Goal: Task Accomplishment & Management: Manage account settings

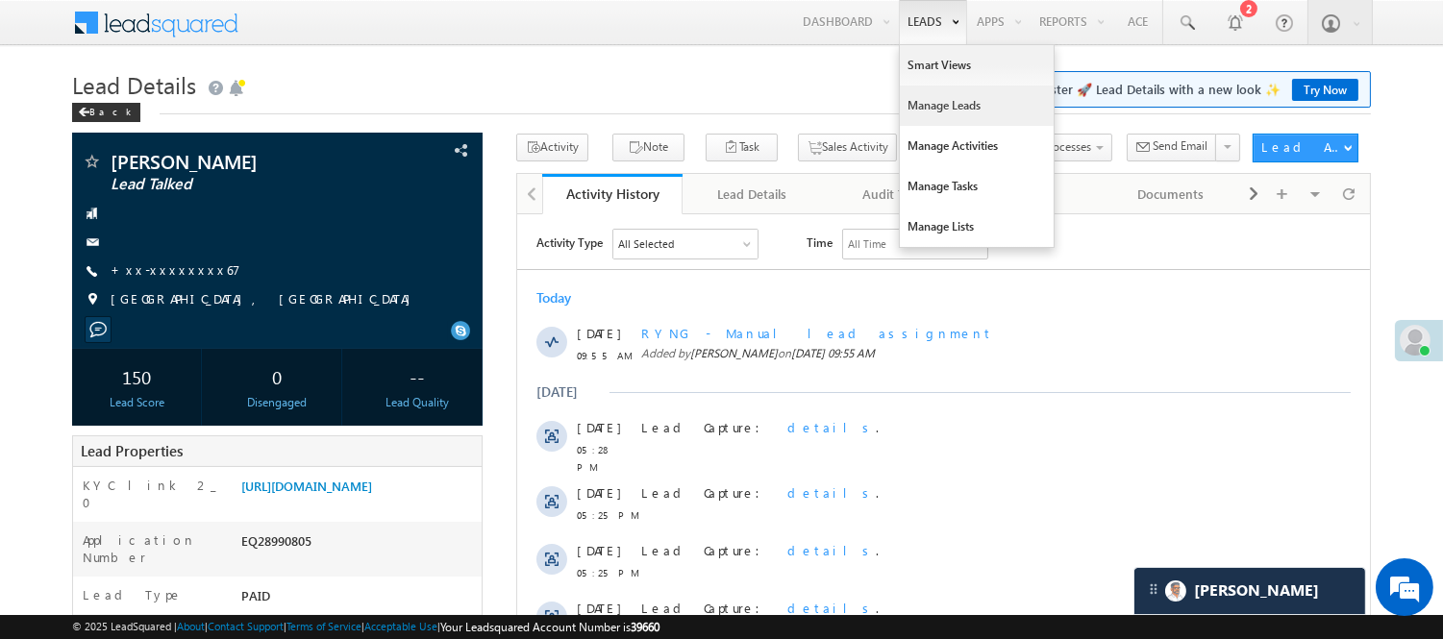
click at [934, 115] on link "Manage Leads" at bounding box center [977, 106] width 154 height 40
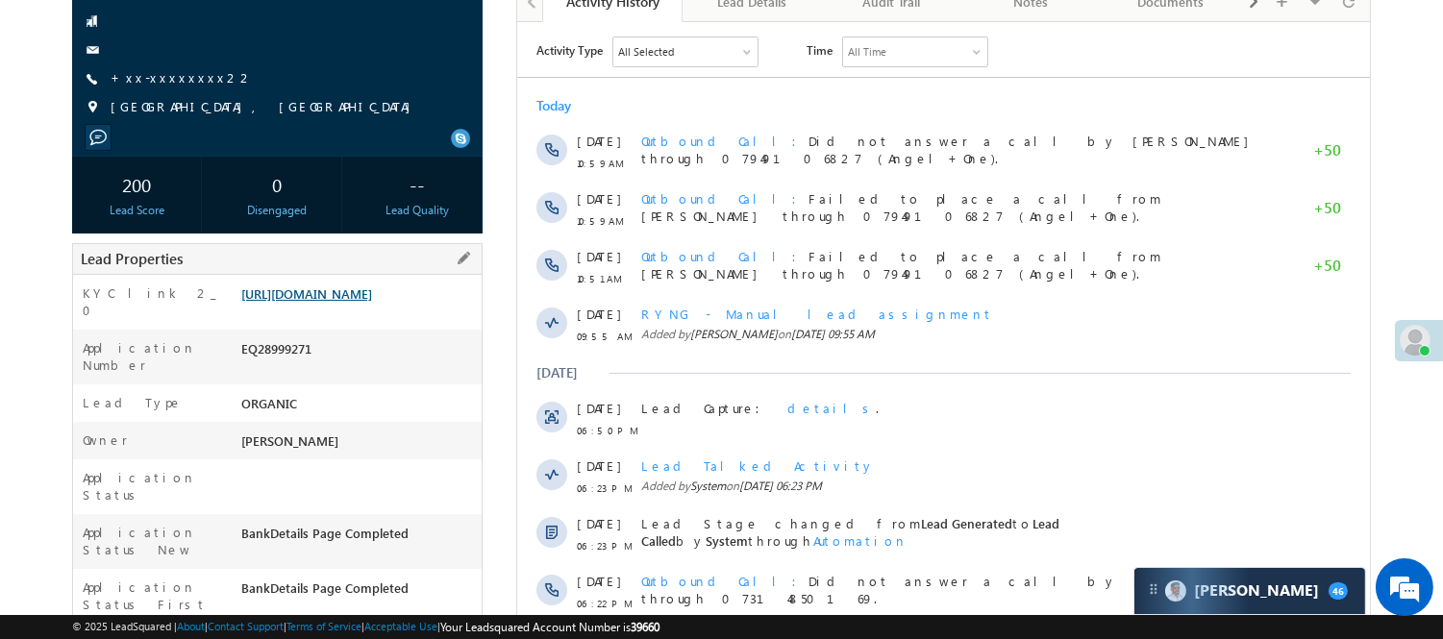
scroll to position [107, 0]
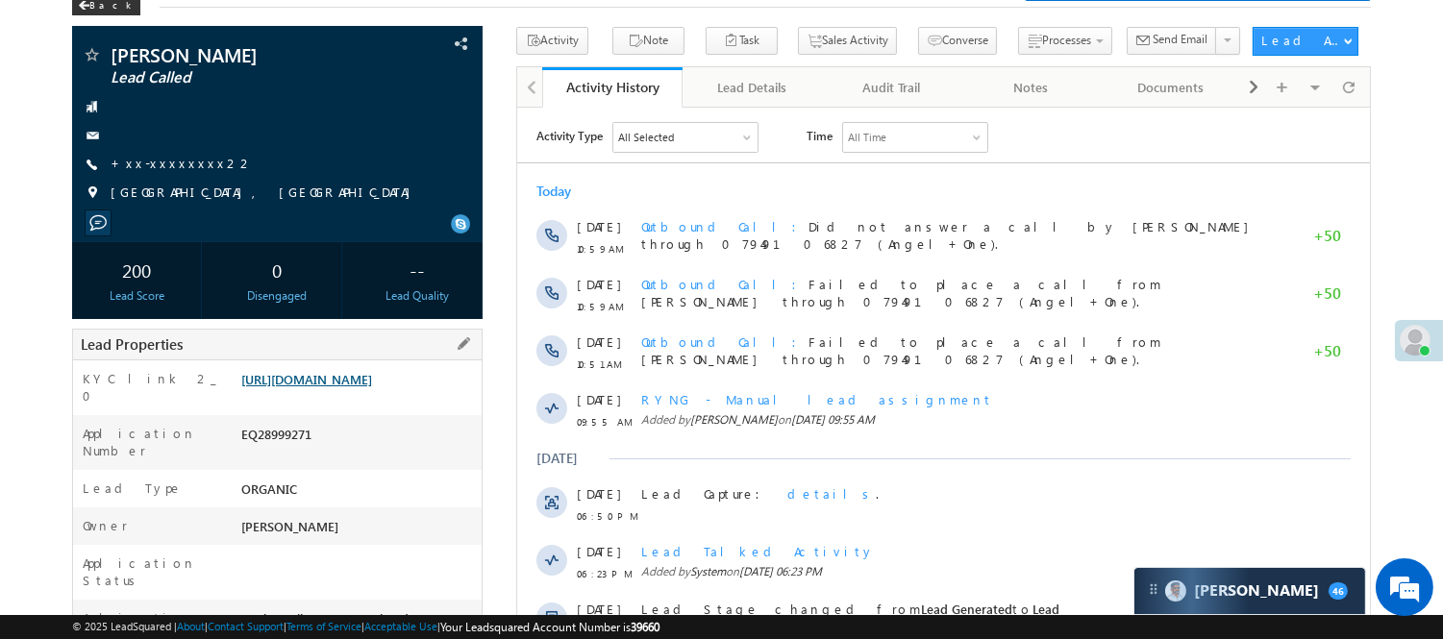
click at [348, 387] on link "[URL][DOMAIN_NAME]" at bounding box center [306, 379] width 131 height 16
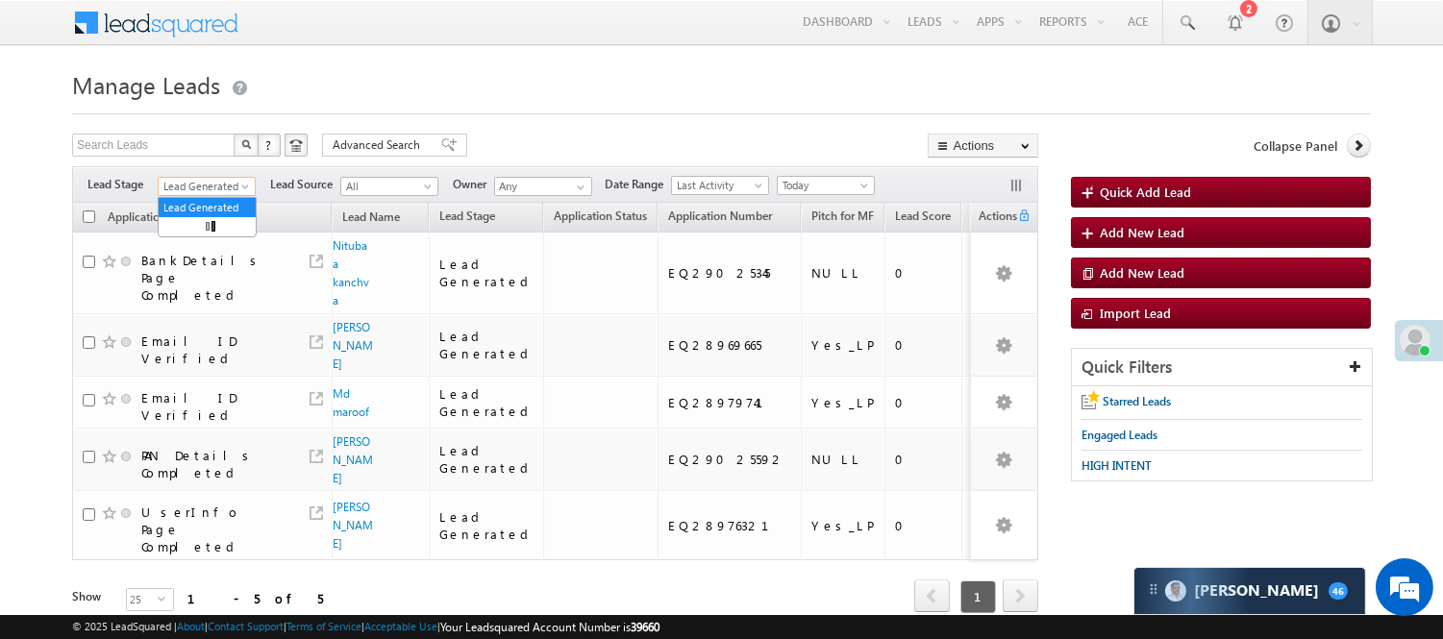
click at [213, 187] on span "Lead Generated" at bounding box center [204, 186] width 91 height 17
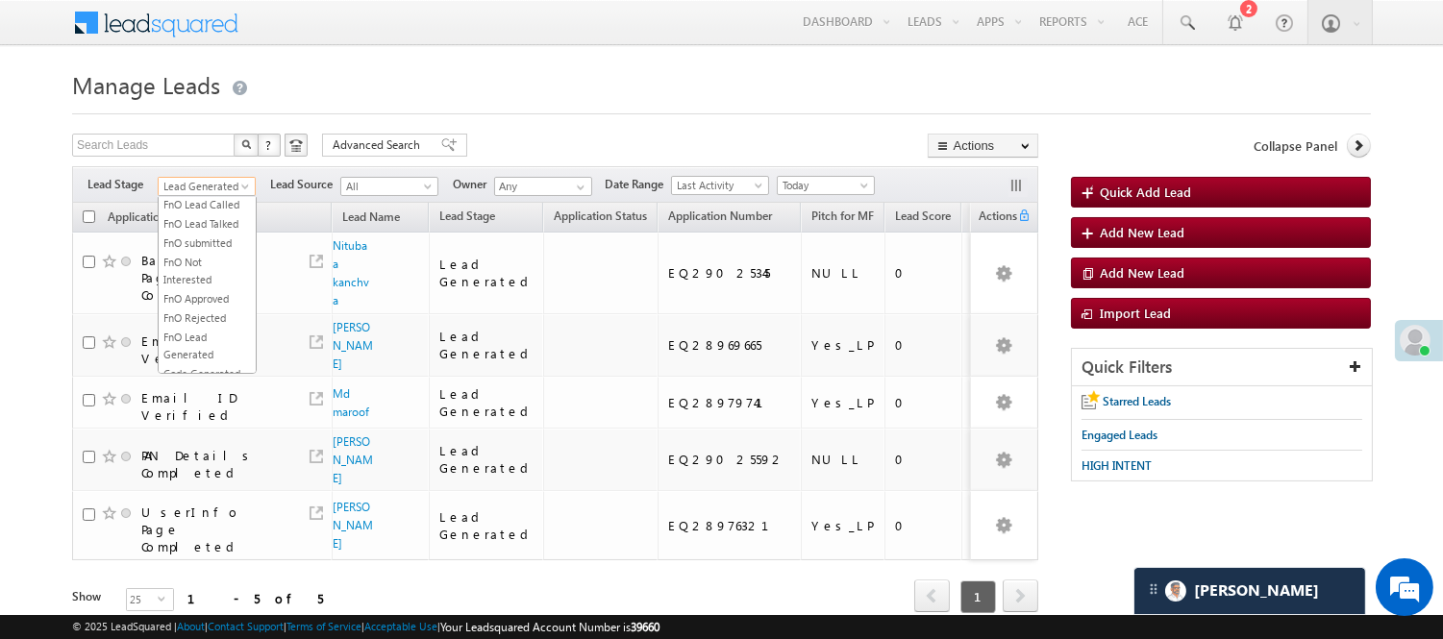
click at [211, 156] on link "Lead Called" at bounding box center [207, 146] width 97 height 17
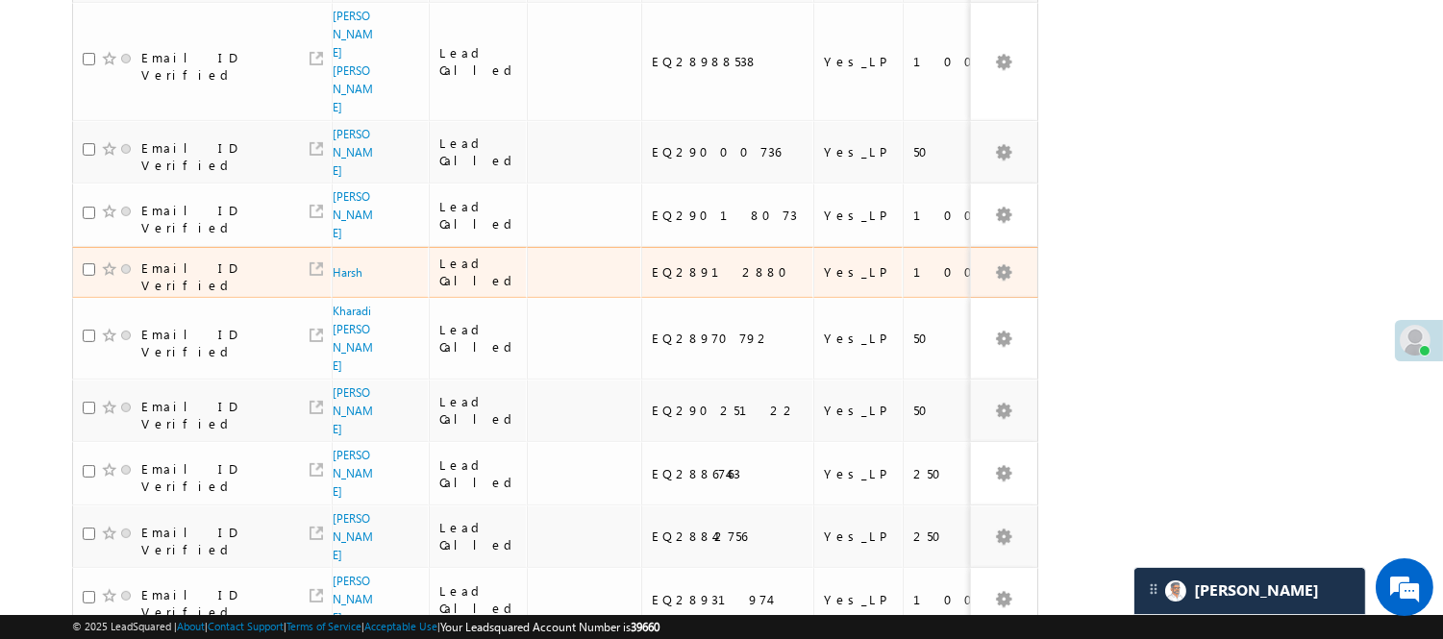
scroll to position [1240, 0]
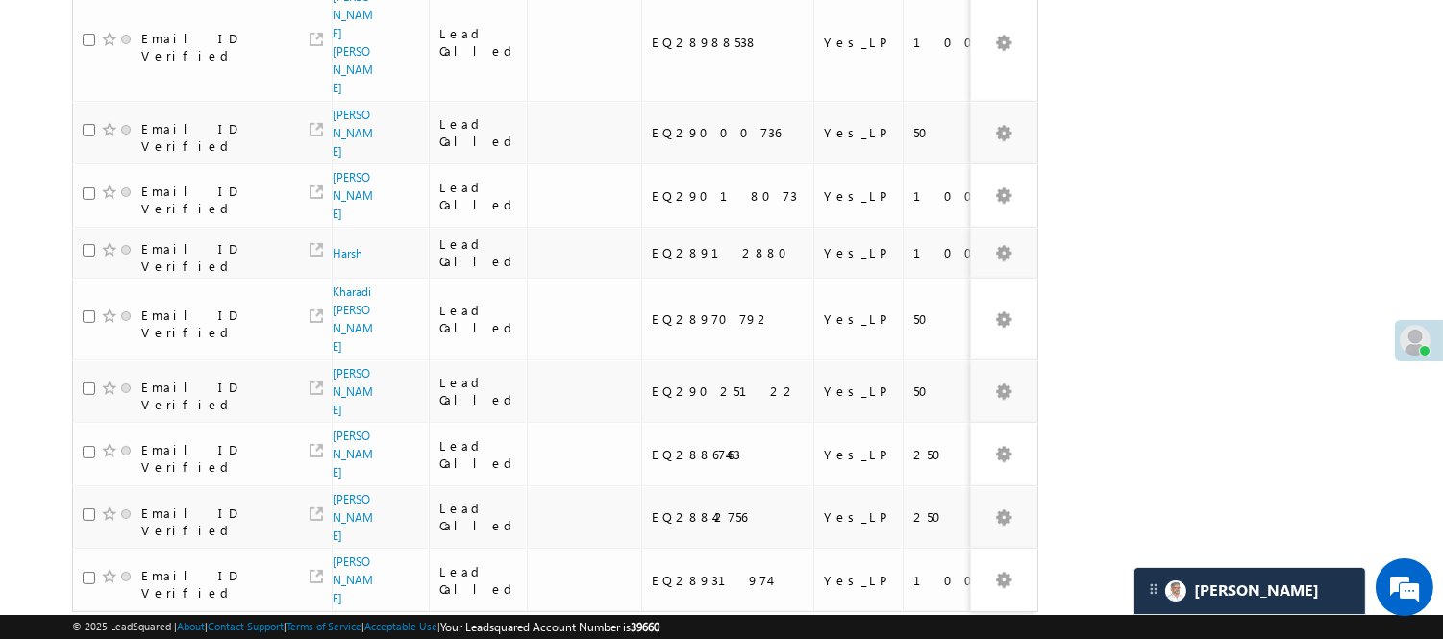
click at [953, 632] on link "2" at bounding box center [940, 648] width 35 height 33
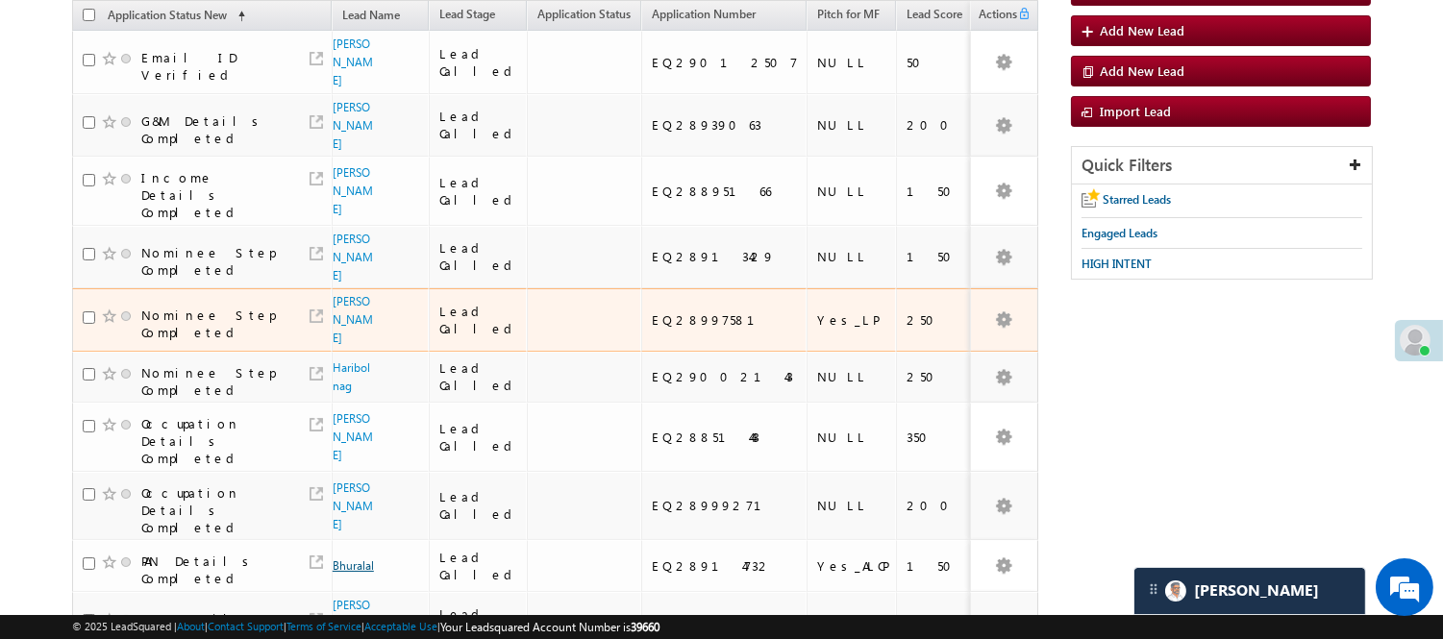
scroll to position [64, 0]
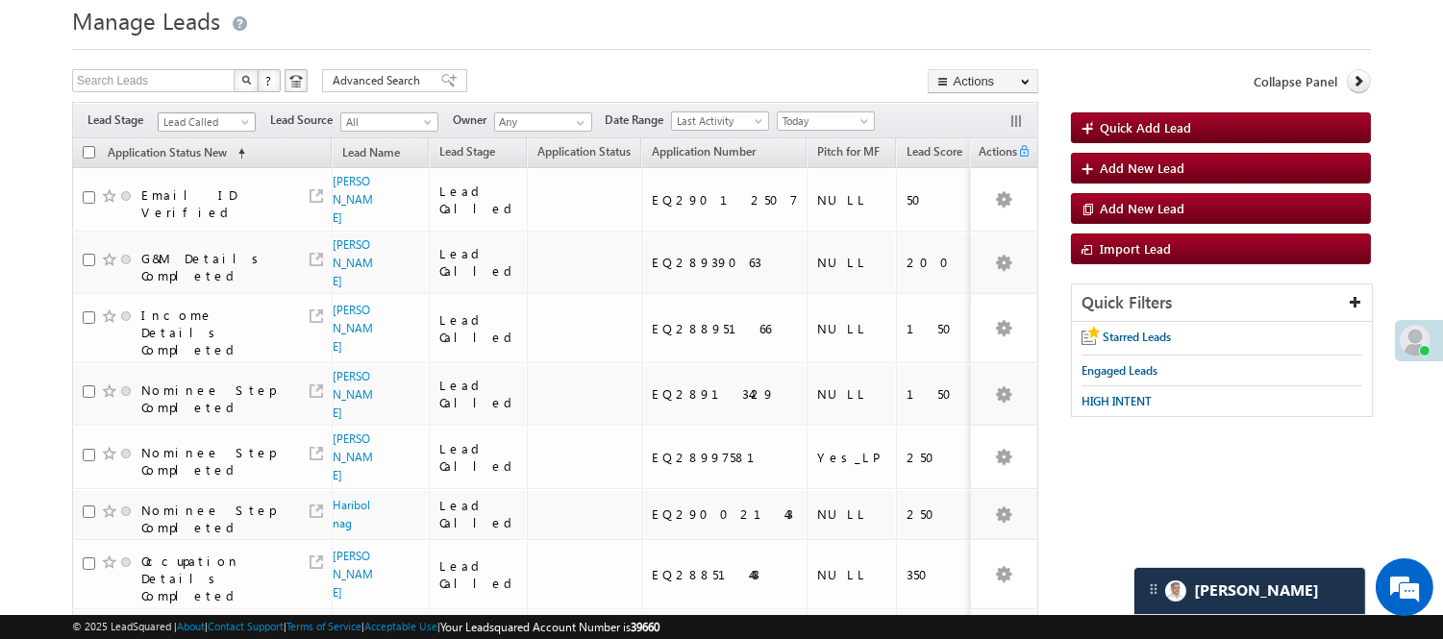
click at [227, 125] on span "Lead Called" at bounding box center [204, 121] width 91 height 17
click at [210, 117] on link "Lead Talked" at bounding box center [207, 108] width 97 height 17
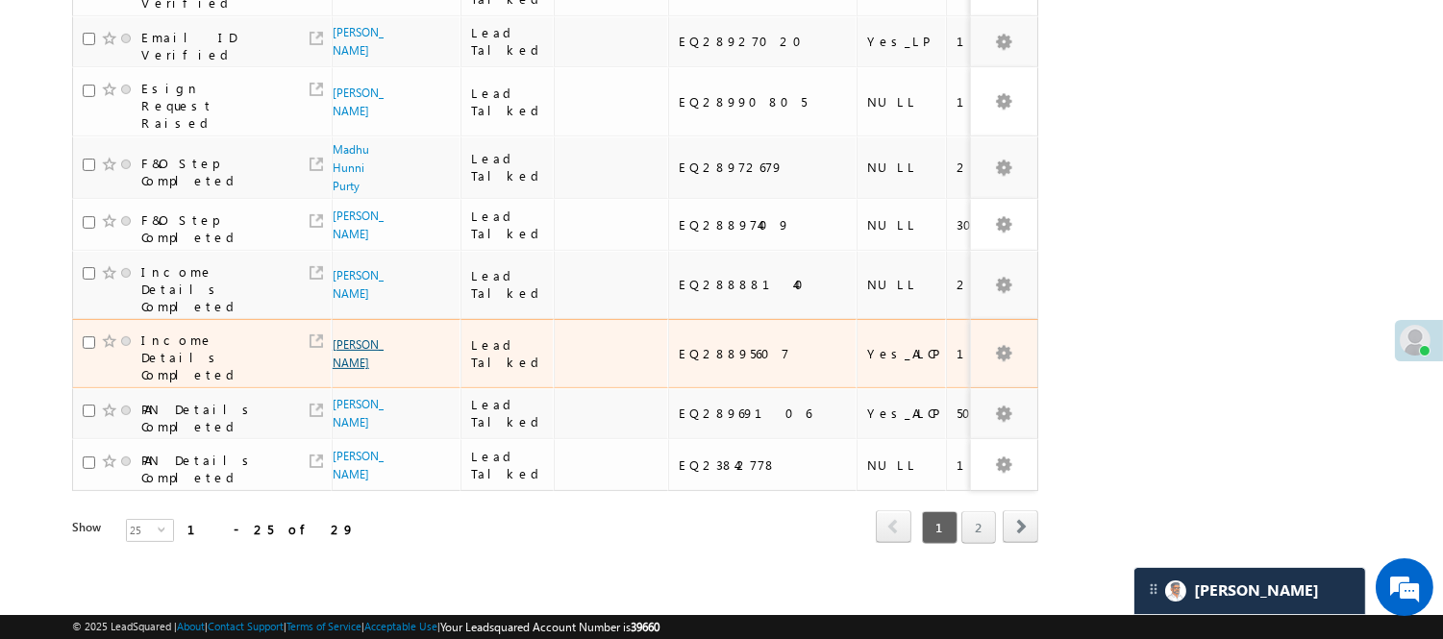
scroll to position [1240, 0]
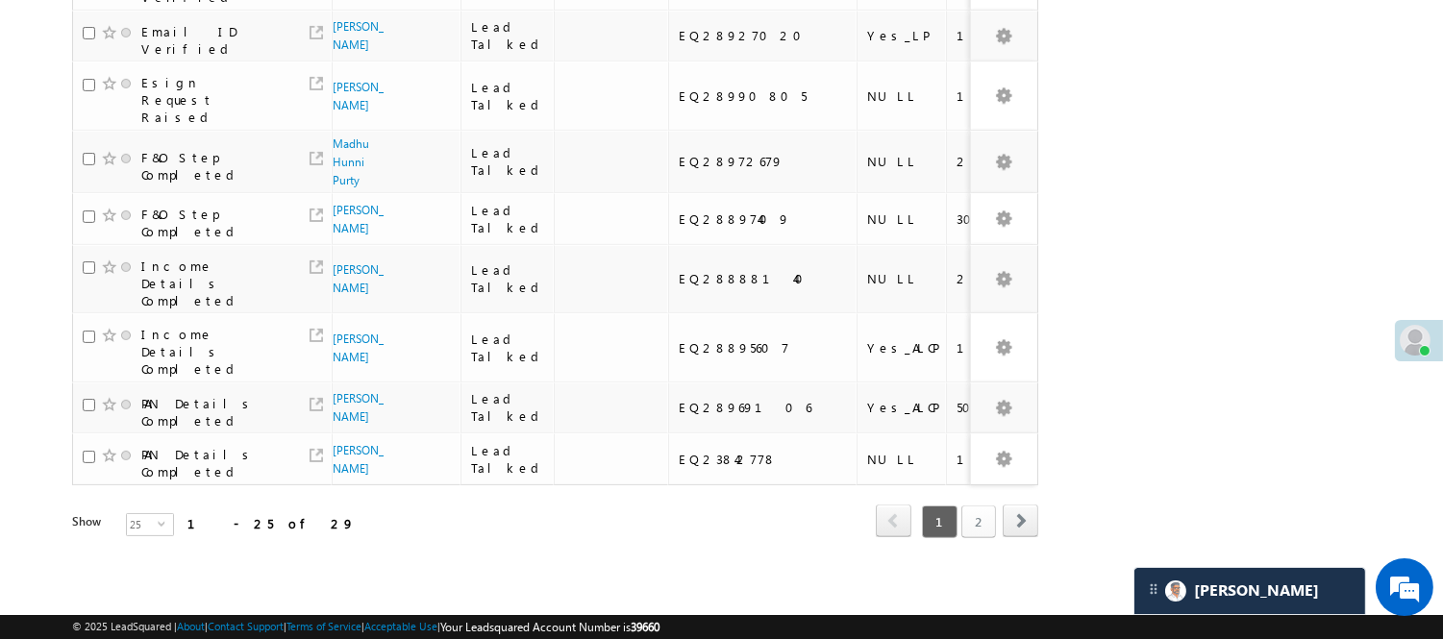
click at [987, 538] on link "2" at bounding box center [978, 522] width 35 height 33
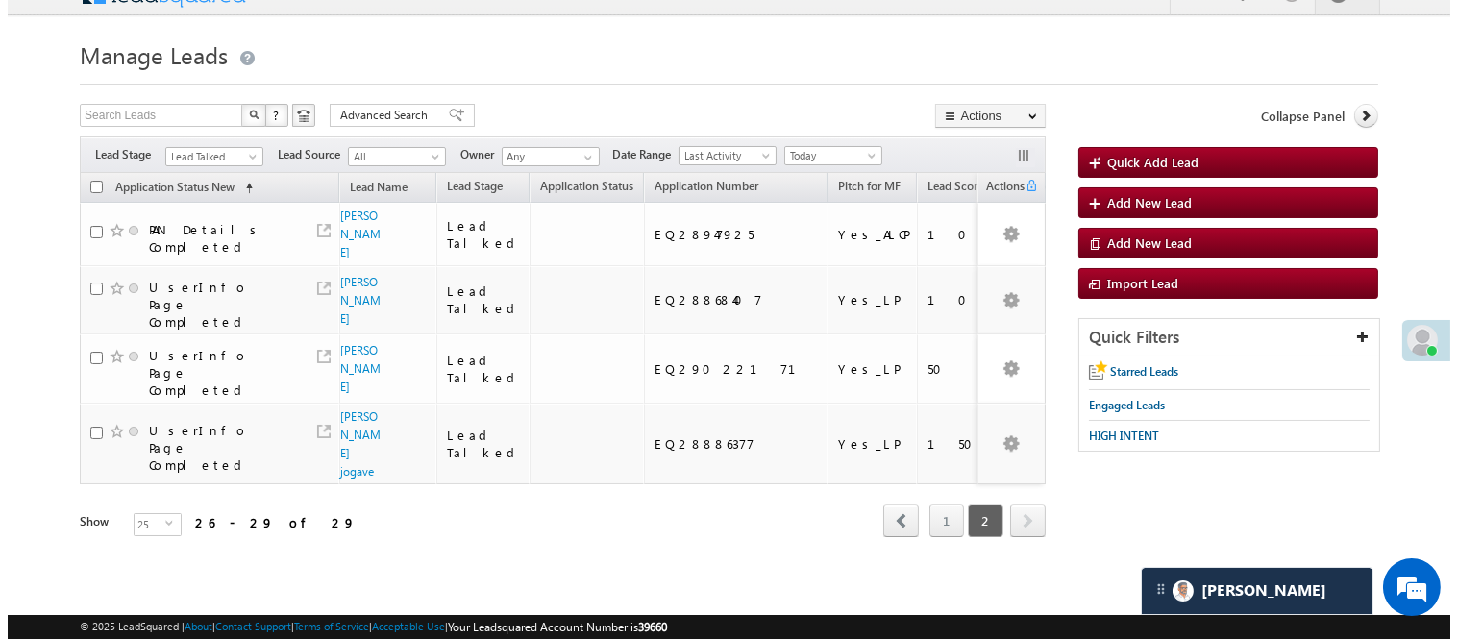
scroll to position [0, 0]
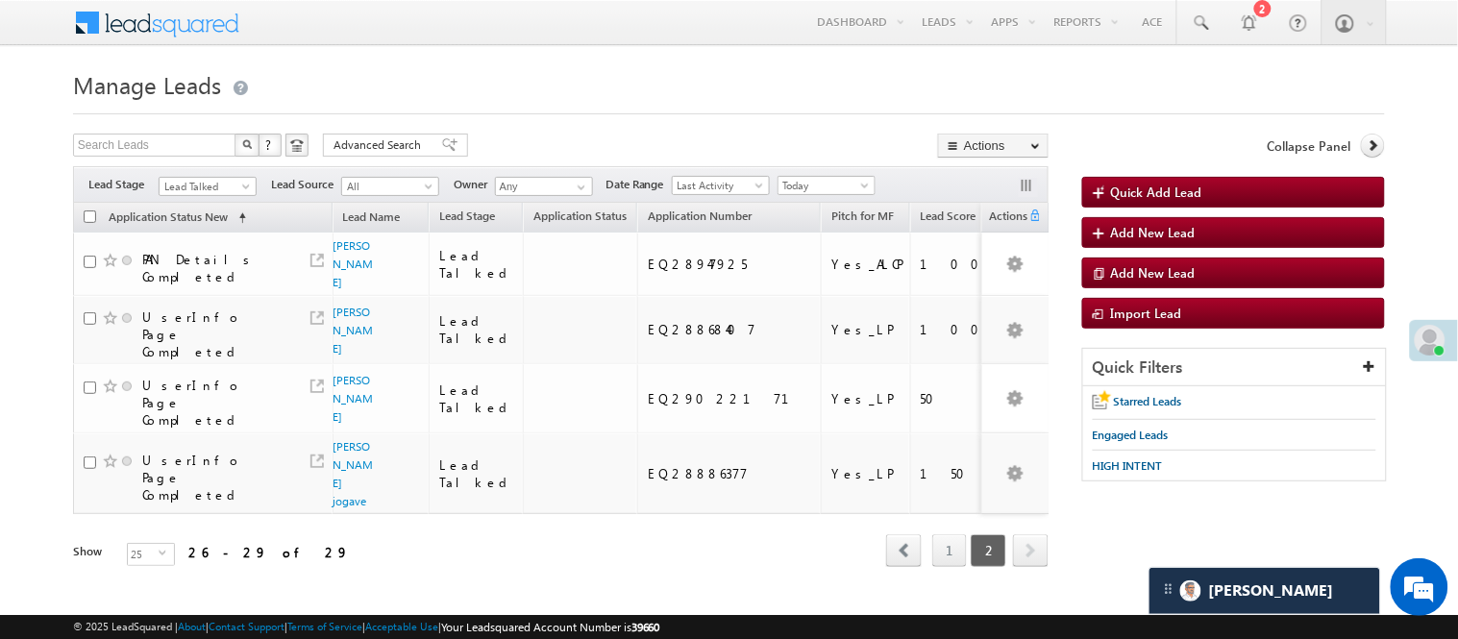
click at [219, 176] on span "Lead Talked" at bounding box center [208, 184] width 98 height 16
click at [215, 178] on span "Lead Talked" at bounding box center [205, 186] width 91 height 17
click at [209, 235] on link "Lead Generated" at bounding box center [208, 226] width 97 height 17
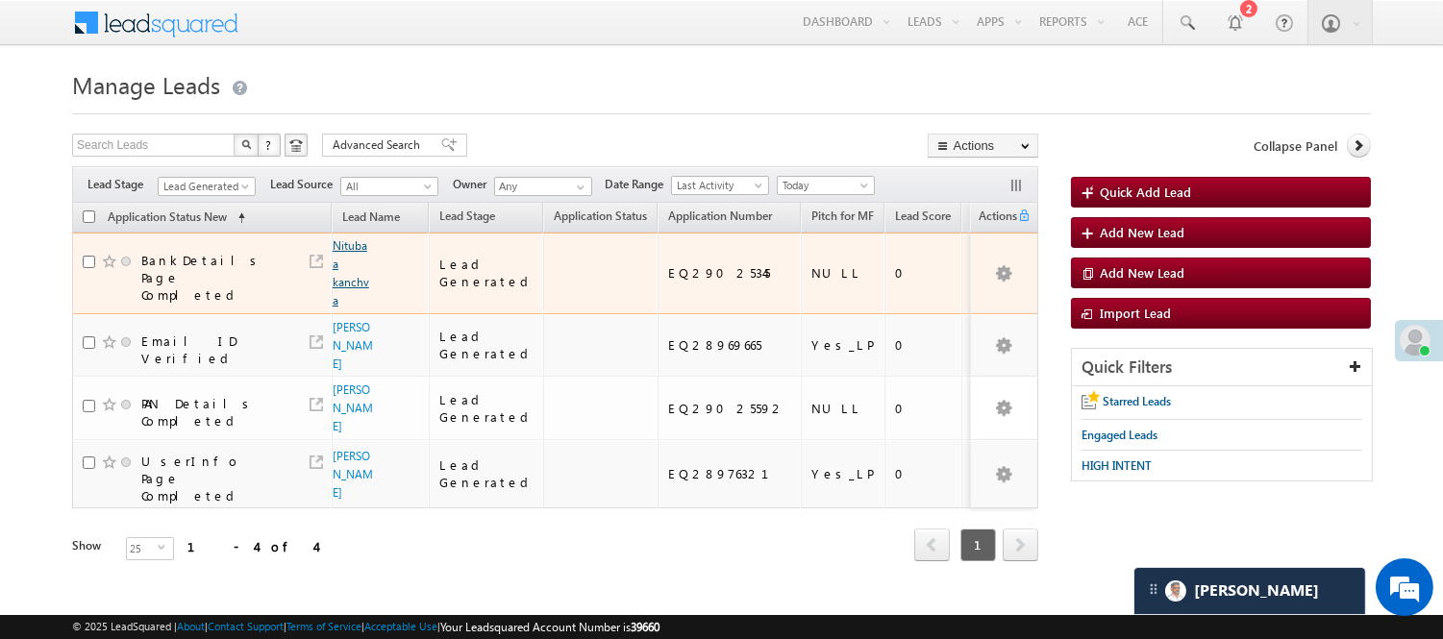
click at [344, 247] on link "Nituba a kanchva" at bounding box center [351, 272] width 37 height 69
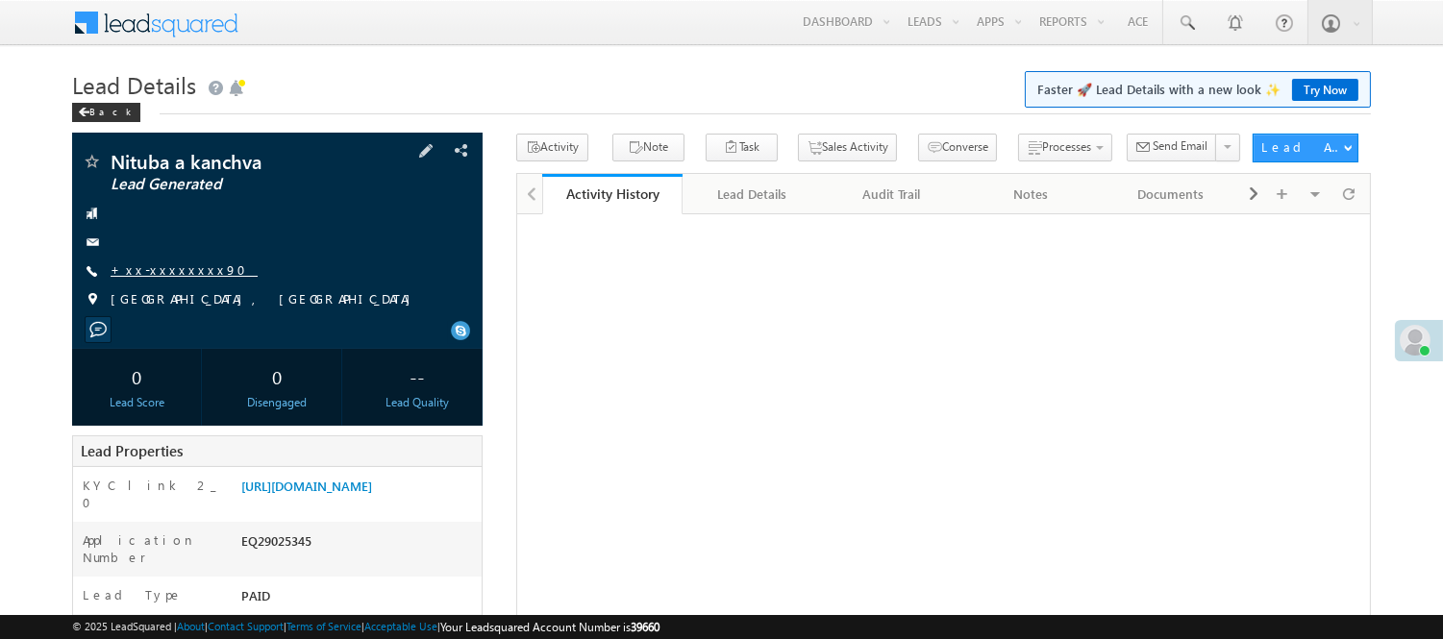
click at [159, 271] on link "+xx-xxxxxxxx90" at bounding box center [184, 269] width 147 height 16
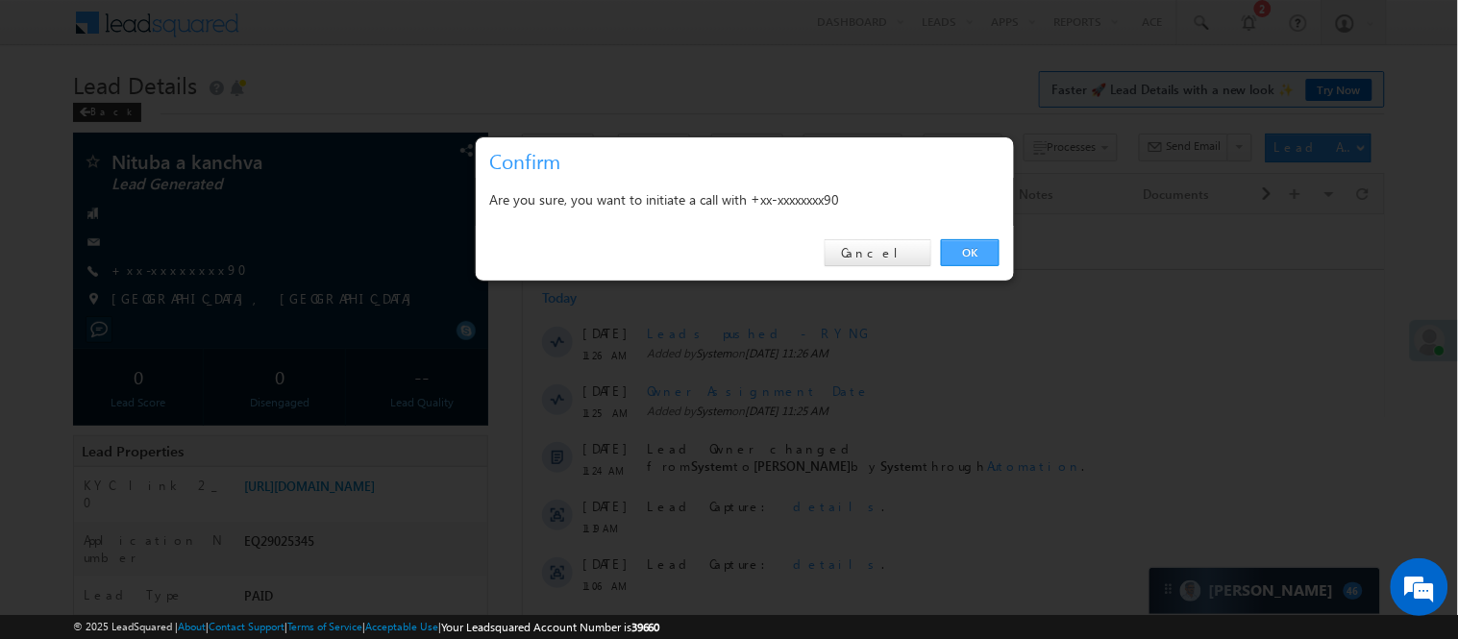
click at [974, 244] on link "OK" at bounding box center [970, 252] width 59 height 27
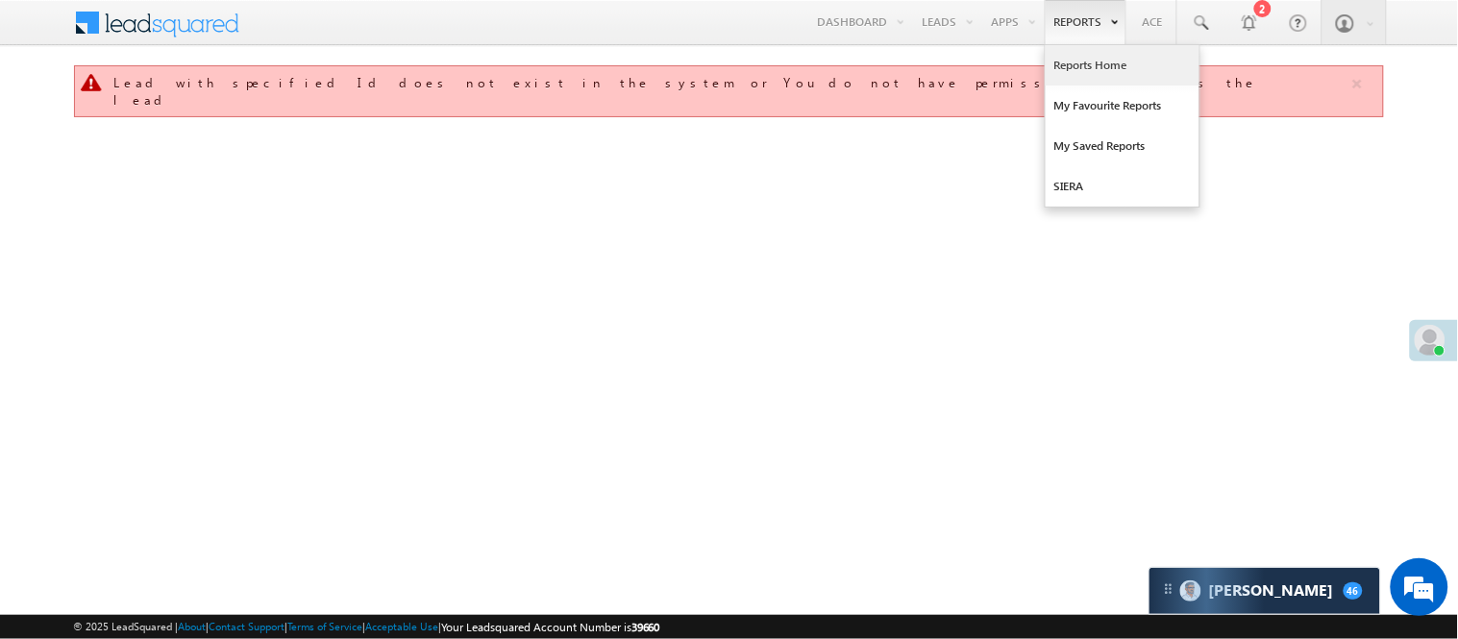
click at [1097, 53] on link "Reports Home" at bounding box center [1123, 65] width 154 height 40
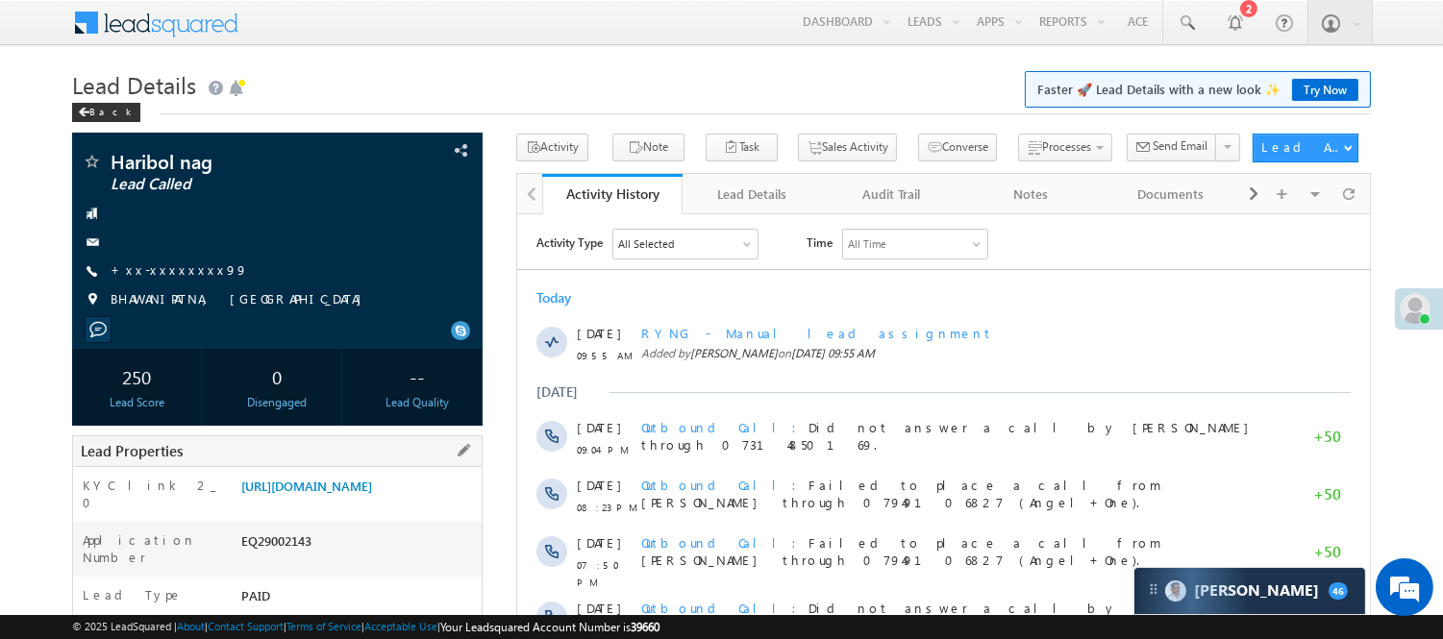
click at [408, 475] on div "KYC link 2_0 https://angelbroking1-pk3em7sa.customui-test.leadsquared.com?leadI…" at bounding box center [277, 494] width 408 height 55
click at [372, 494] on link "https://angelbroking1-pk3em7sa.customui-test.leadsquared.com?leadId=a4c5201b-18…" at bounding box center [306, 486] width 131 height 16
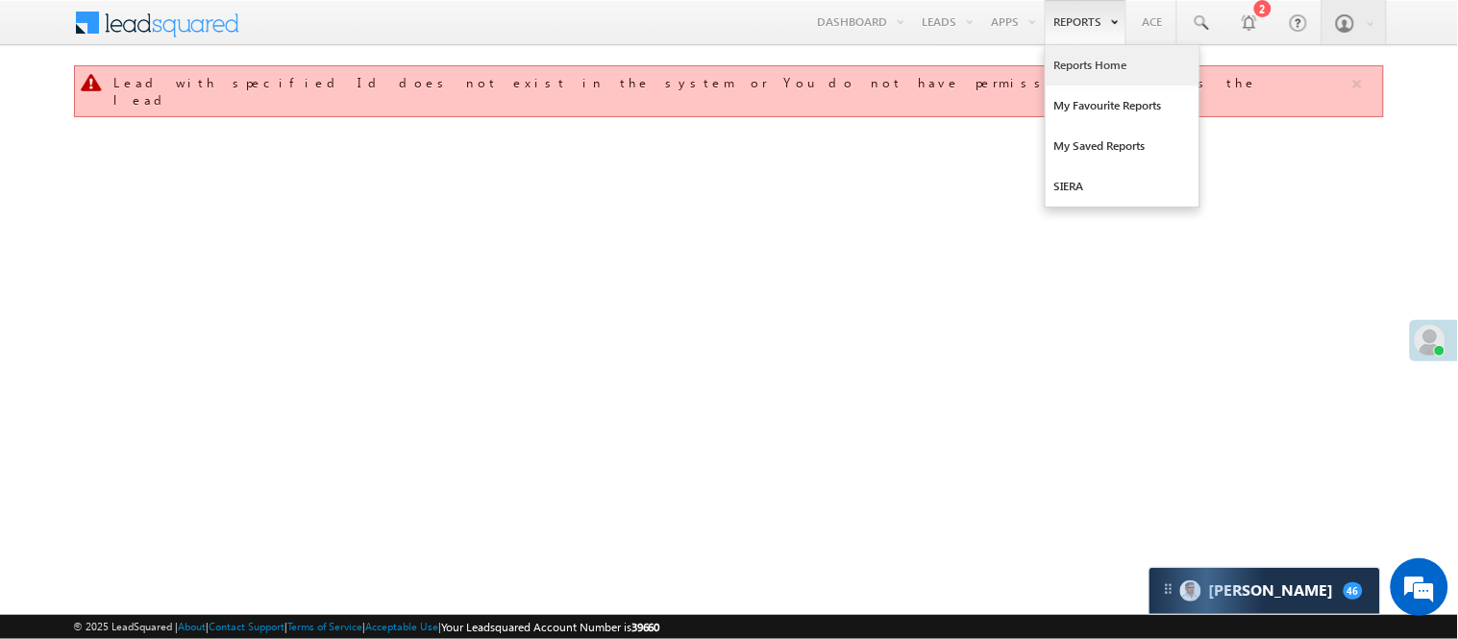
click at [1071, 58] on link "Reports Home" at bounding box center [1123, 65] width 154 height 40
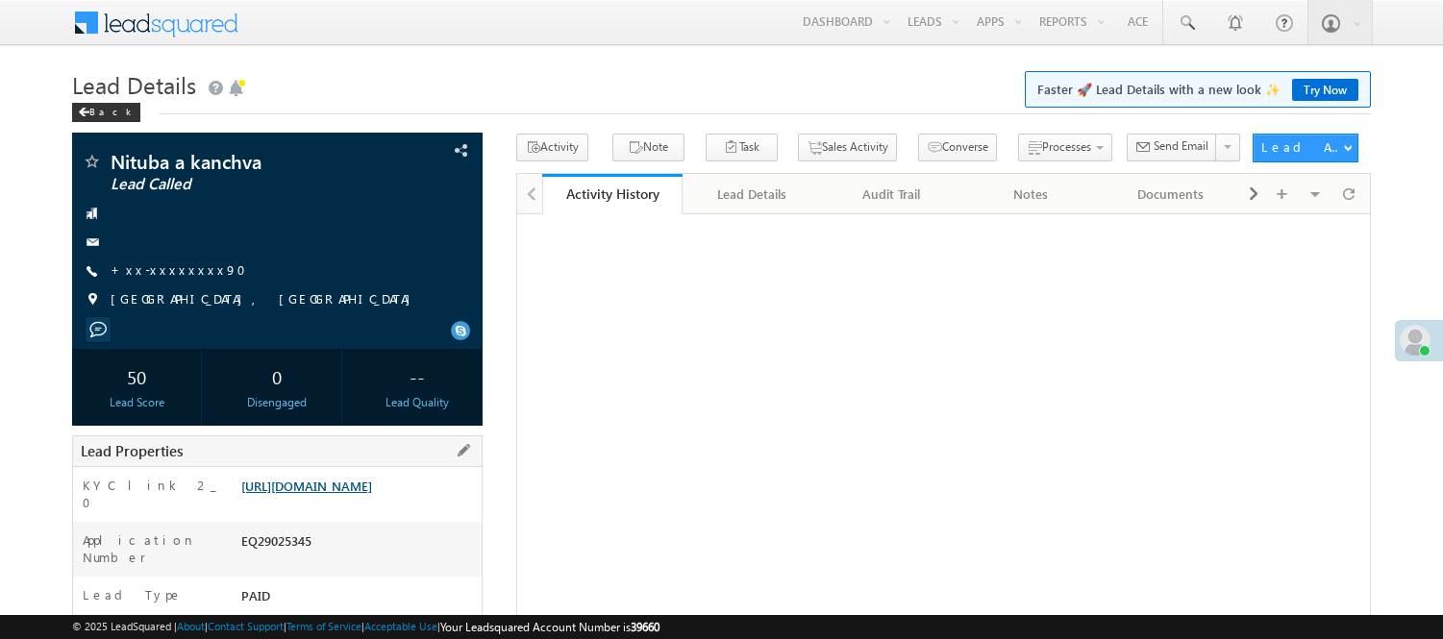
click at [329, 478] on link "[URL][DOMAIN_NAME]" at bounding box center [306, 486] width 131 height 16
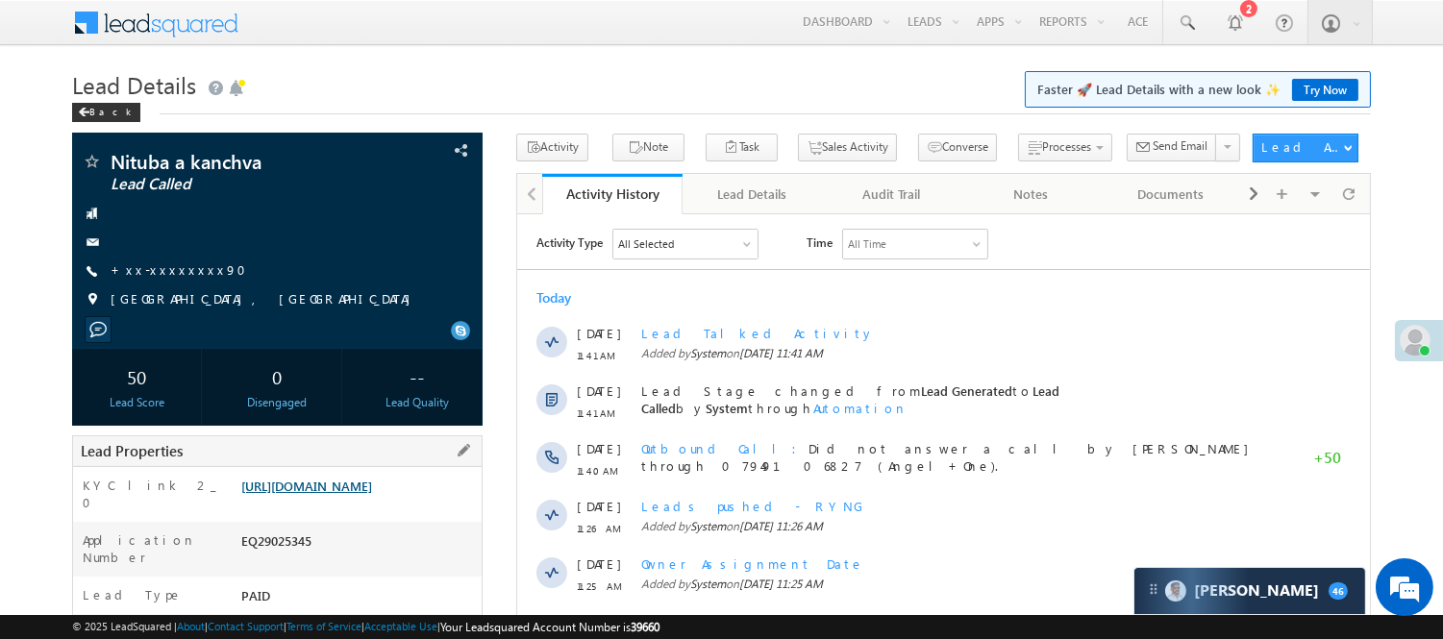
click at [372, 494] on link "https://angelbroking1-pk3em7sa.customui-test.leadsquared.com?leadId=9376a0cb-e8…" at bounding box center [306, 486] width 131 height 16
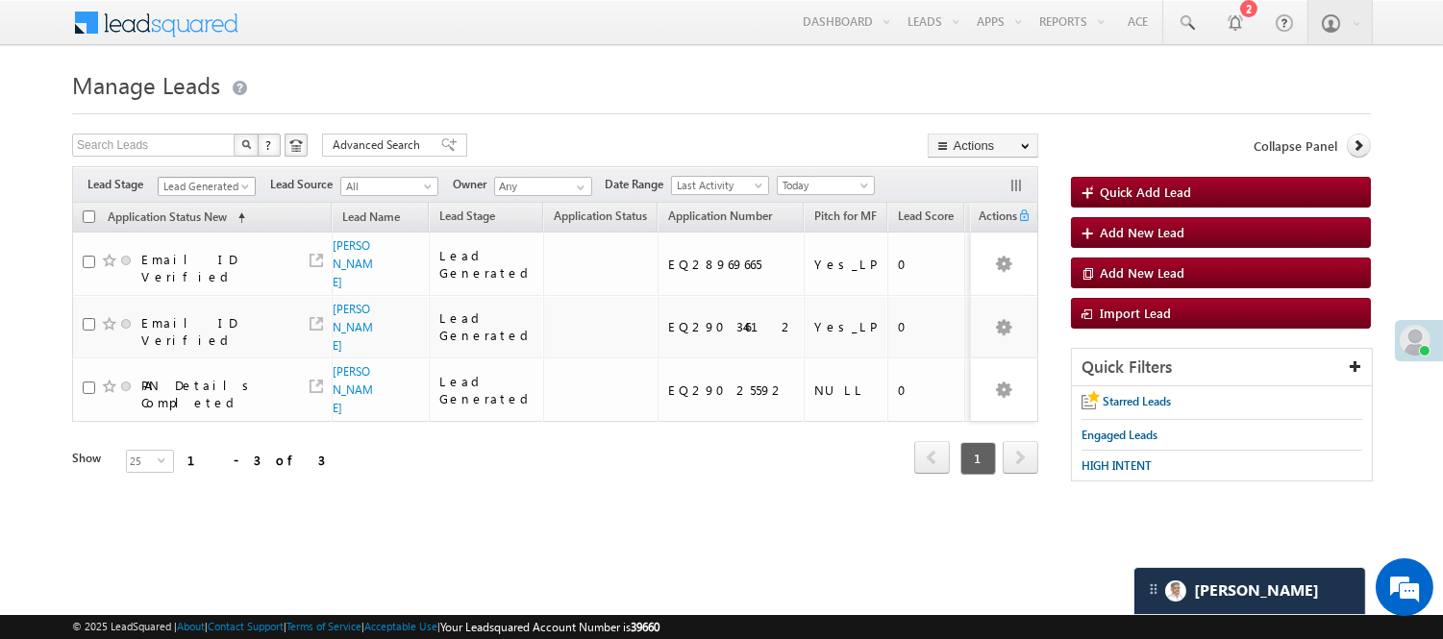
click at [208, 181] on span "Lead Generated" at bounding box center [204, 186] width 91 height 17
click at [214, 272] on link "Lead Talked - Pitch Not Done" at bounding box center [207, 254] width 97 height 35
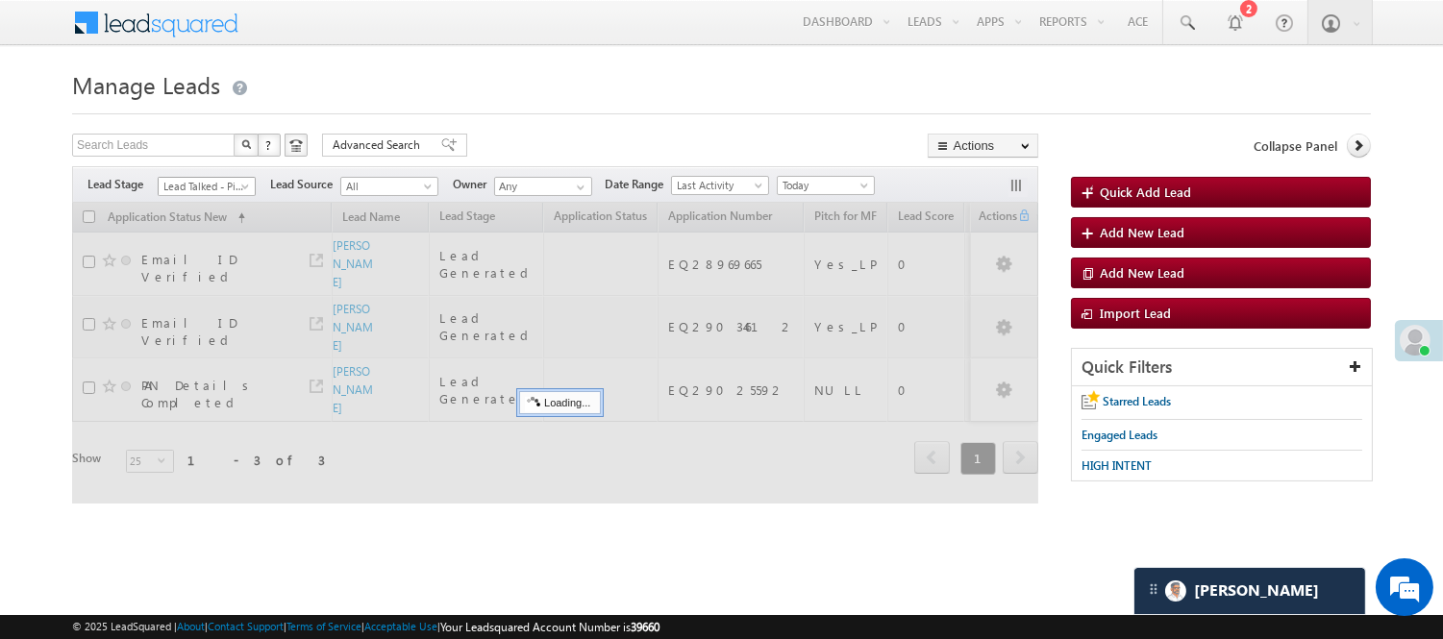
click at [222, 188] on span "Lead Talked - Pitch Not Done" at bounding box center [204, 186] width 91 height 17
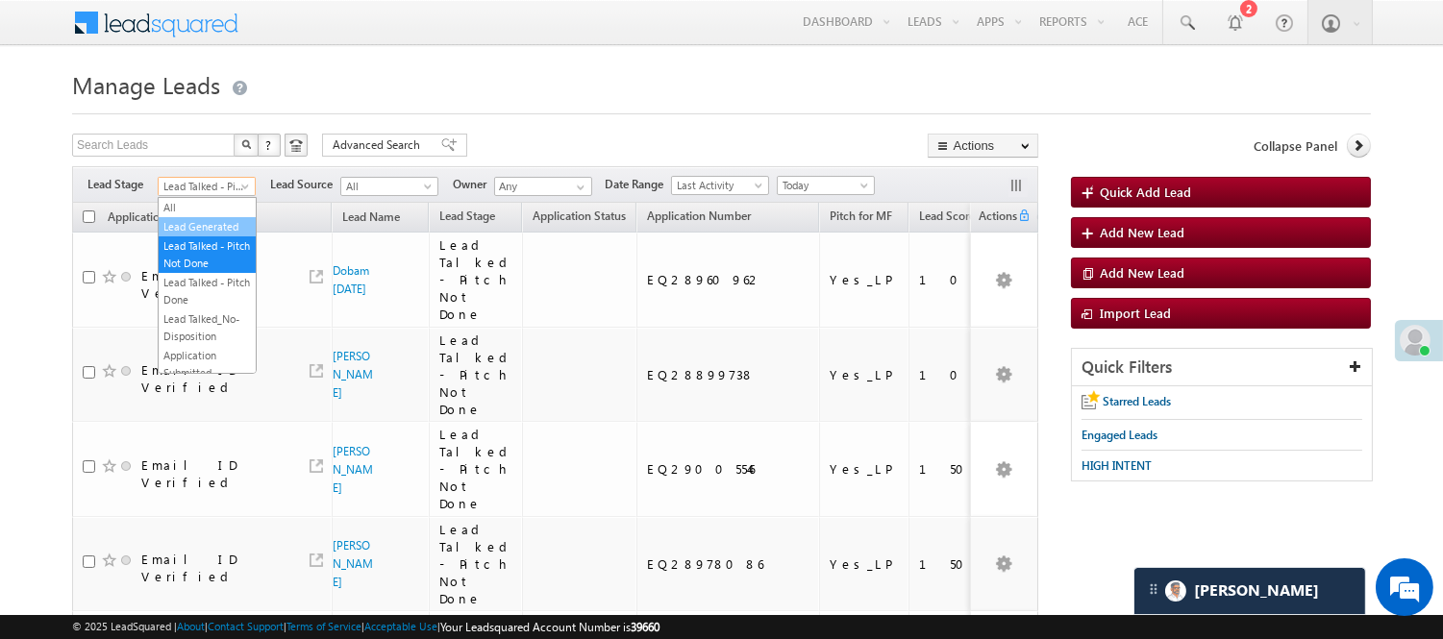
click at [205, 235] on link "Lead Generated" at bounding box center [207, 226] width 97 height 17
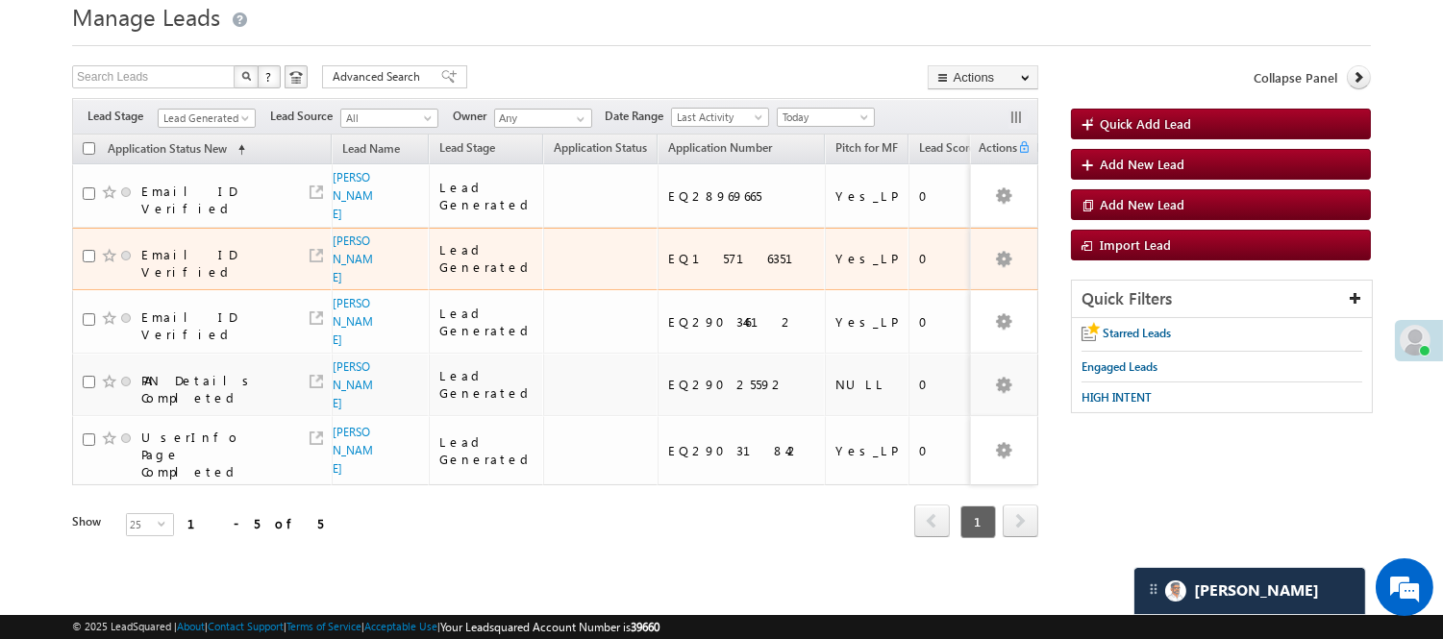
scroll to position [155, 0]
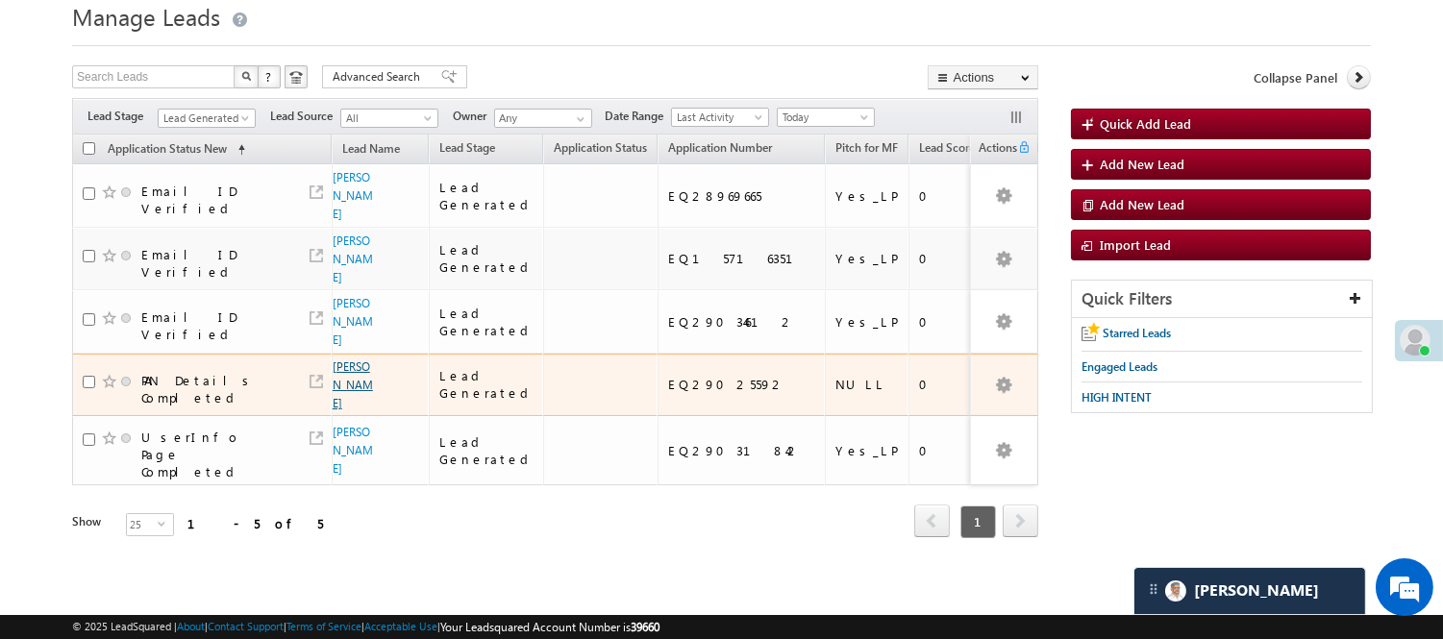
click at [338, 372] on link "Ravindra Murmu" at bounding box center [353, 384] width 40 height 51
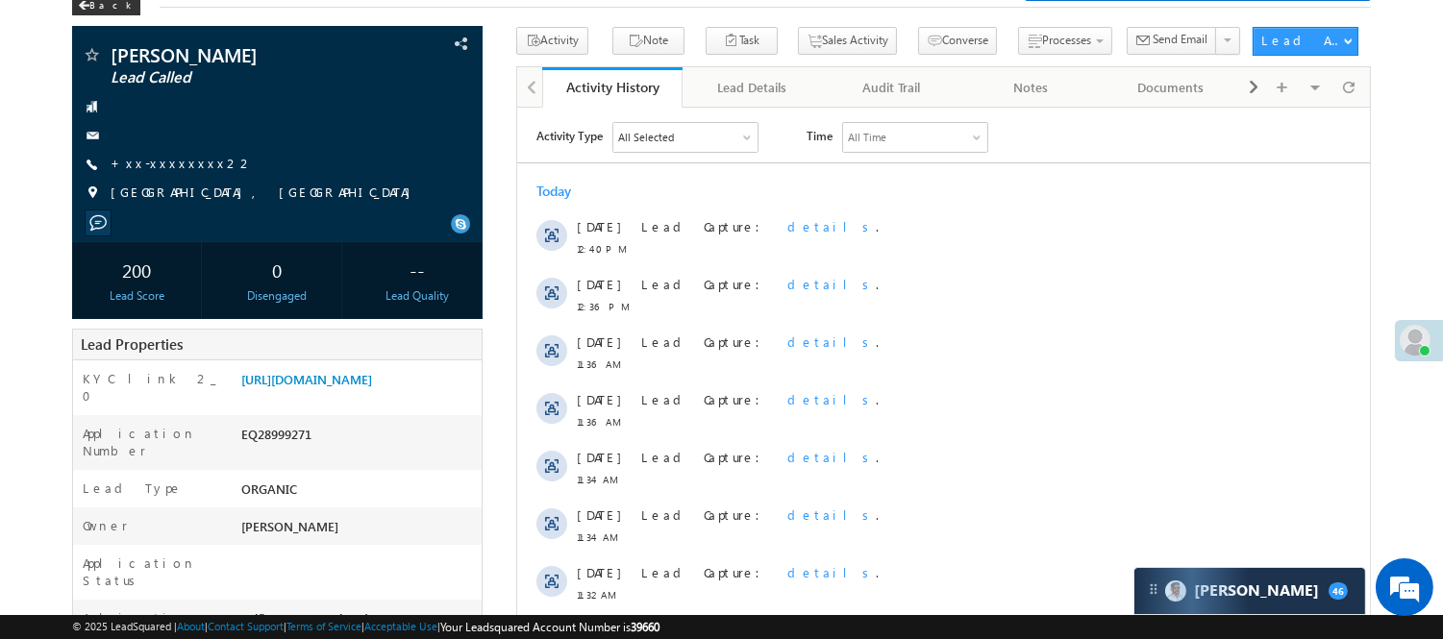
scroll to position [107, 0]
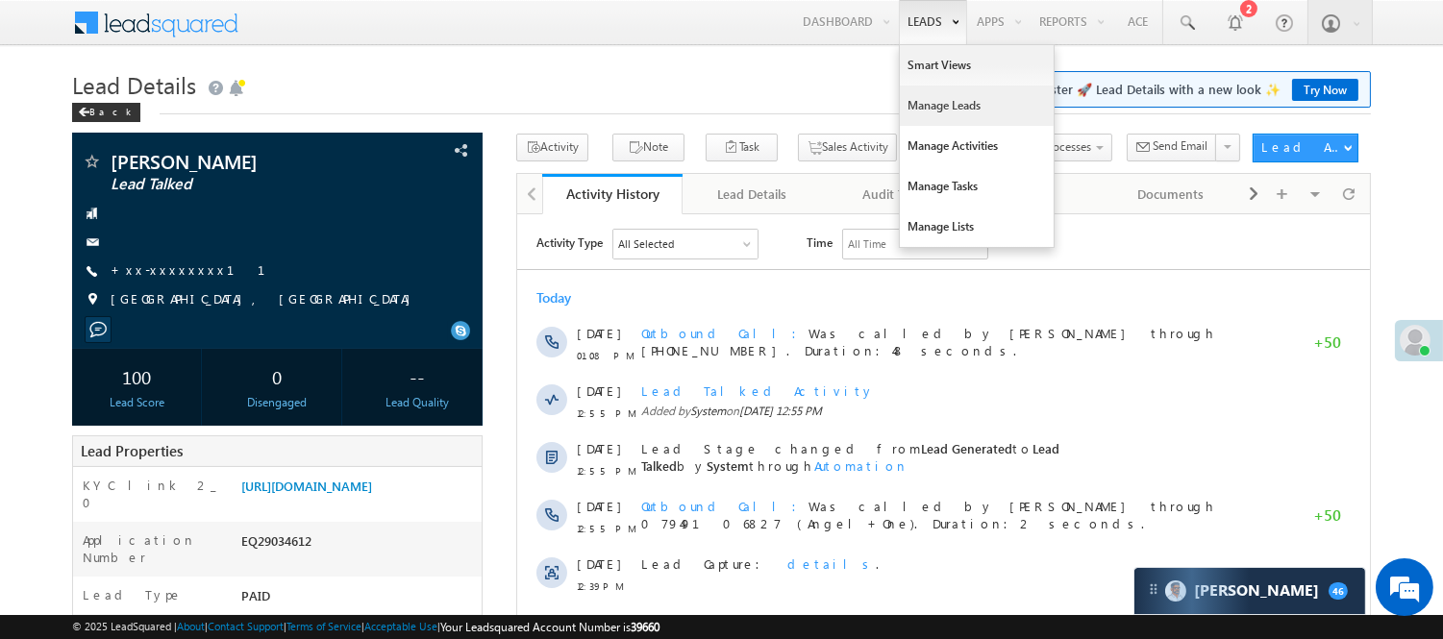
click at [934, 116] on link "Manage Leads" at bounding box center [977, 106] width 154 height 40
click at [930, 110] on link "Manage Leads" at bounding box center [977, 106] width 154 height 40
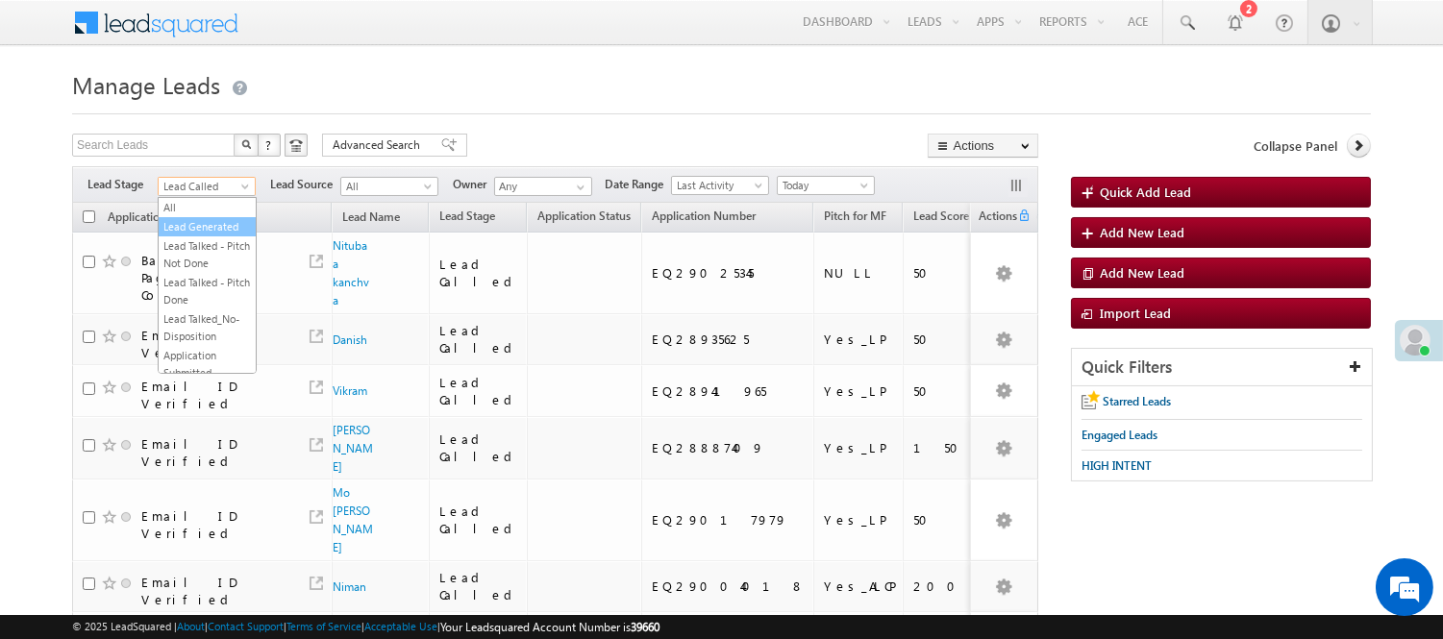
click at [183, 235] on link "Lead Generated" at bounding box center [207, 226] width 97 height 17
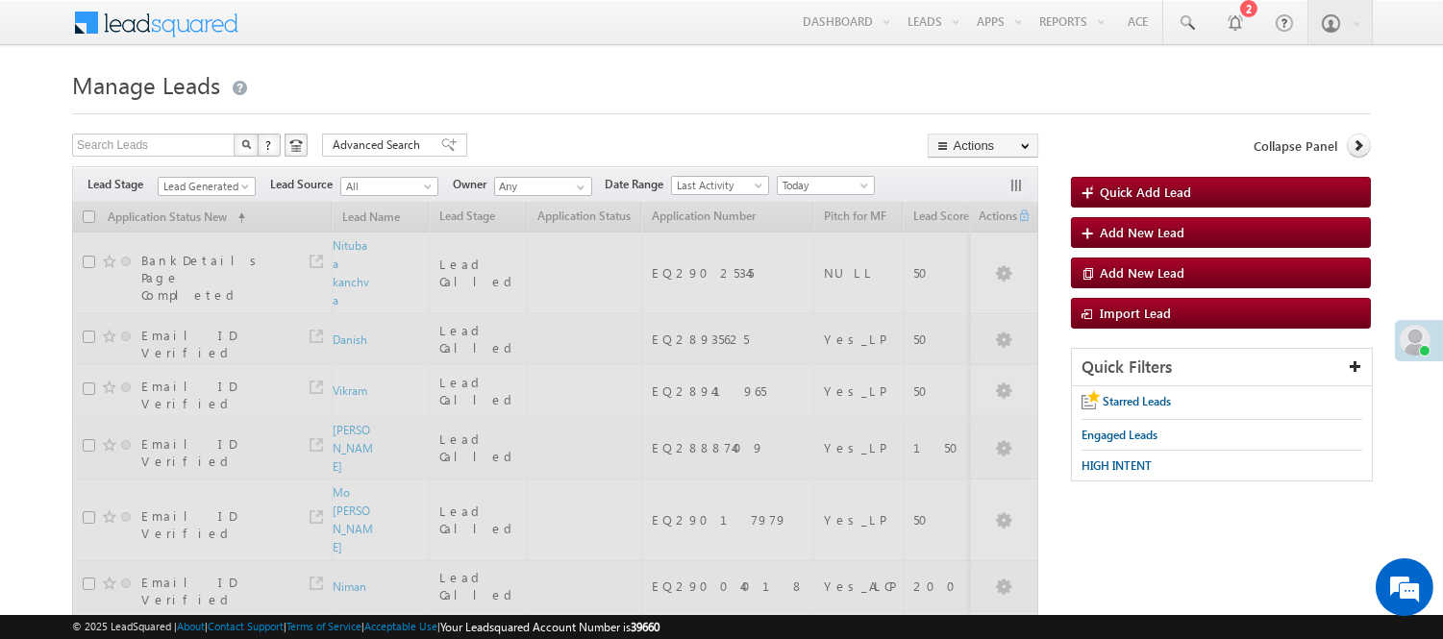
click at [517, 142] on div "Search Leads X ? 50 results found Advanced Search Advanced Search Advanced sear…" at bounding box center [555, 148] width 966 height 28
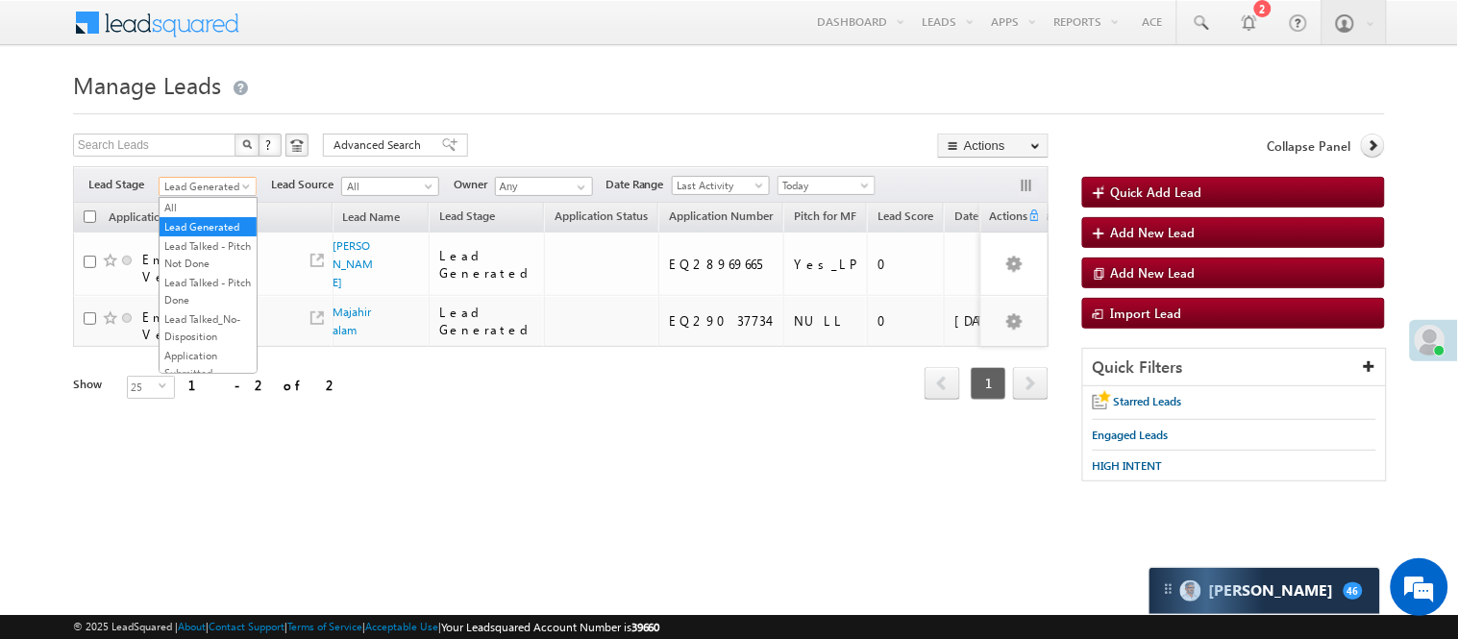
click at [227, 180] on span "Lead Generated" at bounding box center [205, 186] width 91 height 17
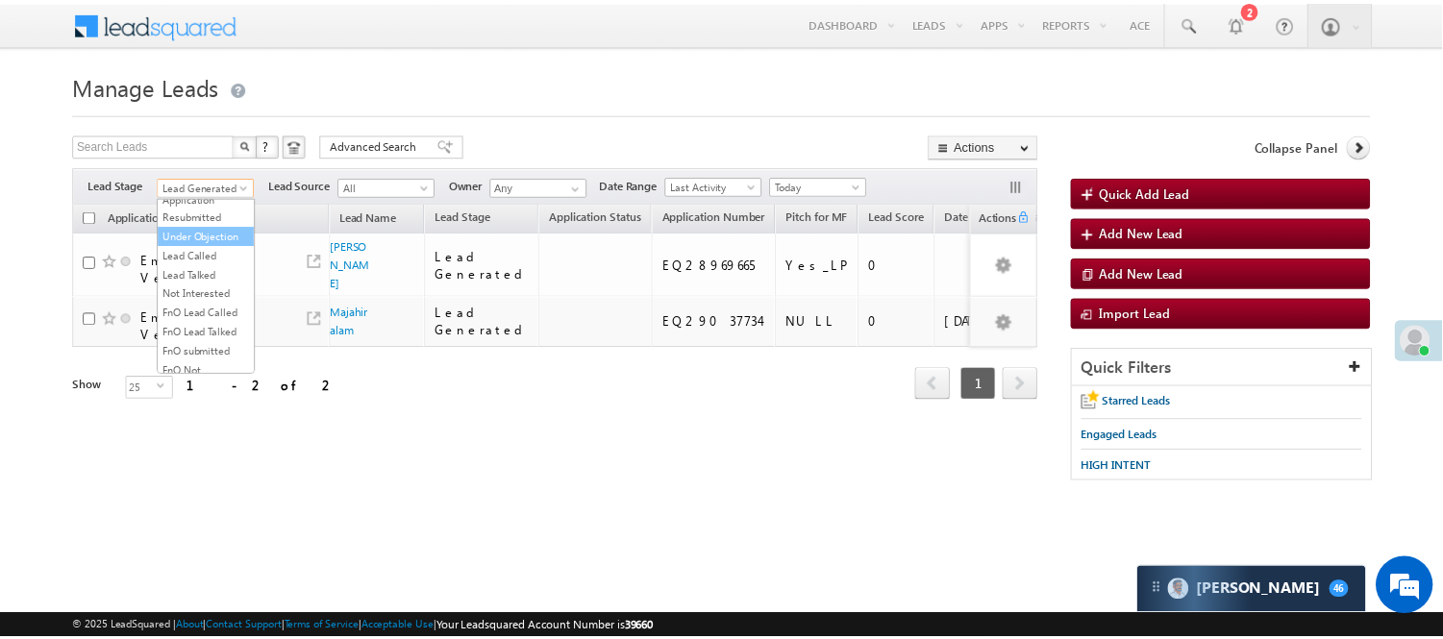
scroll to position [213, 0]
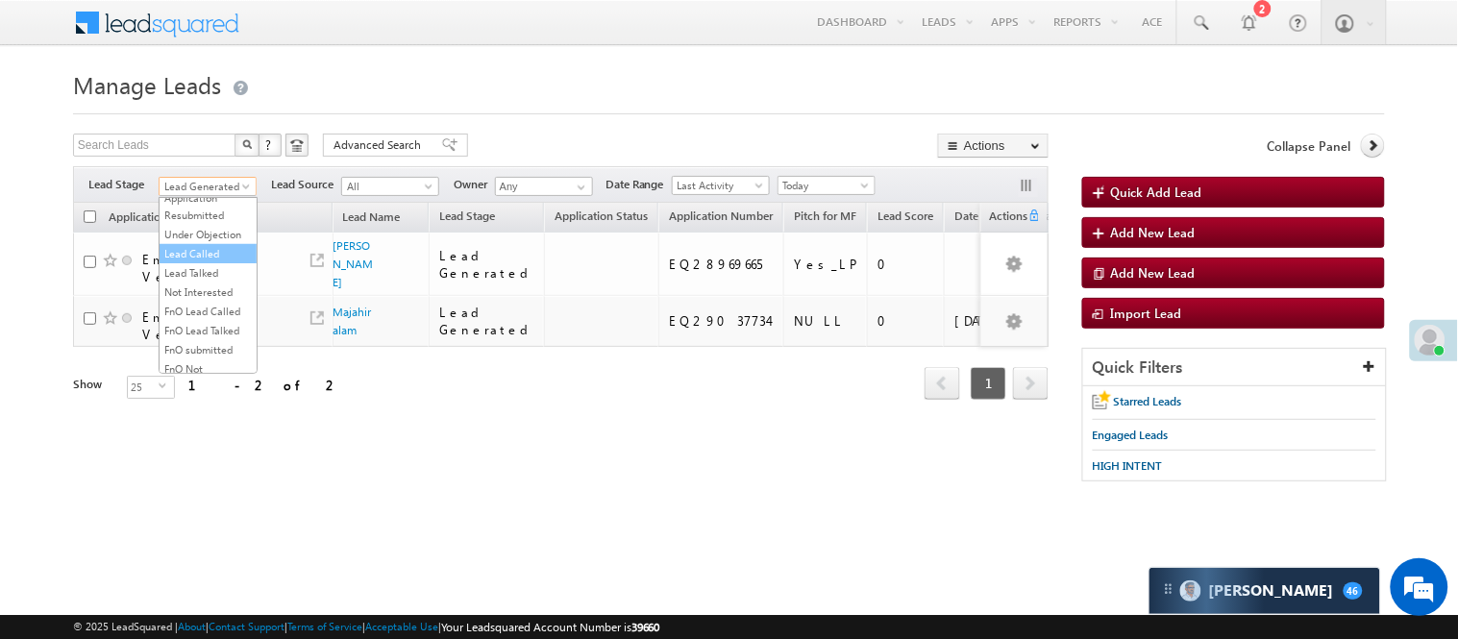
click at [200, 262] on link "Lead Called" at bounding box center [208, 253] width 97 height 17
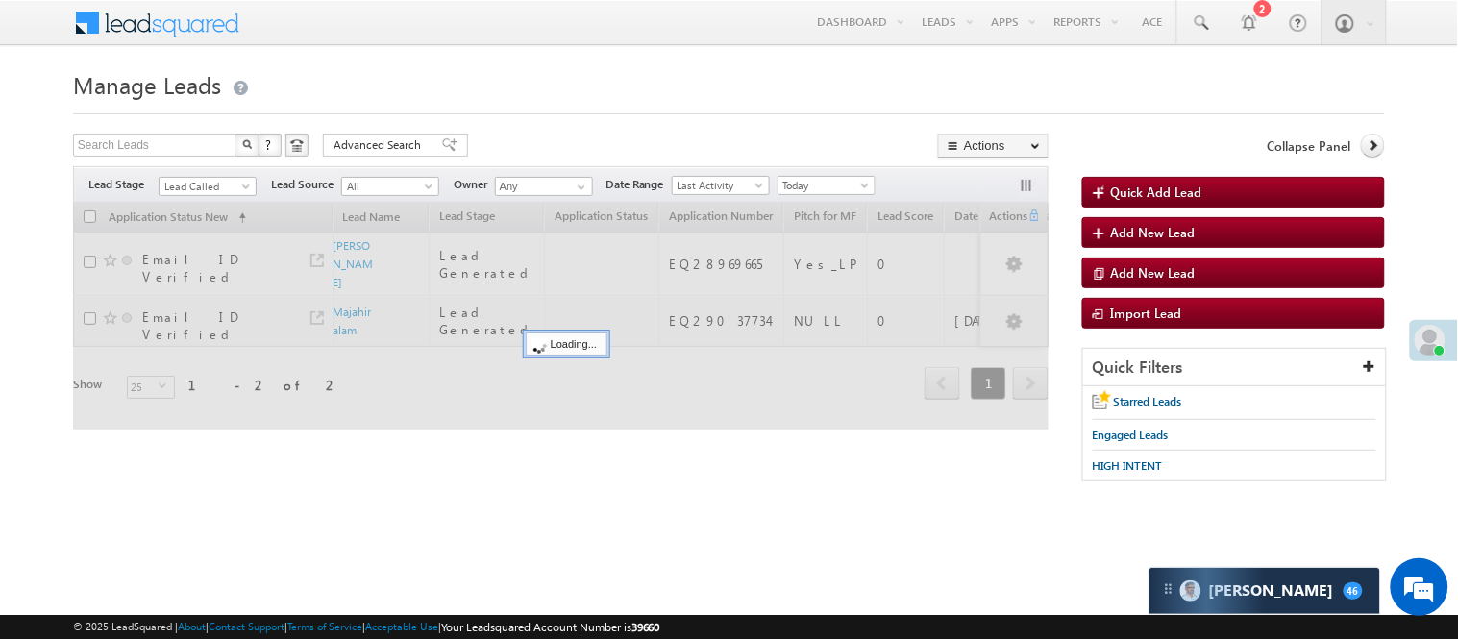
click at [592, 106] on div at bounding box center [729, 108] width 1312 height 12
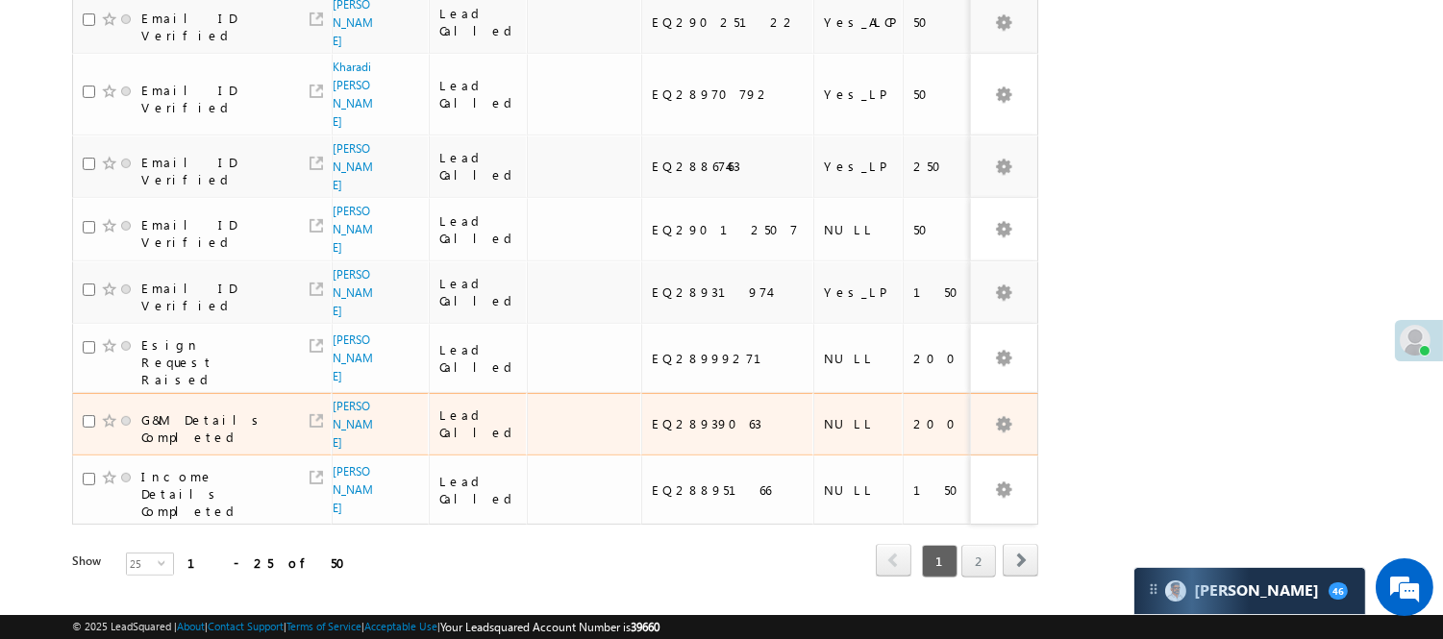
scroll to position [0, 0]
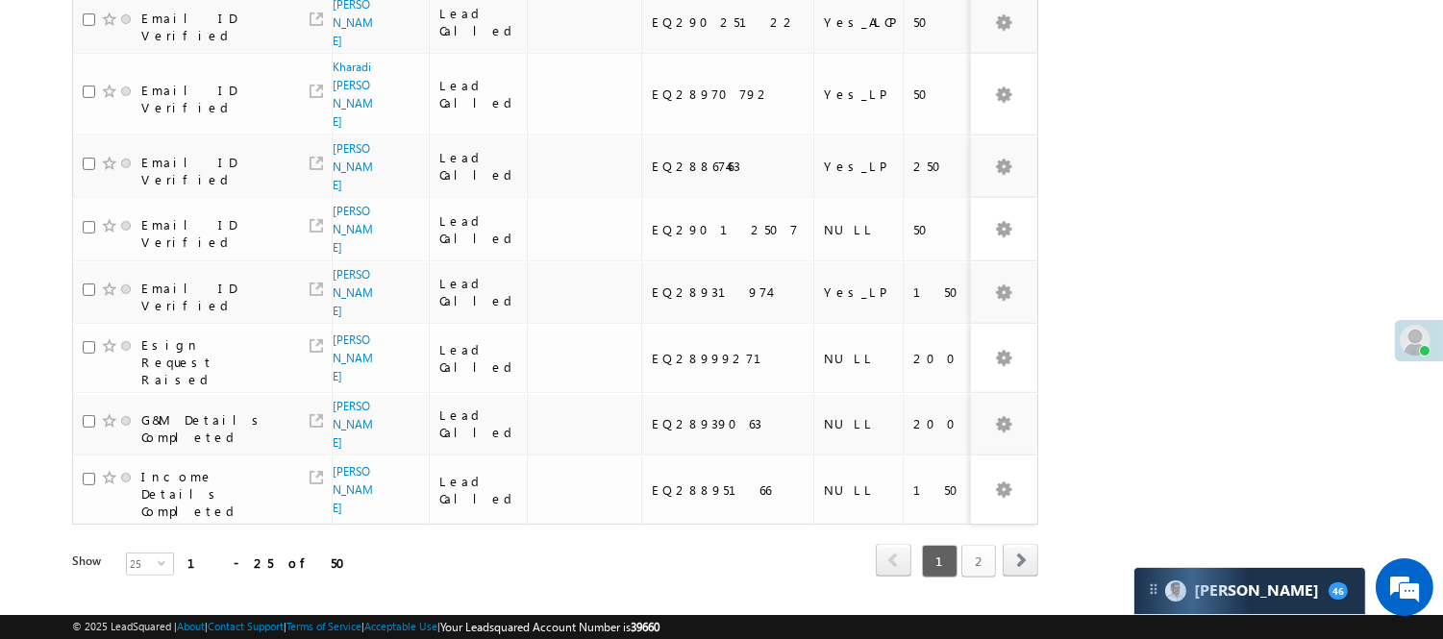
click at [969, 545] on link "2" at bounding box center [978, 561] width 35 height 33
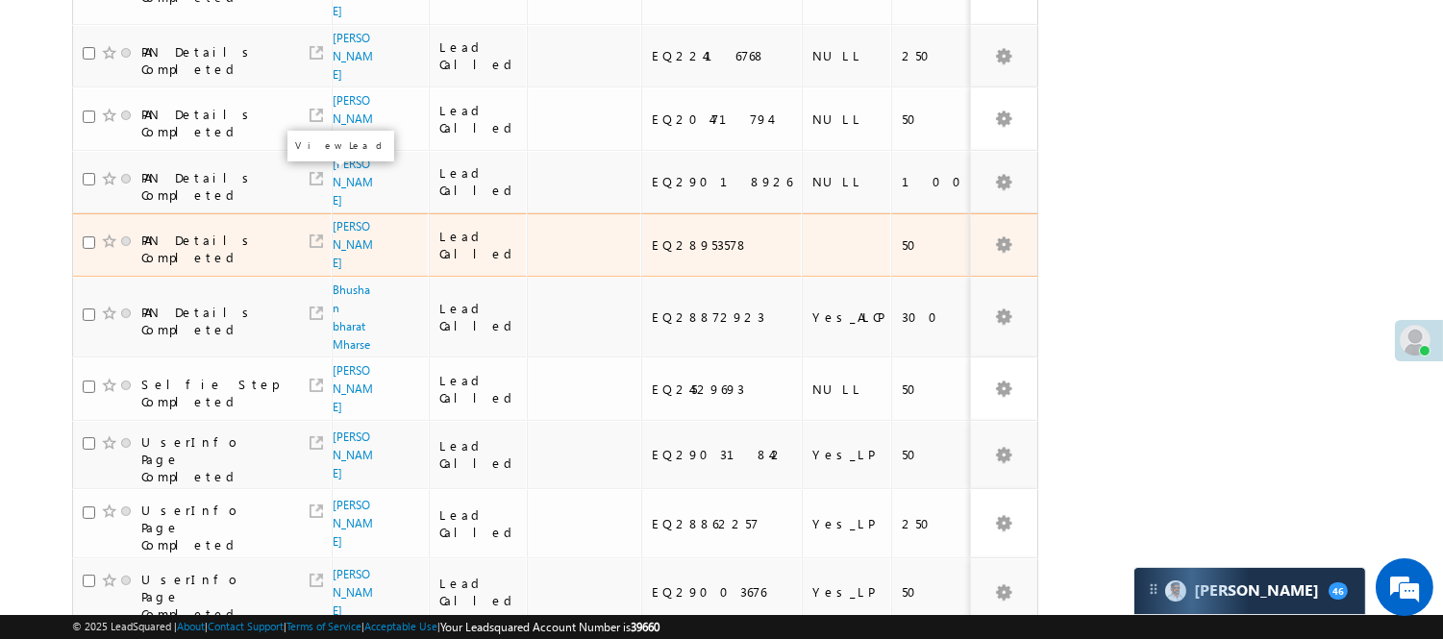
scroll to position [1300, 0]
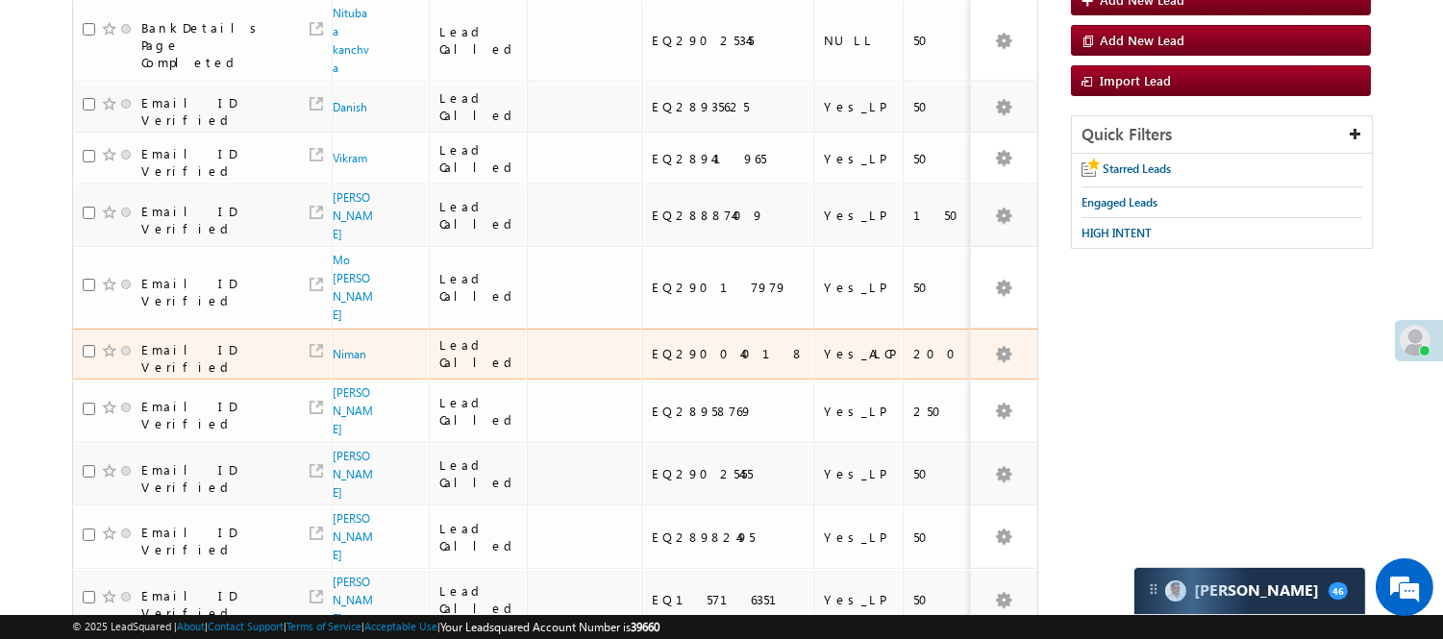
scroll to position [0, 0]
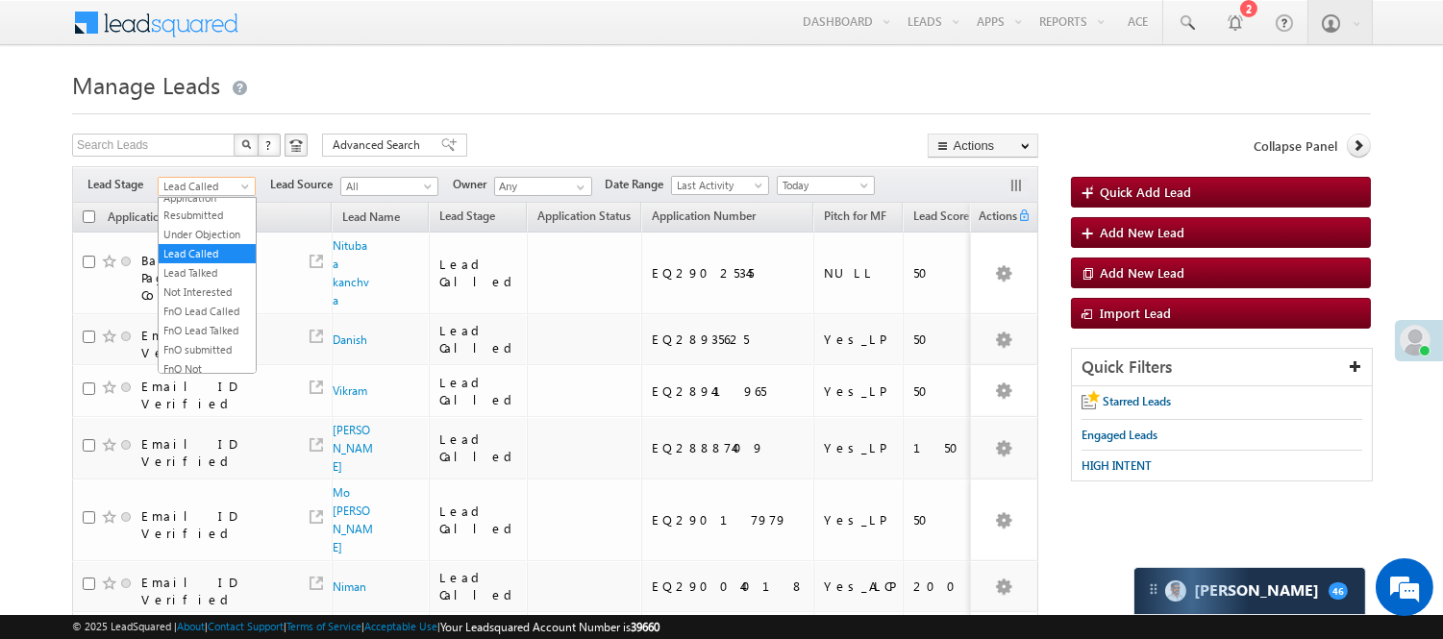
click at [219, 184] on span "Lead Called" at bounding box center [204, 186] width 91 height 17
click at [210, 235] on link "Lead Generated" at bounding box center [207, 226] width 97 height 17
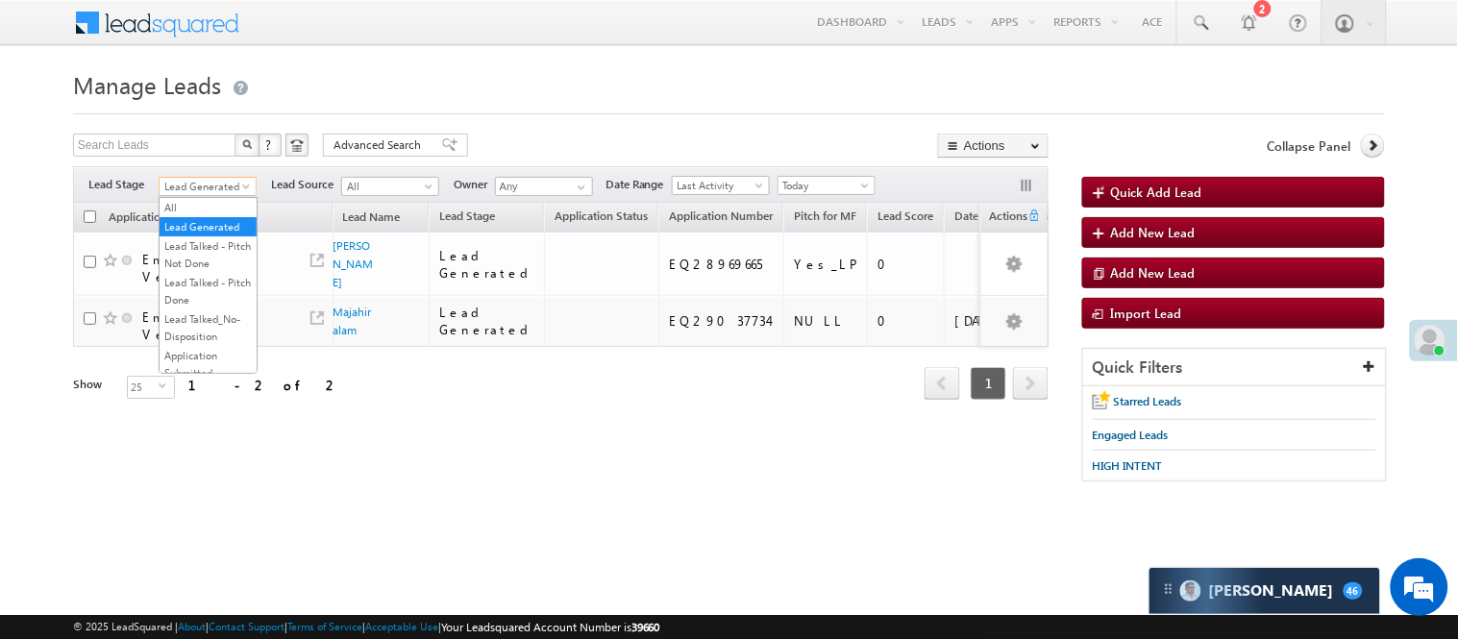
click at [222, 188] on span "Lead Generated" at bounding box center [205, 186] width 91 height 17
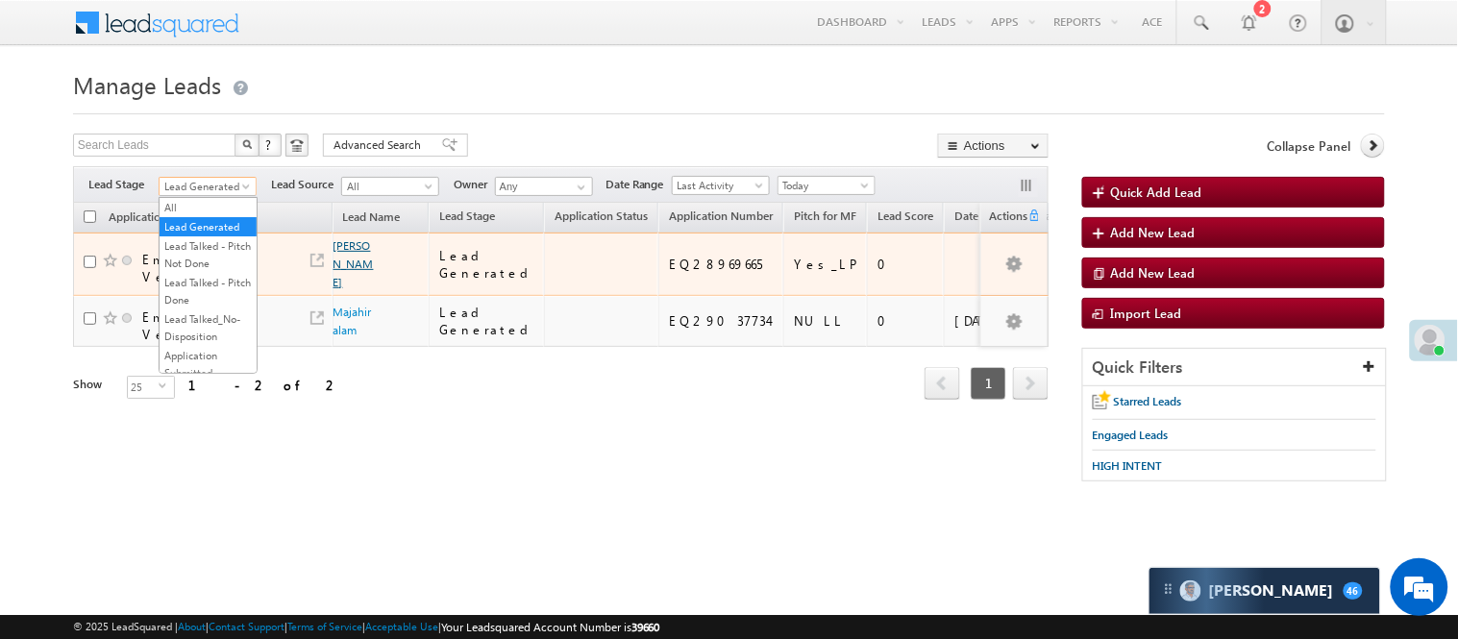
click at [348, 284] on link "Shashank Agarwal" at bounding box center [353, 263] width 40 height 51
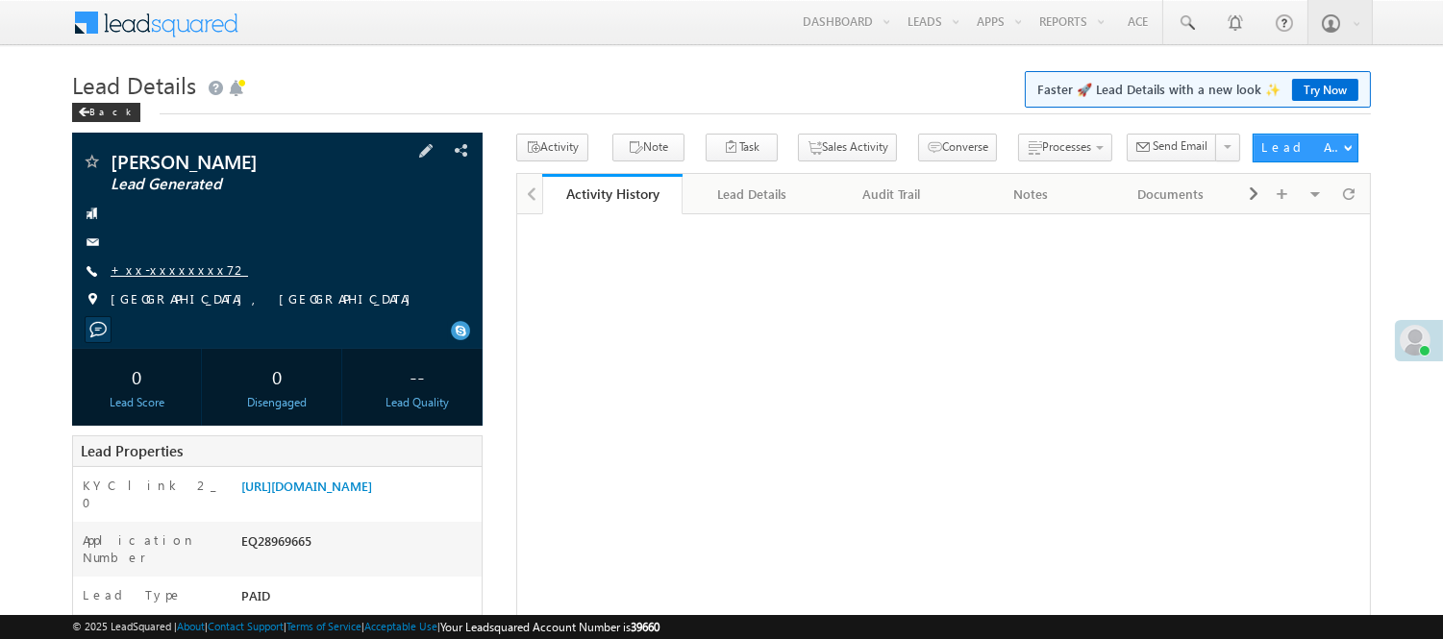
click at [158, 267] on link "+xx-xxxxxxxx72" at bounding box center [179, 269] width 137 height 16
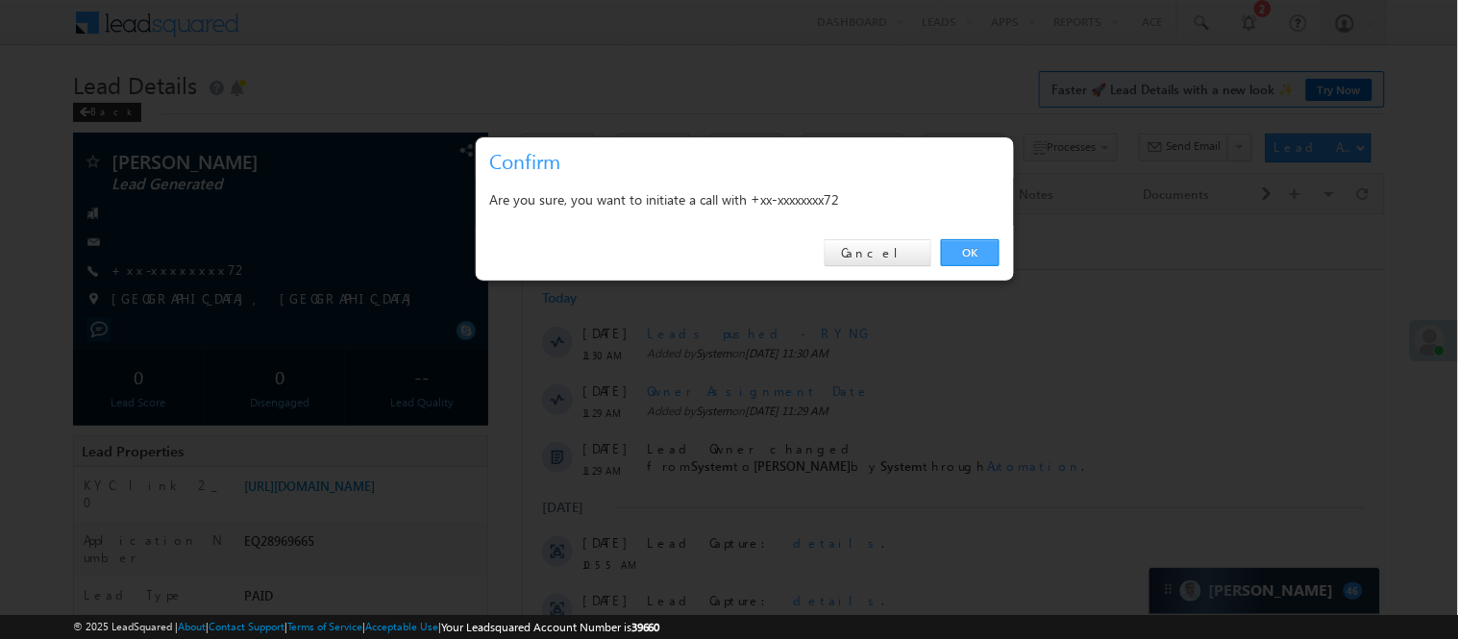
click at [965, 252] on link "OK" at bounding box center [970, 252] width 59 height 27
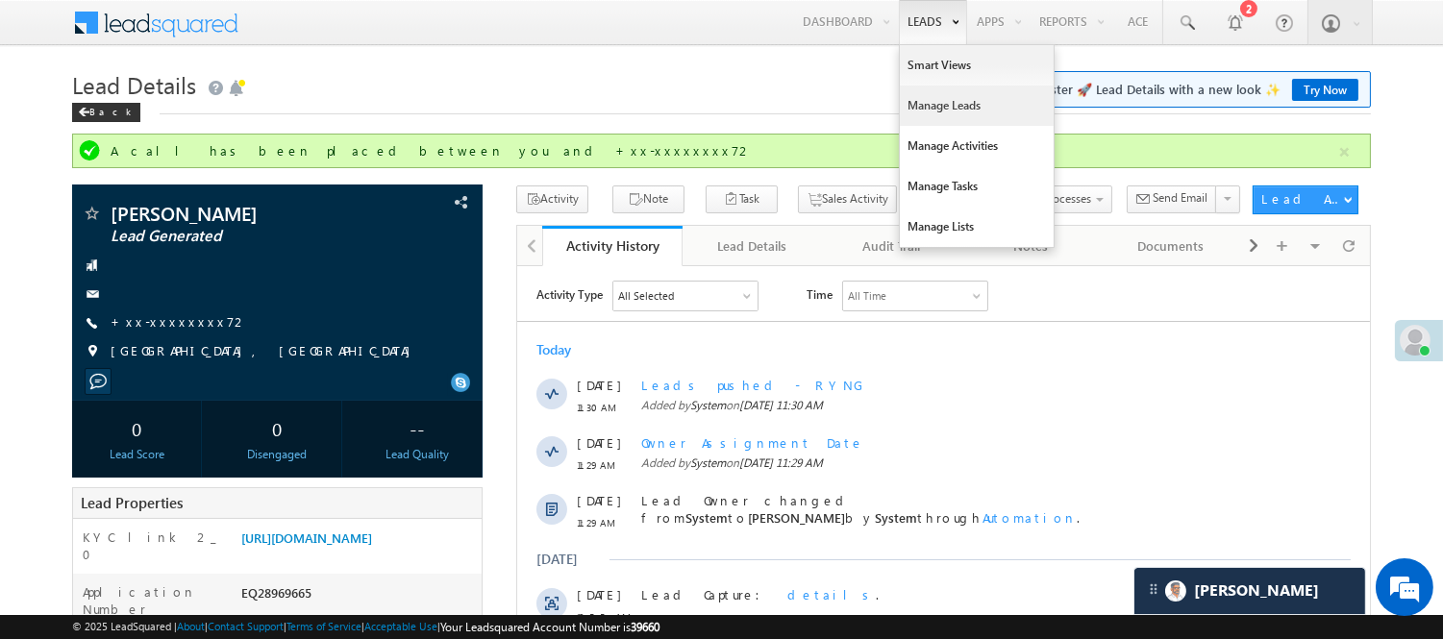
click at [921, 104] on link "Manage Leads" at bounding box center [977, 106] width 154 height 40
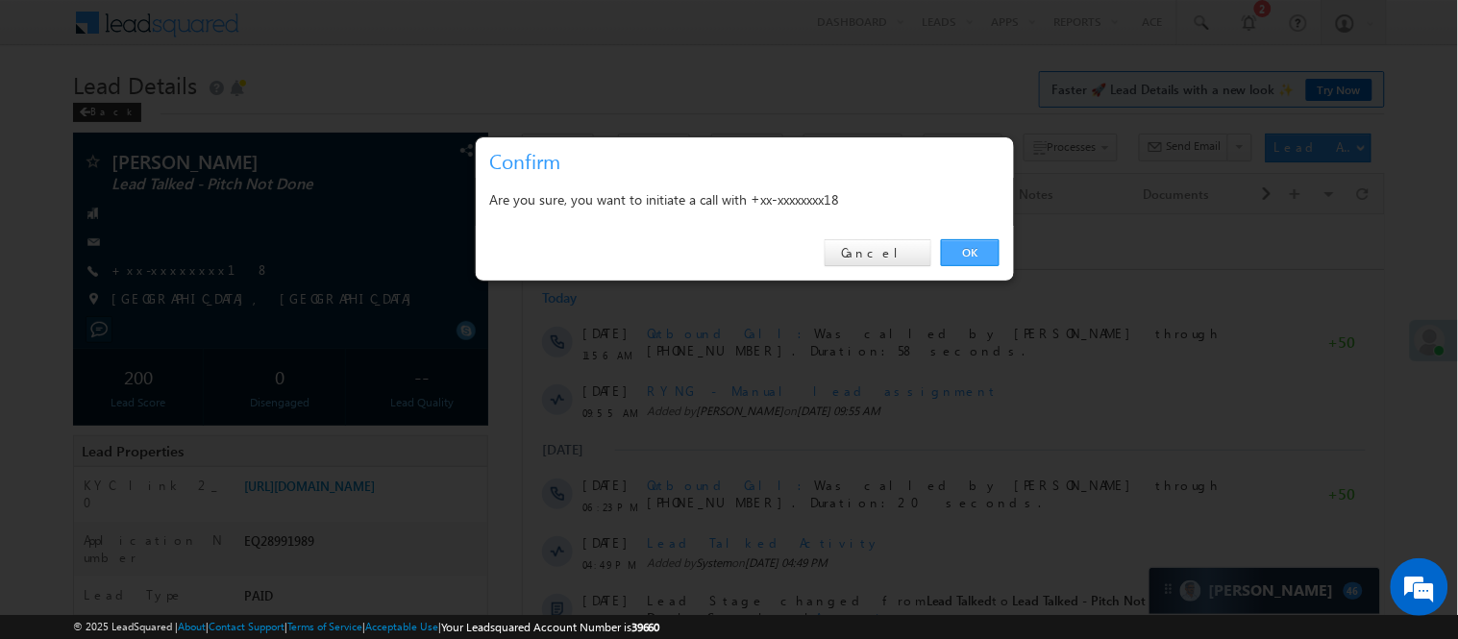
click at [973, 256] on link "OK" at bounding box center [970, 252] width 59 height 27
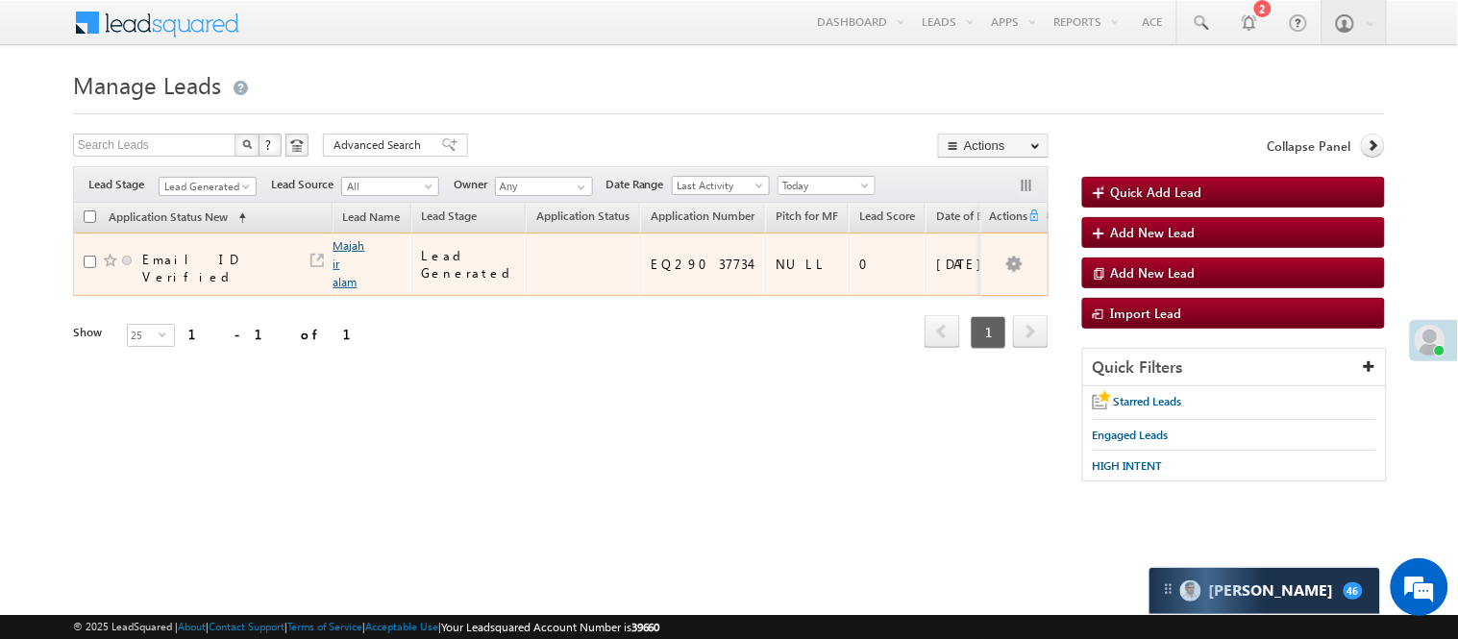
click at [351, 244] on link "Majahir alam" at bounding box center [349, 263] width 32 height 51
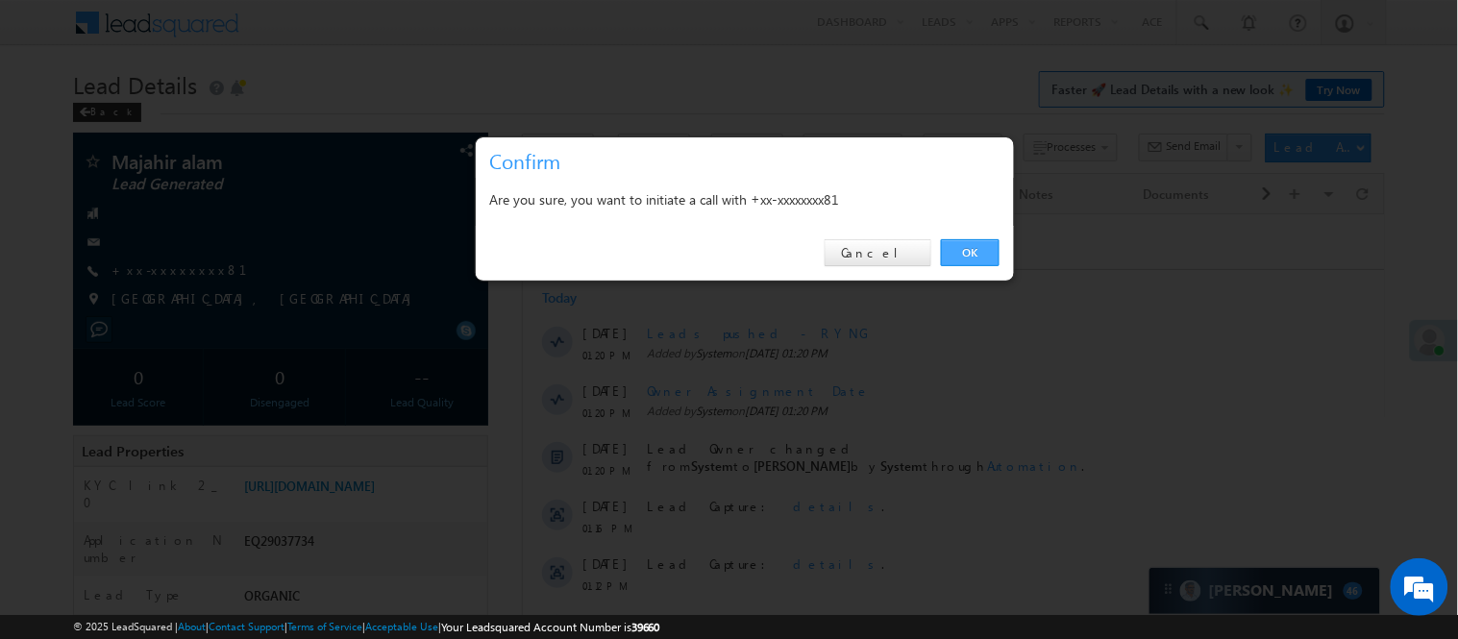
click at [955, 242] on link "OK" at bounding box center [970, 252] width 59 height 27
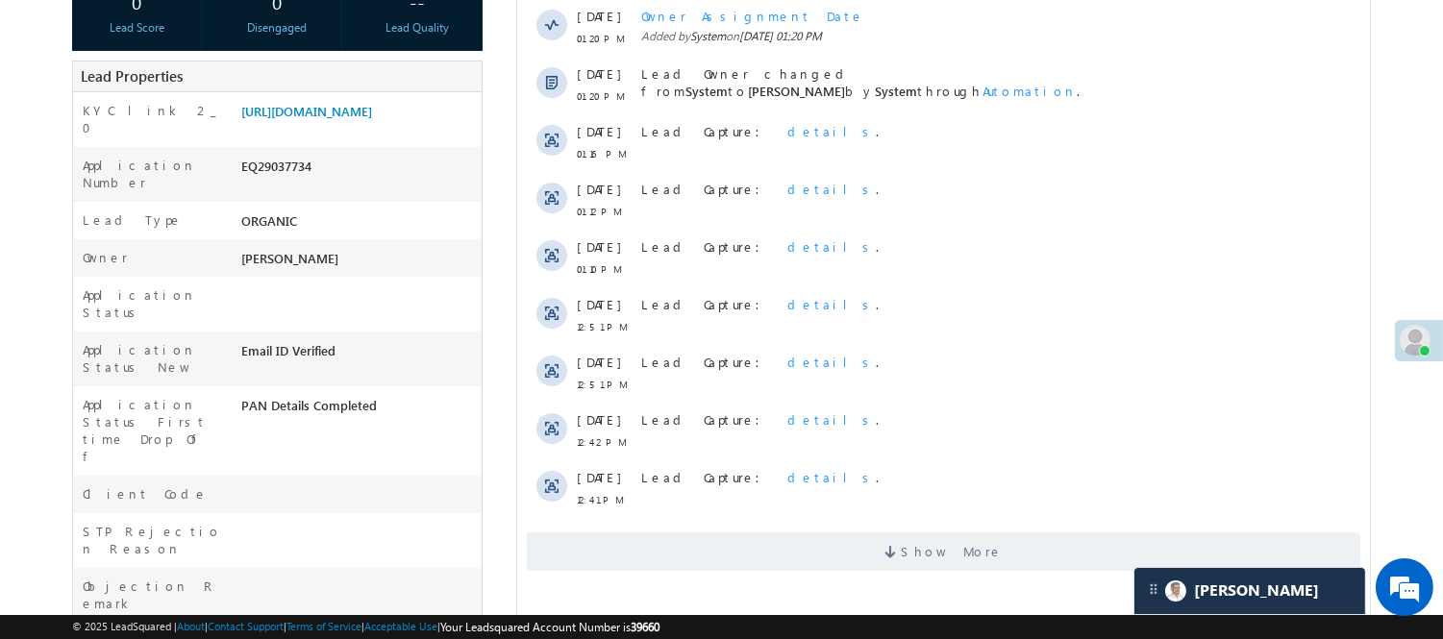
scroll to position [107, 0]
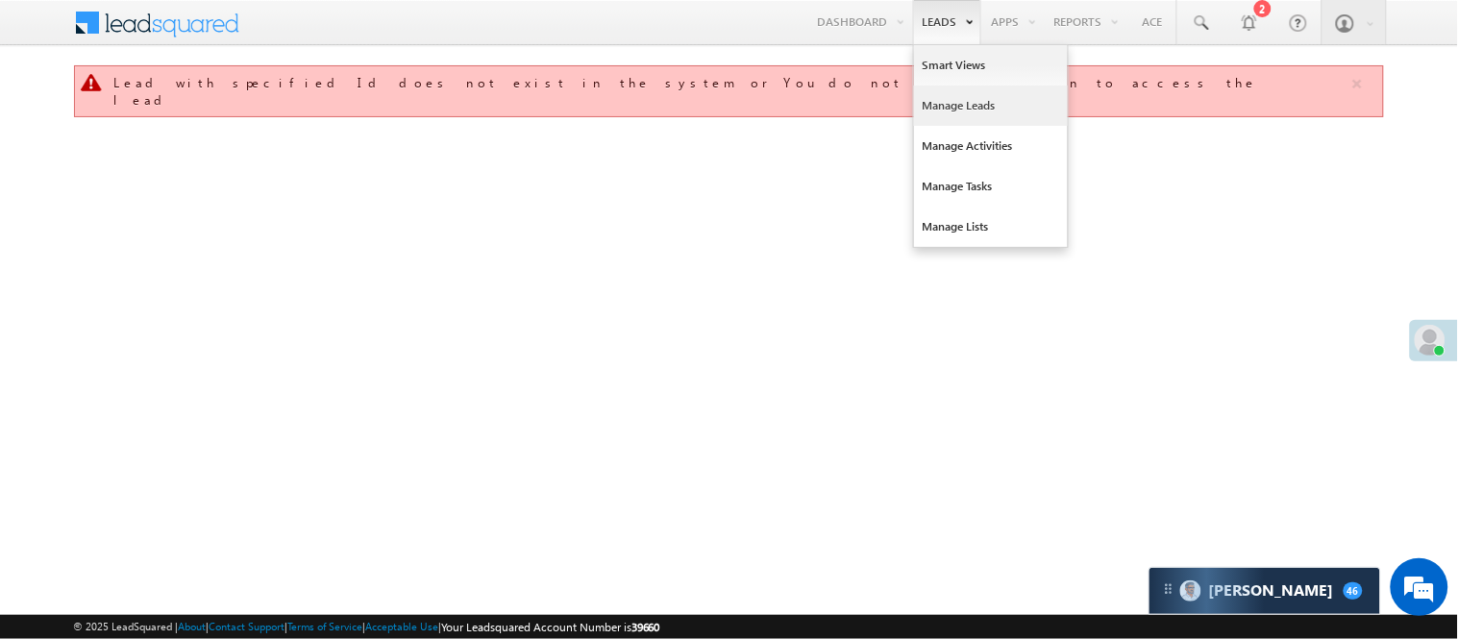
click at [953, 115] on link "Manage Leads" at bounding box center [991, 106] width 154 height 40
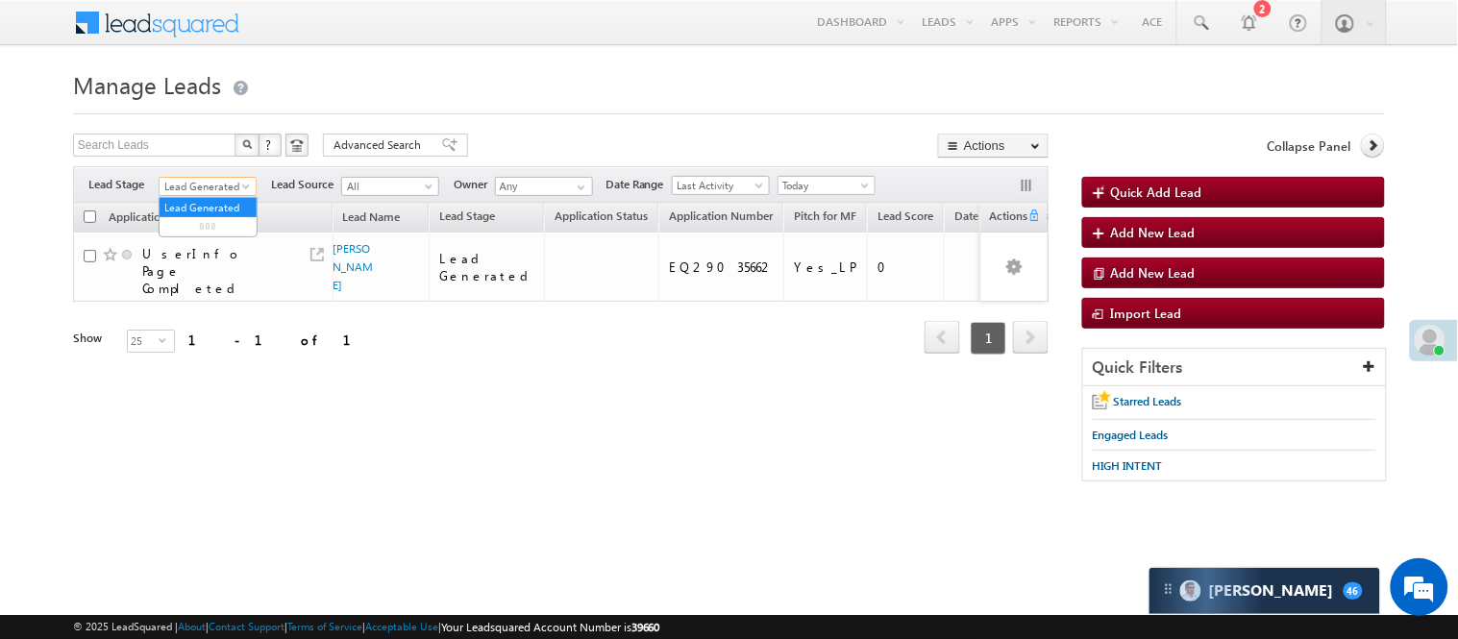
click at [224, 185] on span "Lead Generated" at bounding box center [205, 186] width 91 height 17
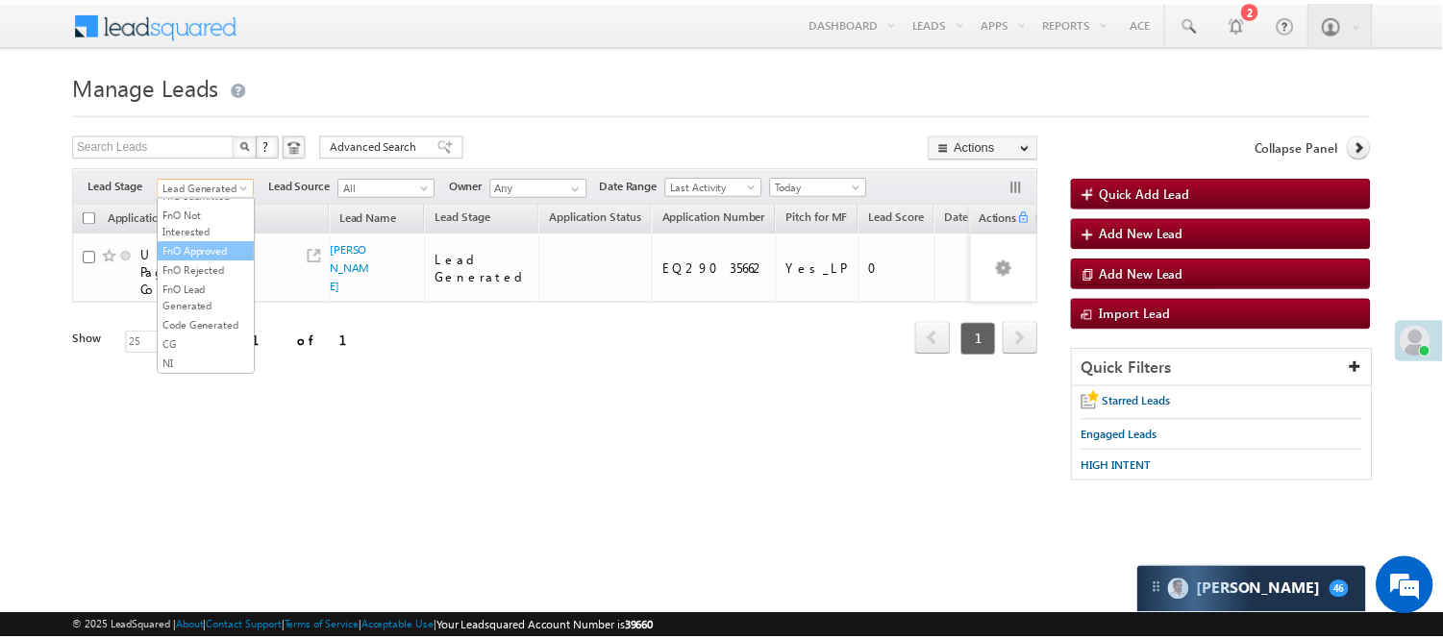
scroll to position [477, 0]
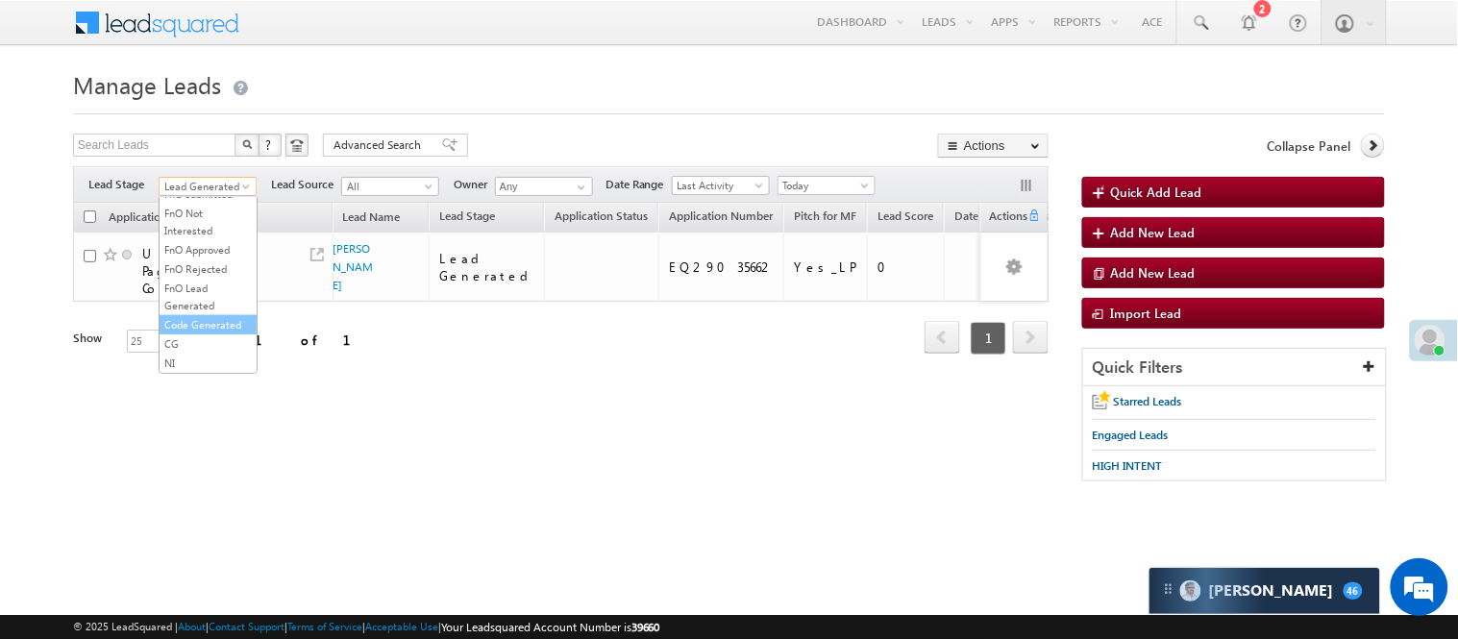
click at [205, 319] on link "Code Generated" at bounding box center [208, 324] width 97 height 17
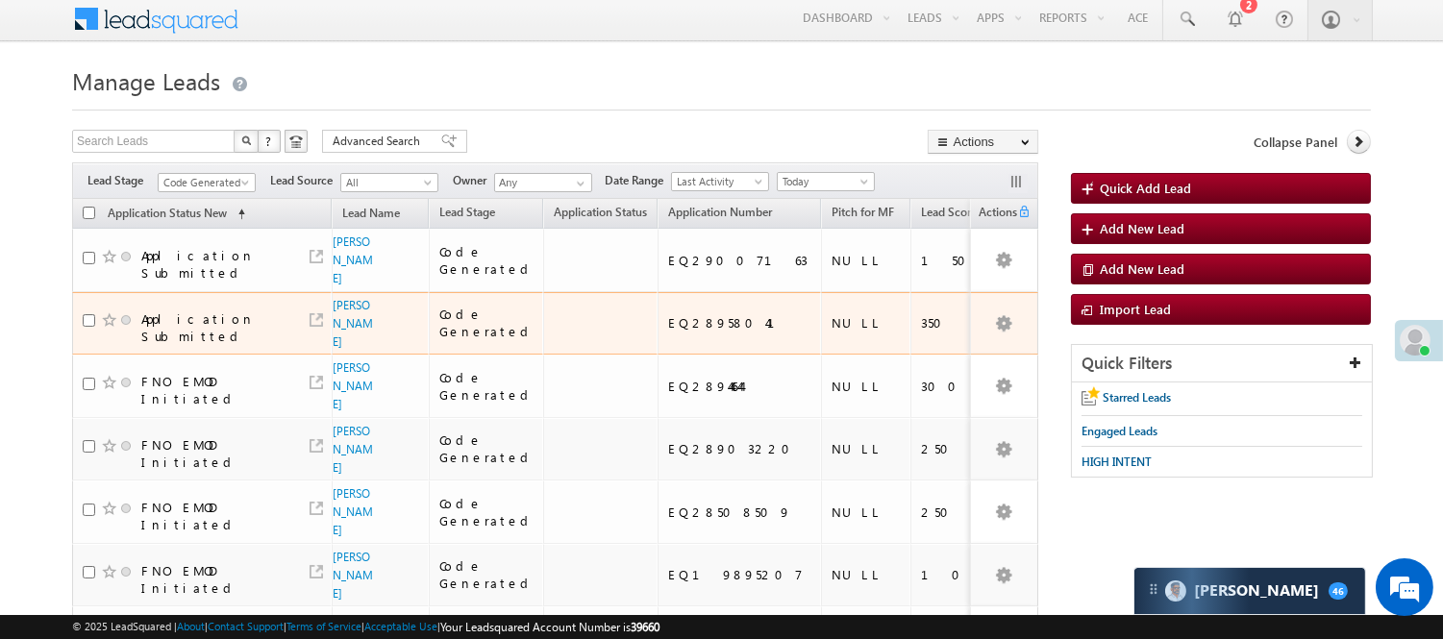
scroll to position [0, 0]
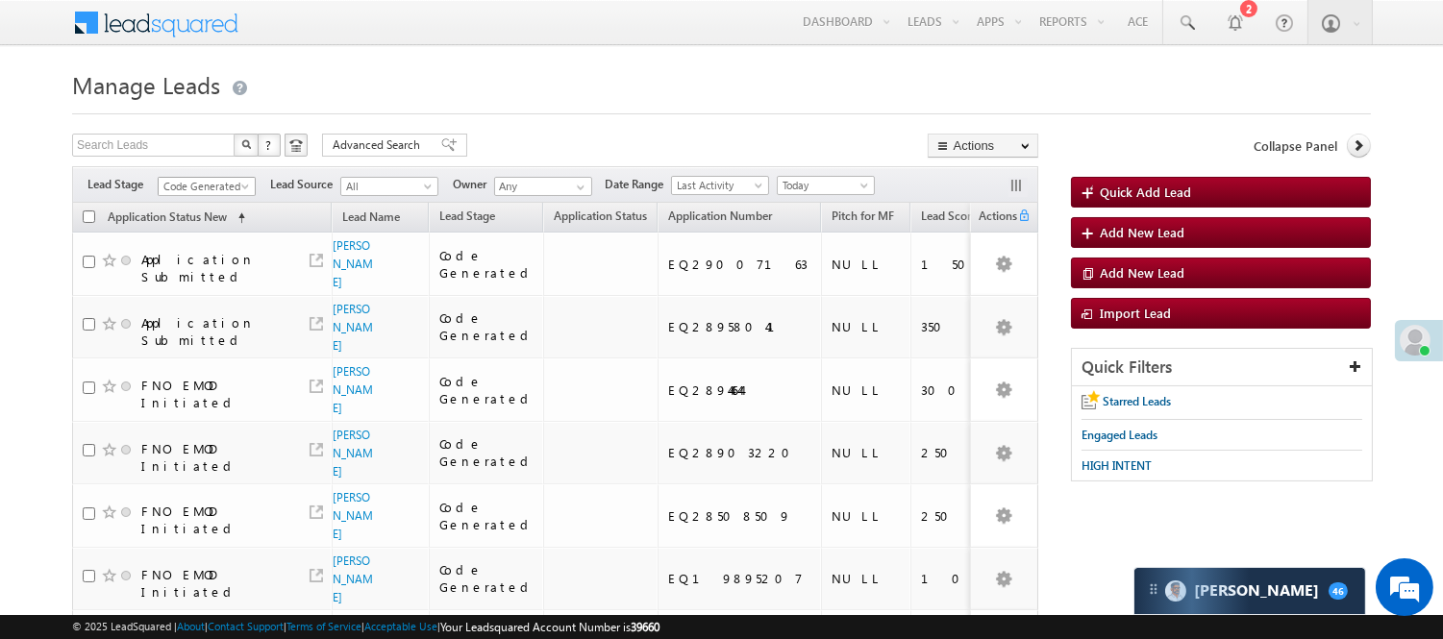
click at [196, 184] on span "Code Generated" at bounding box center [204, 186] width 91 height 17
click at [187, 235] on link "Lead Generated" at bounding box center [207, 226] width 97 height 17
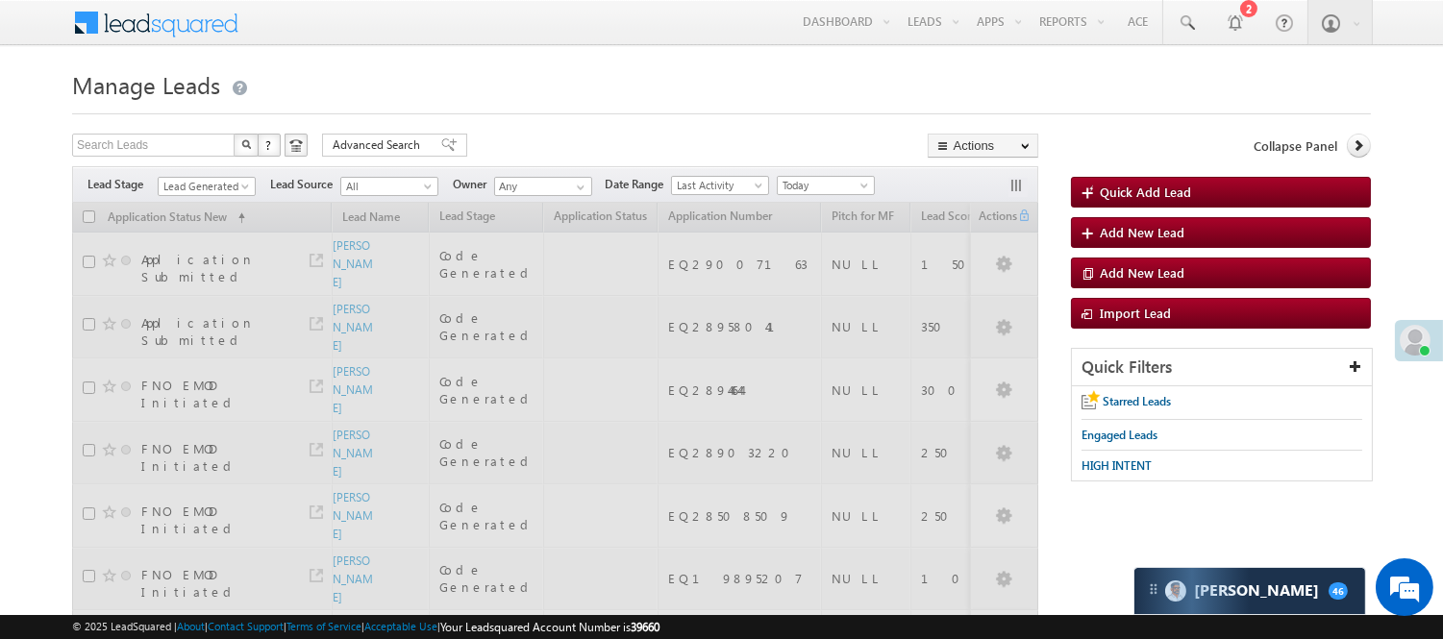
click at [524, 98] on h1 "Manage Leads" at bounding box center [721, 82] width 1298 height 37
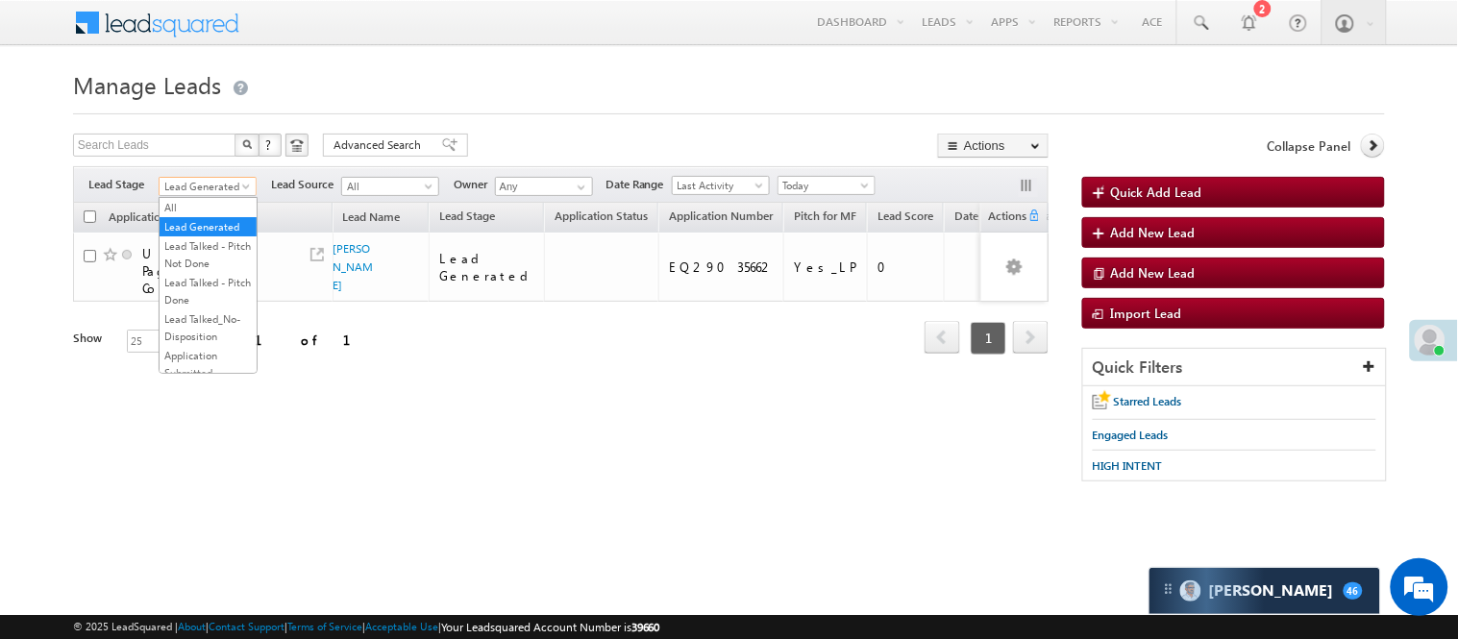
click at [199, 187] on span "Lead Generated" at bounding box center [205, 186] width 91 height 17
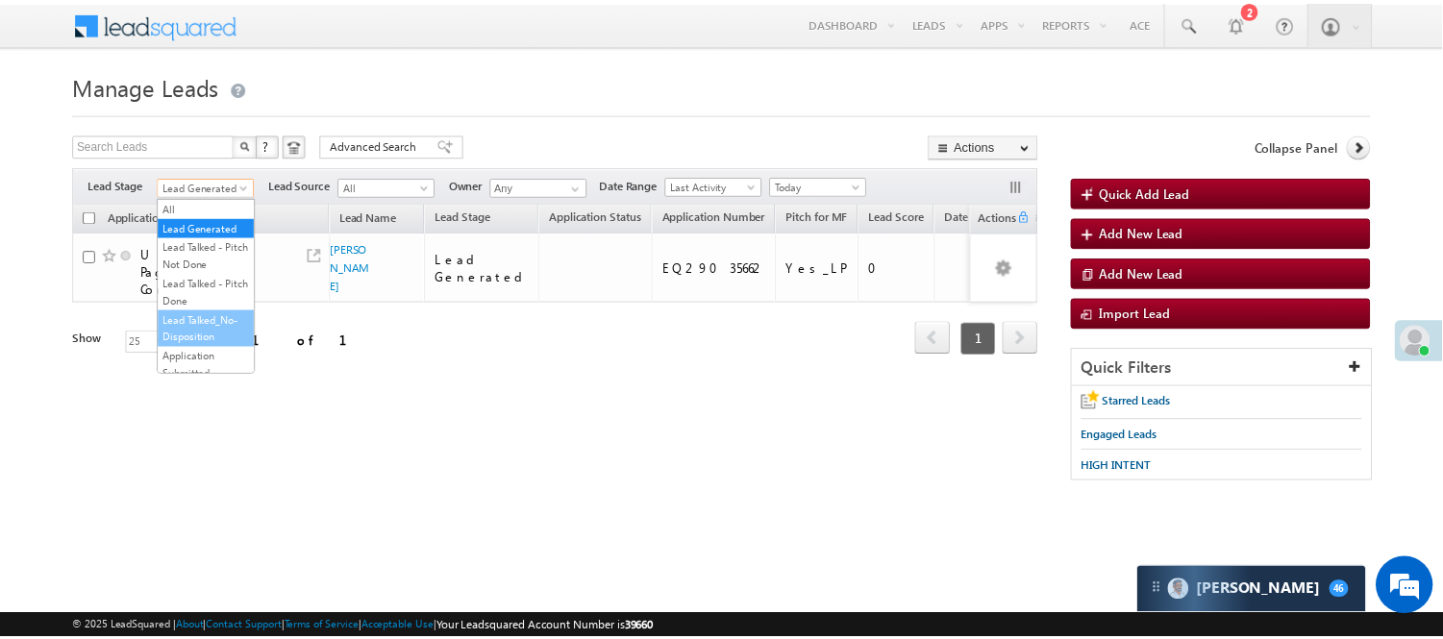
scroll to position [213, 0]
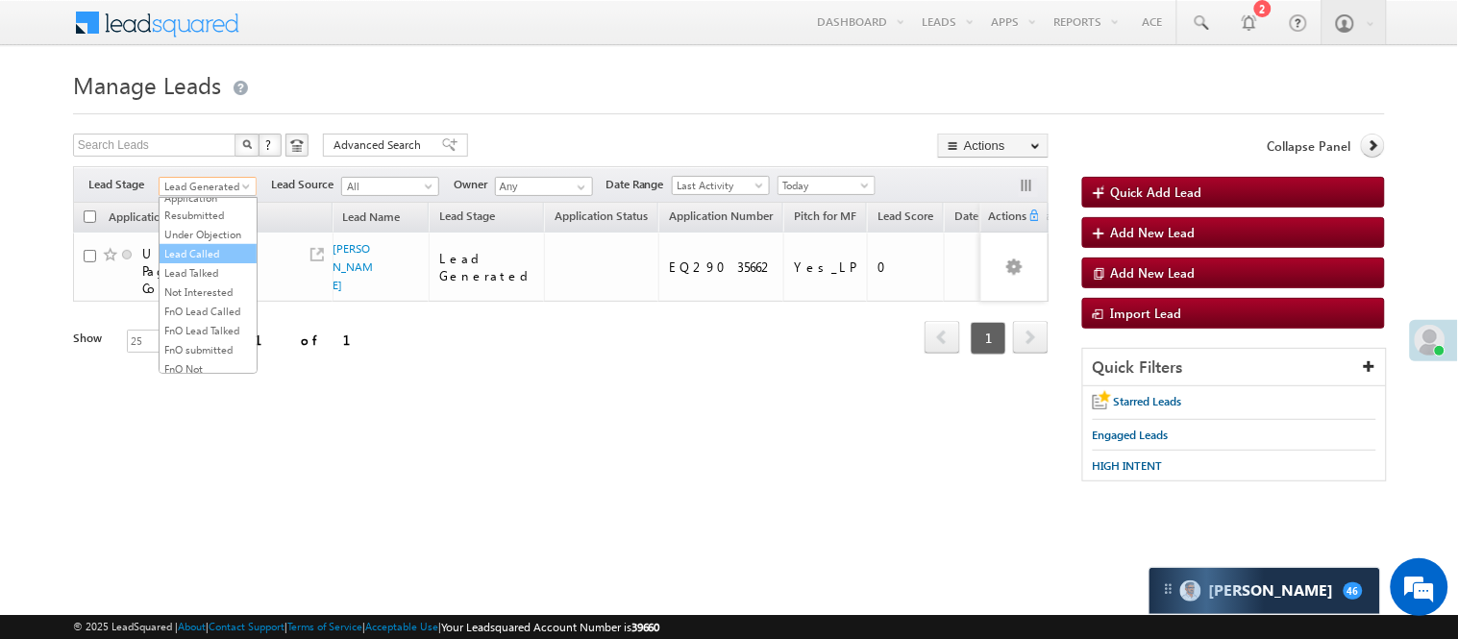
click at [215, 262] on link "Lead Called" at bounding box center [208, 253] width 97 height 17
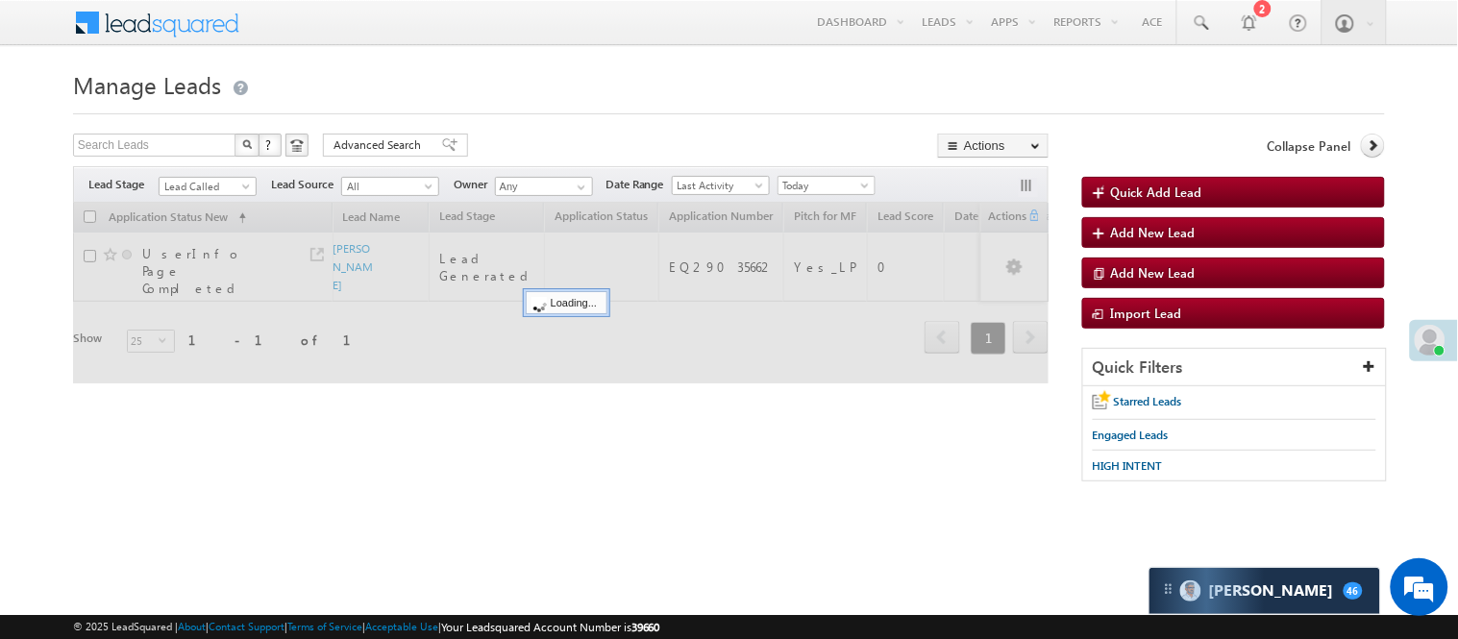
click at [525, 83] on h1 "Manage Leads" at bounding box center [729, 82] width 1312 height 37
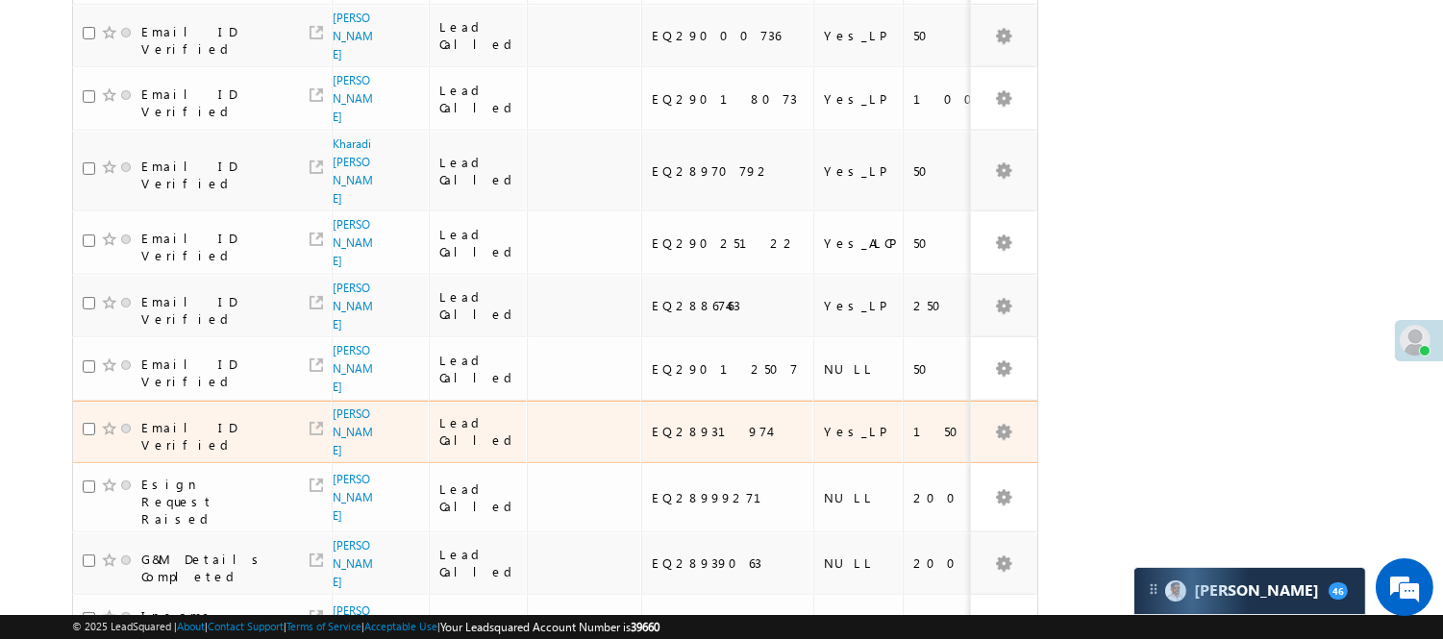
scroll to position [1314, 0]
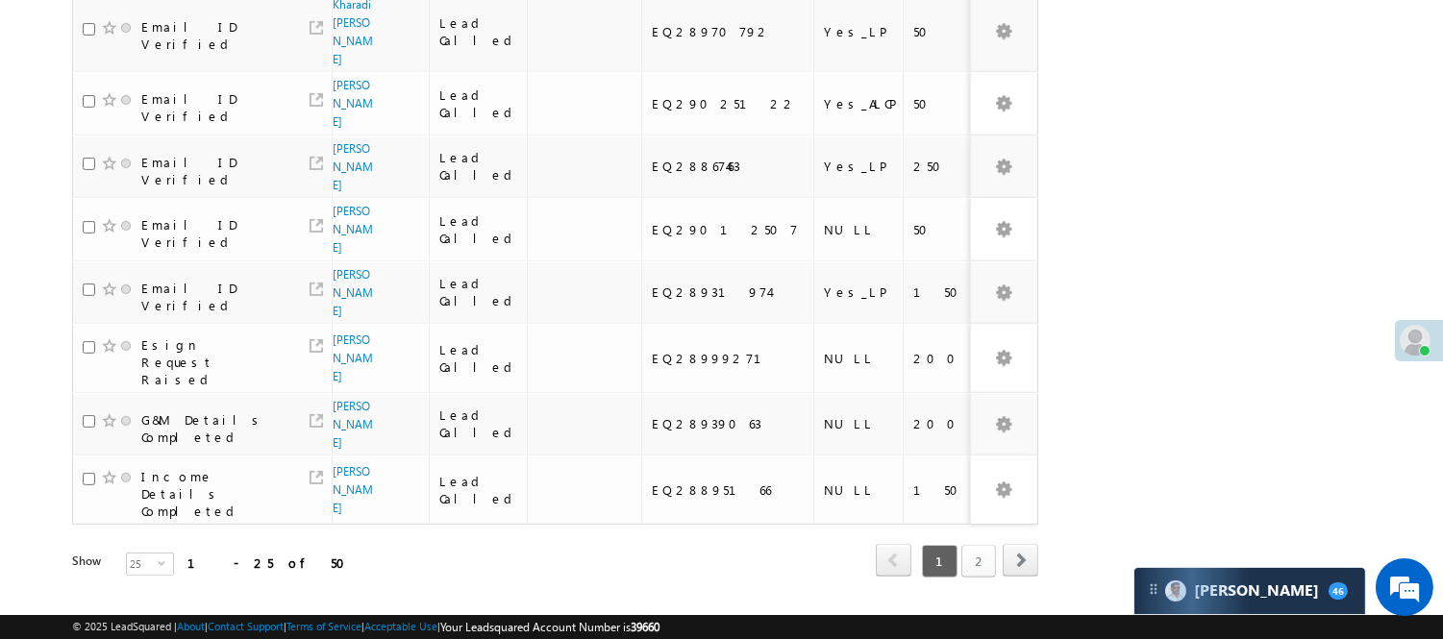
click at [969, 545] on link "2" at bounding box center [978, 561] width 35 height 33
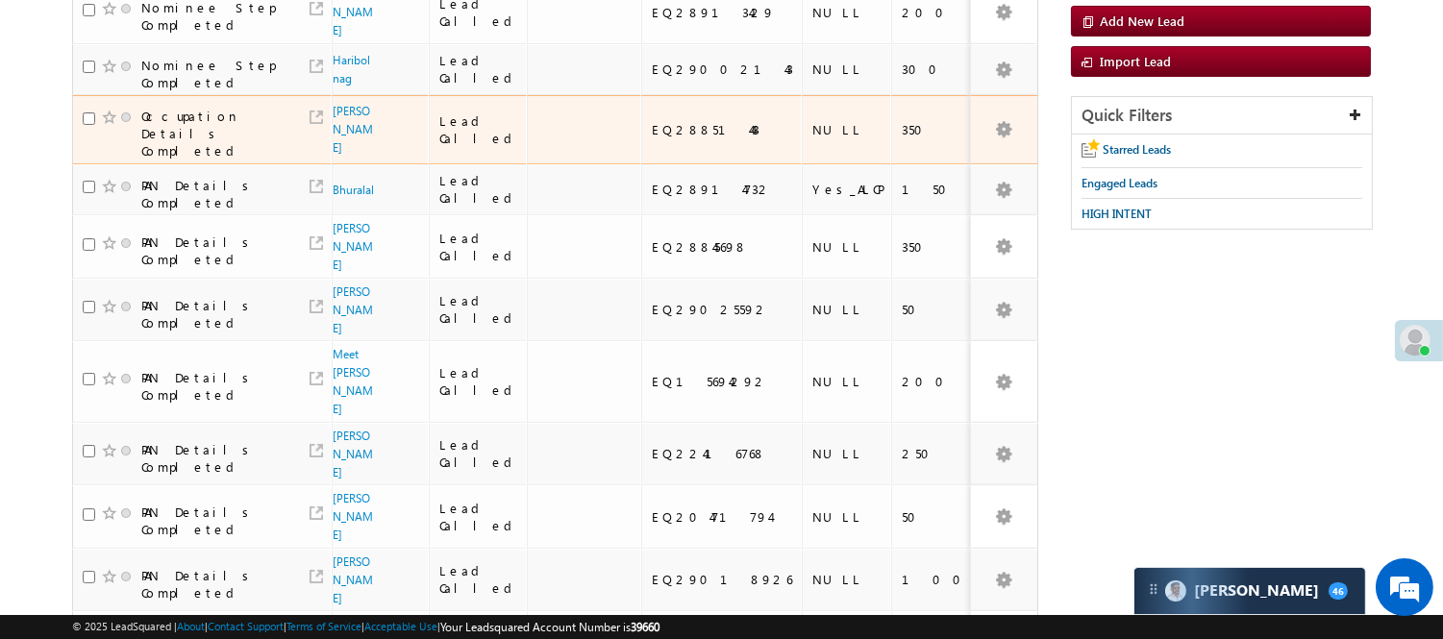
scroll to position [19, 0]
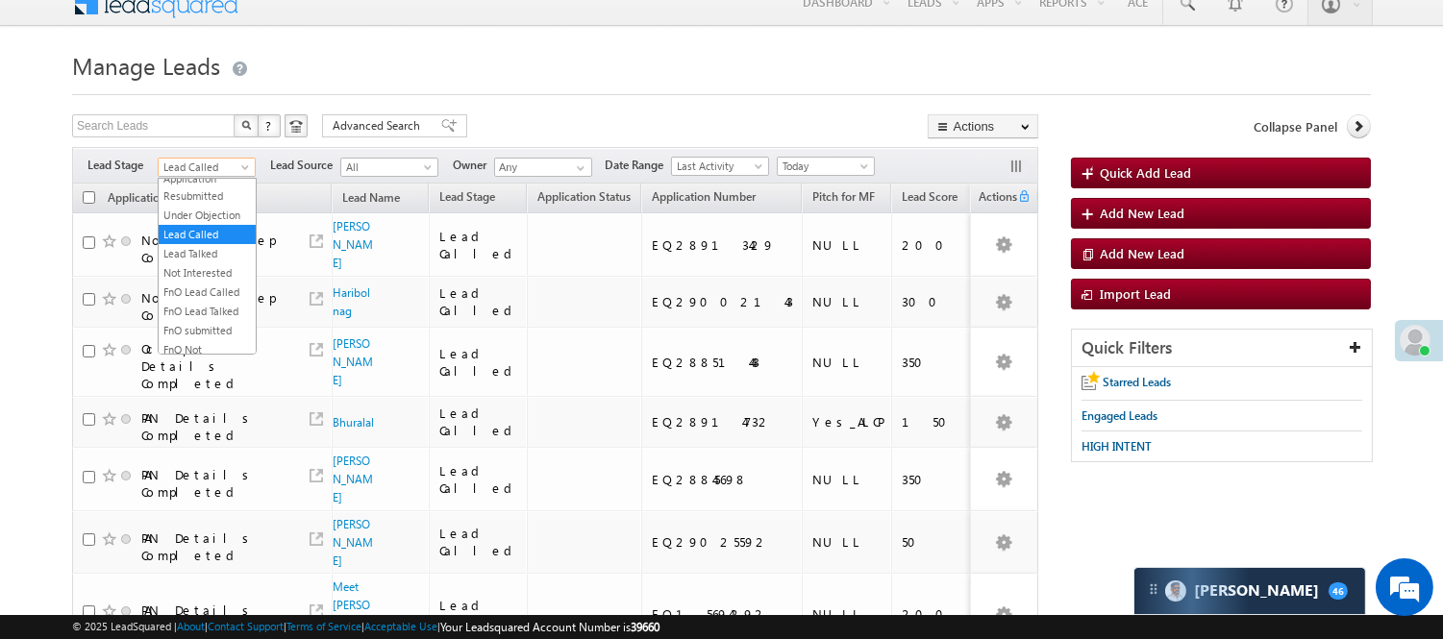
click at [212, 163] on span "Lead Called" at bounding box center [204, 167] width 91 height 17
click at [216, 262] on link "Lead Talked" at bounding box center [207, 253] width 97 height 17
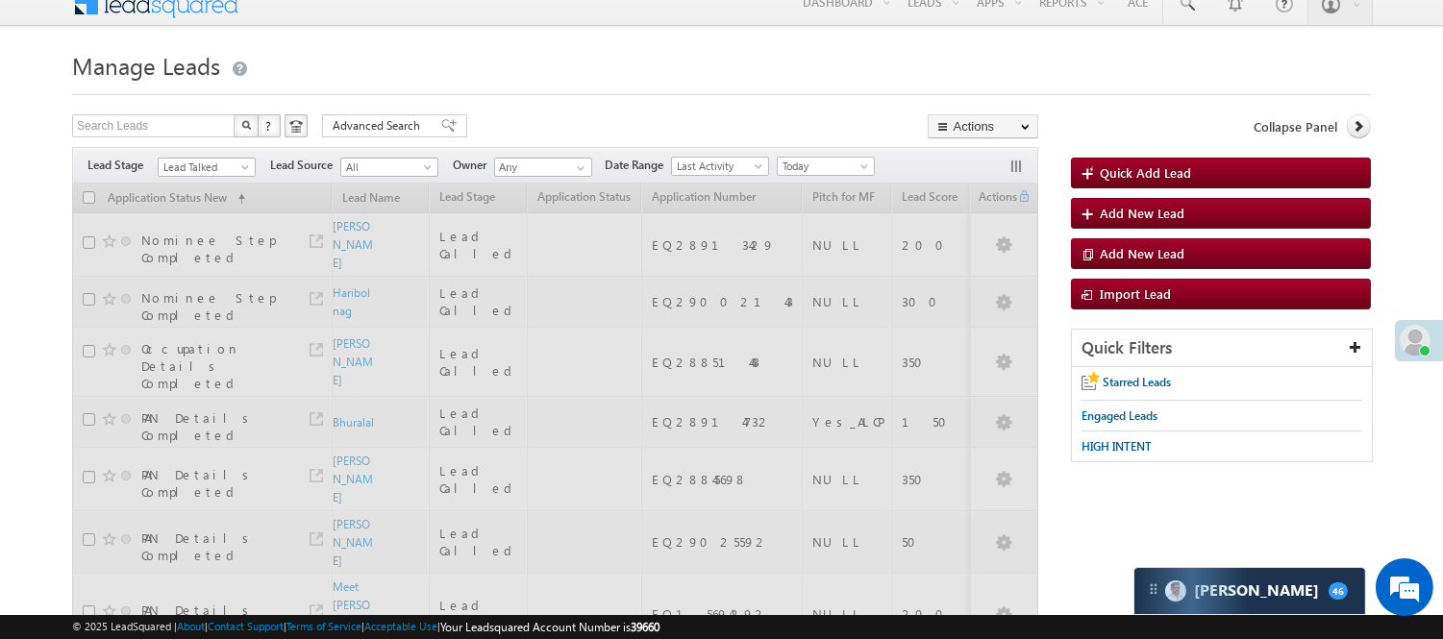
click at [554, 118] on div "Search Leads X ? 50 results found Advanced Search Advanced Search Advanced sear…" at bounding box center [555, 128] width 966 height 28
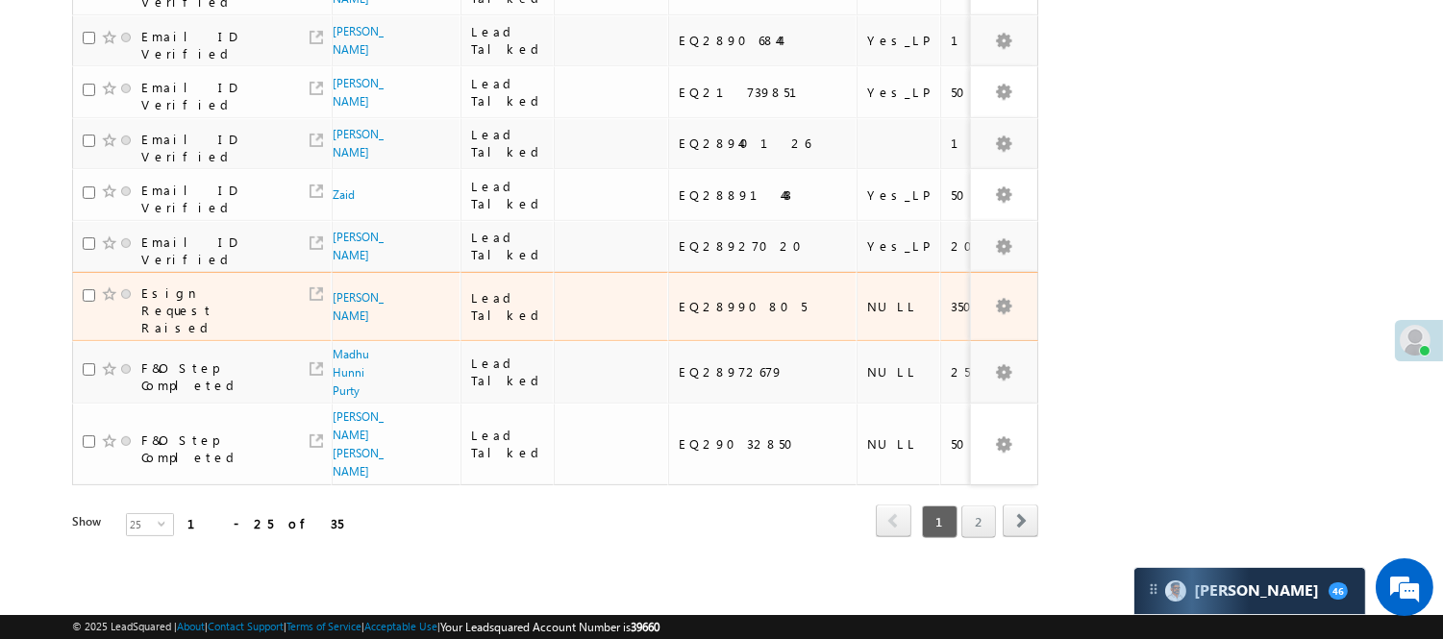
scroll to position [1442, 0]
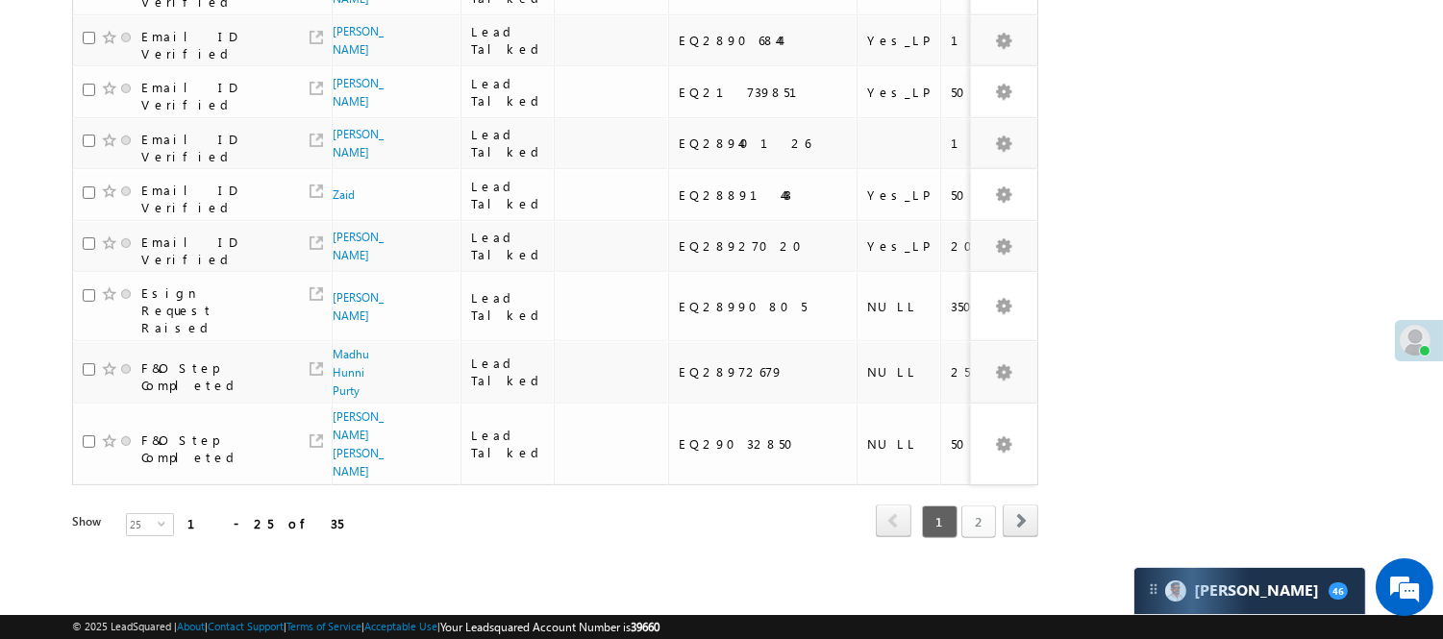
click at [971, 506] on link "2" at bounding box center [978, 522] width 35 height 33
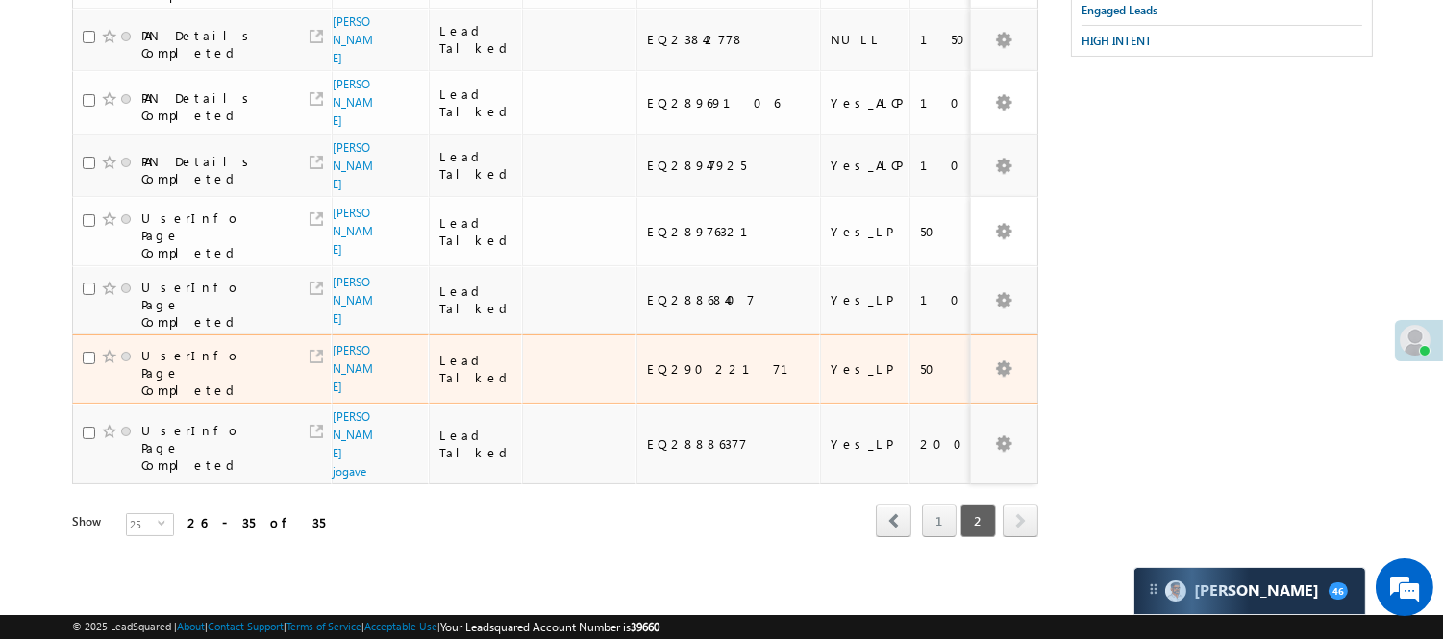
scroll to position [332, 0]
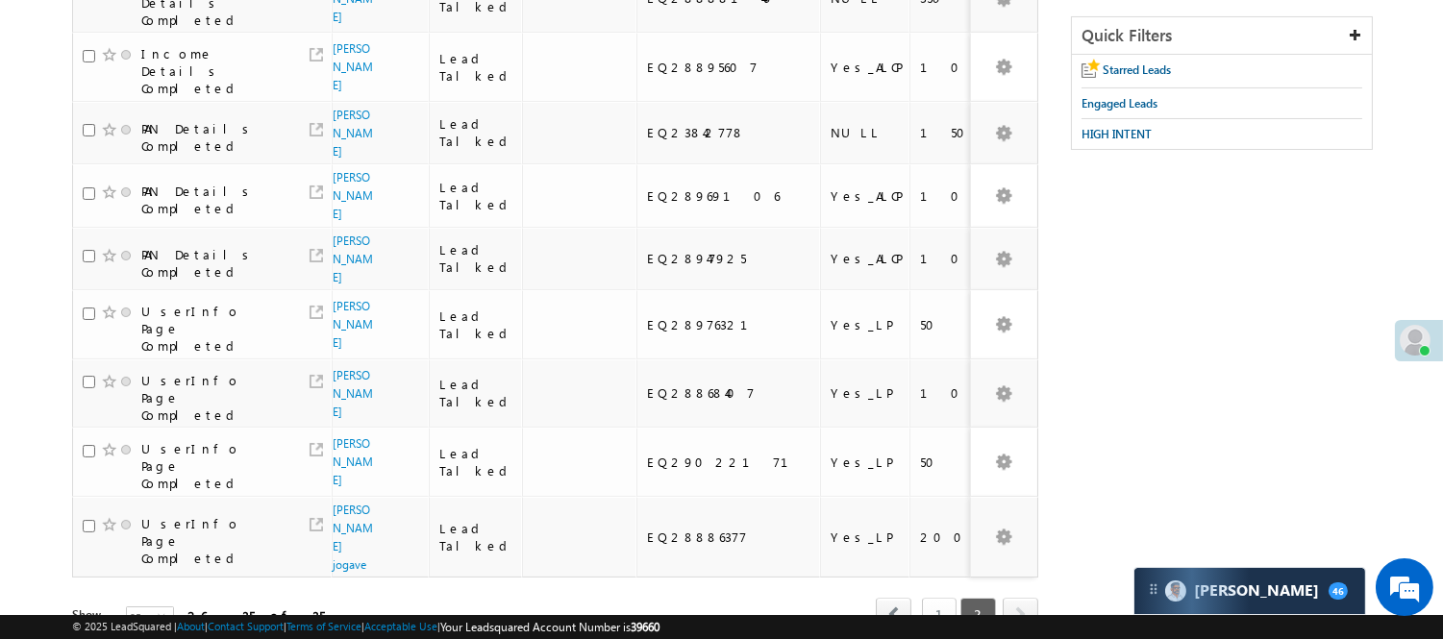
click at [937, 598] on link "1" at bounding box center [939, 614] width 35 height 33
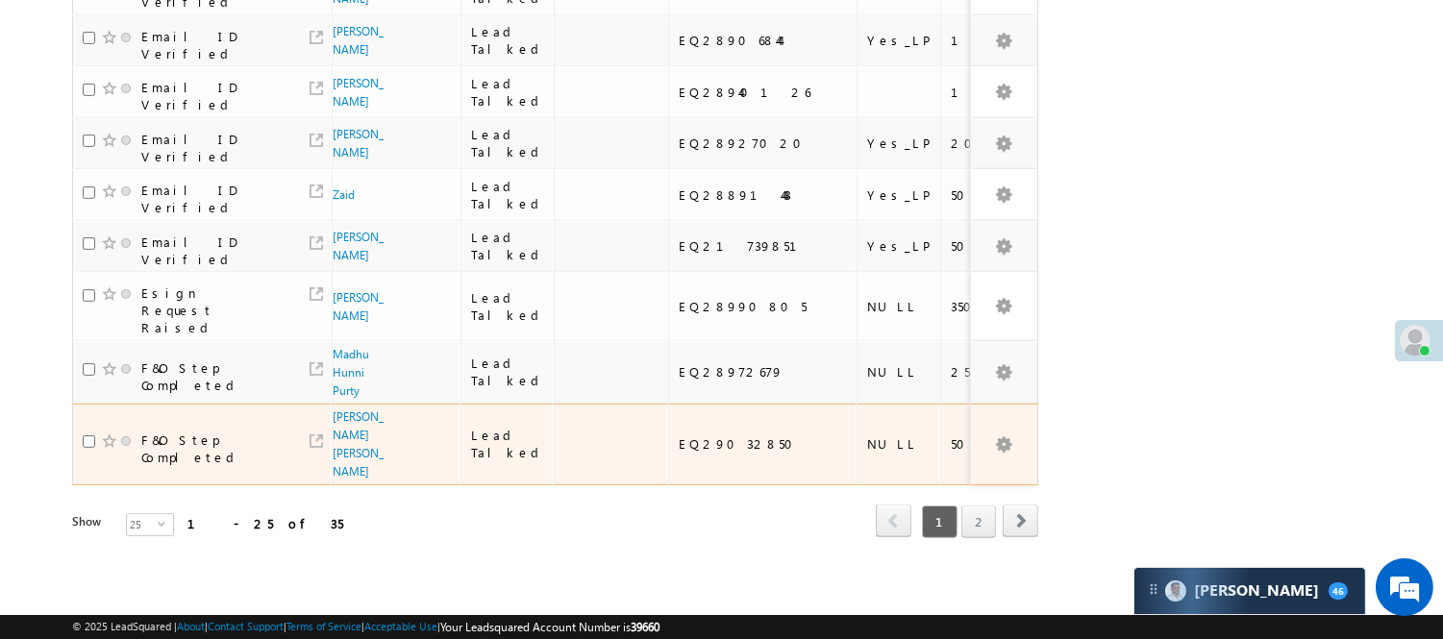
scroll to position [1442, 0]
click at [346, 414] on link "Nandraj Namdev Agre" at bounding box center [358, 443] width 51 height 69
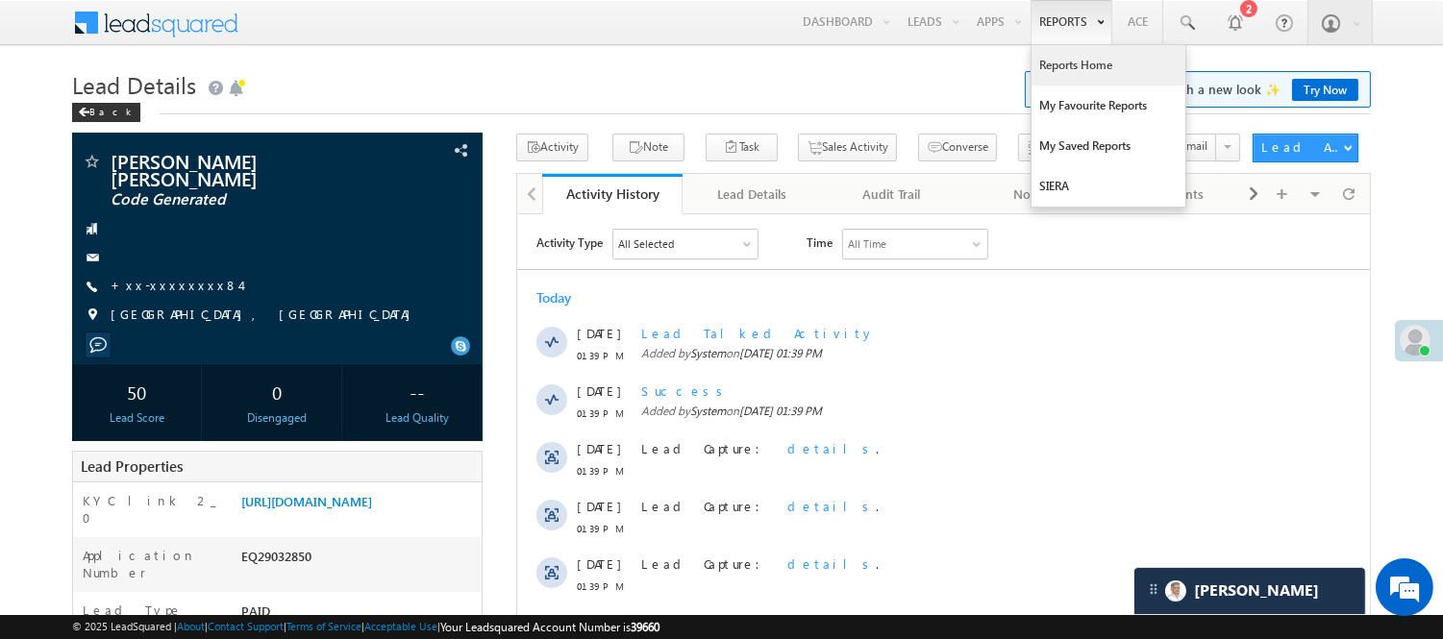
click at [1058, 55] on link "Reports Home" at bounding box center [1108, 65] width 154 height 40
click at [1081, 71] on link "Reports Home" at bounding box center [1108, 65] width 154 height 40
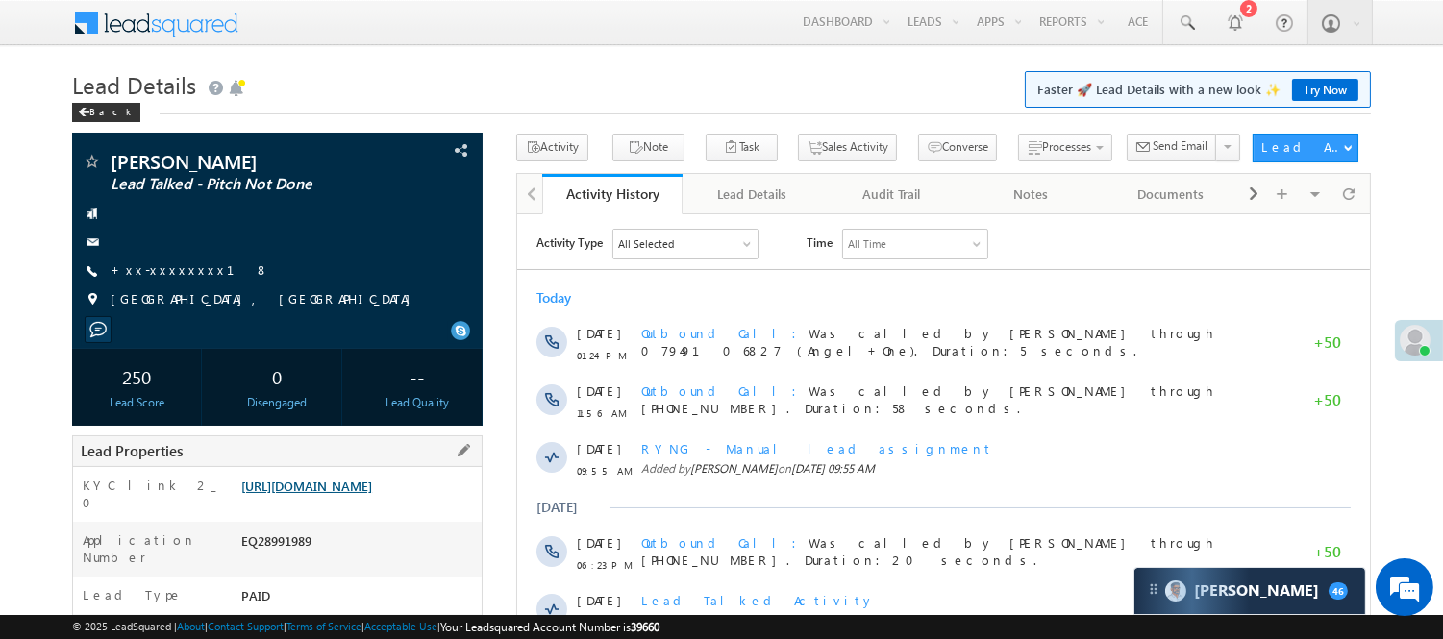
click at [372, 494] on link "[URL][DOMAIN_NAME]" at bounding box center [306, 486] width 131 height 16
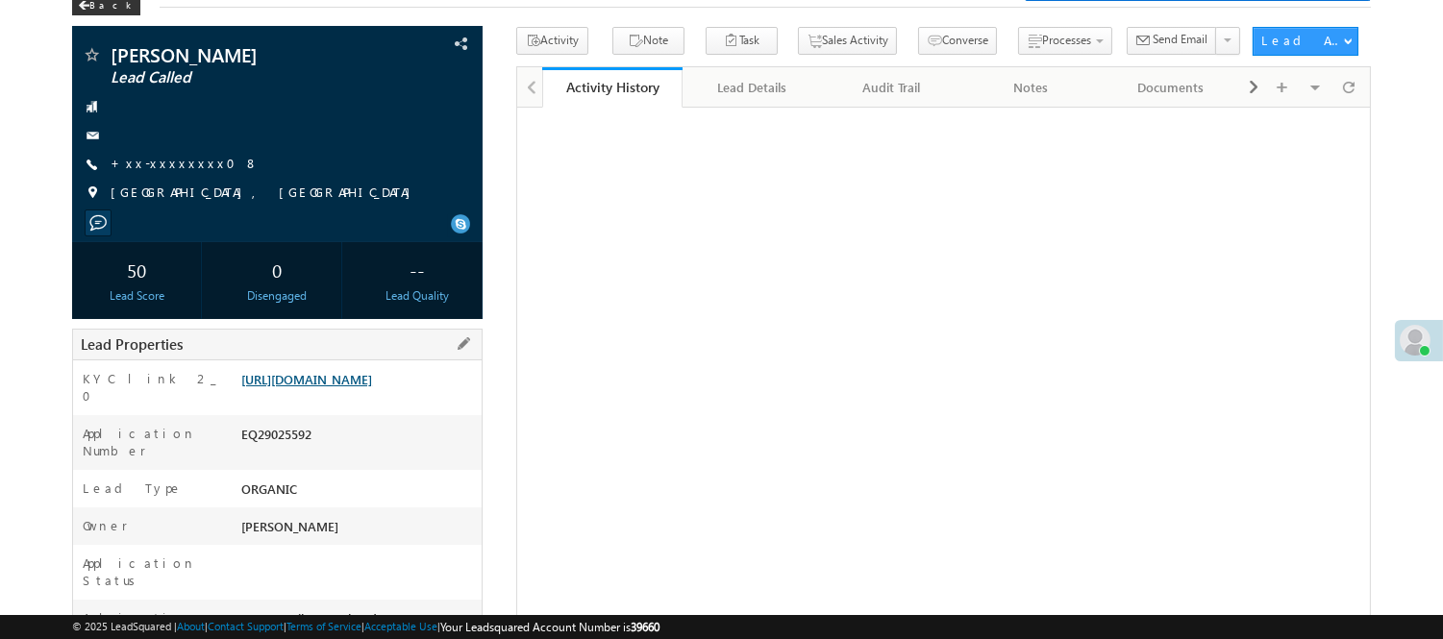
scroll to position [107, 0]
click at [358, 387] on link "[URL][DOMAIN_NAME]" at bounding box center [306, 379] width 131 height 16
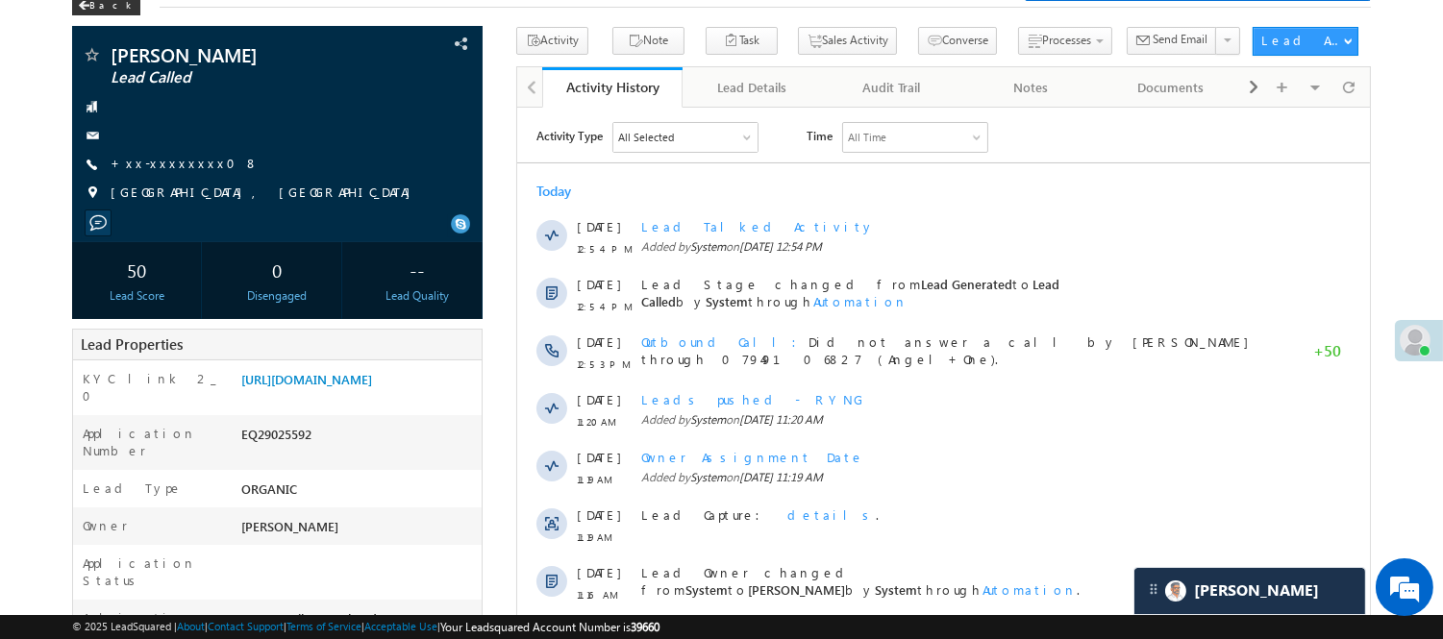
scroll to position [0, 0]
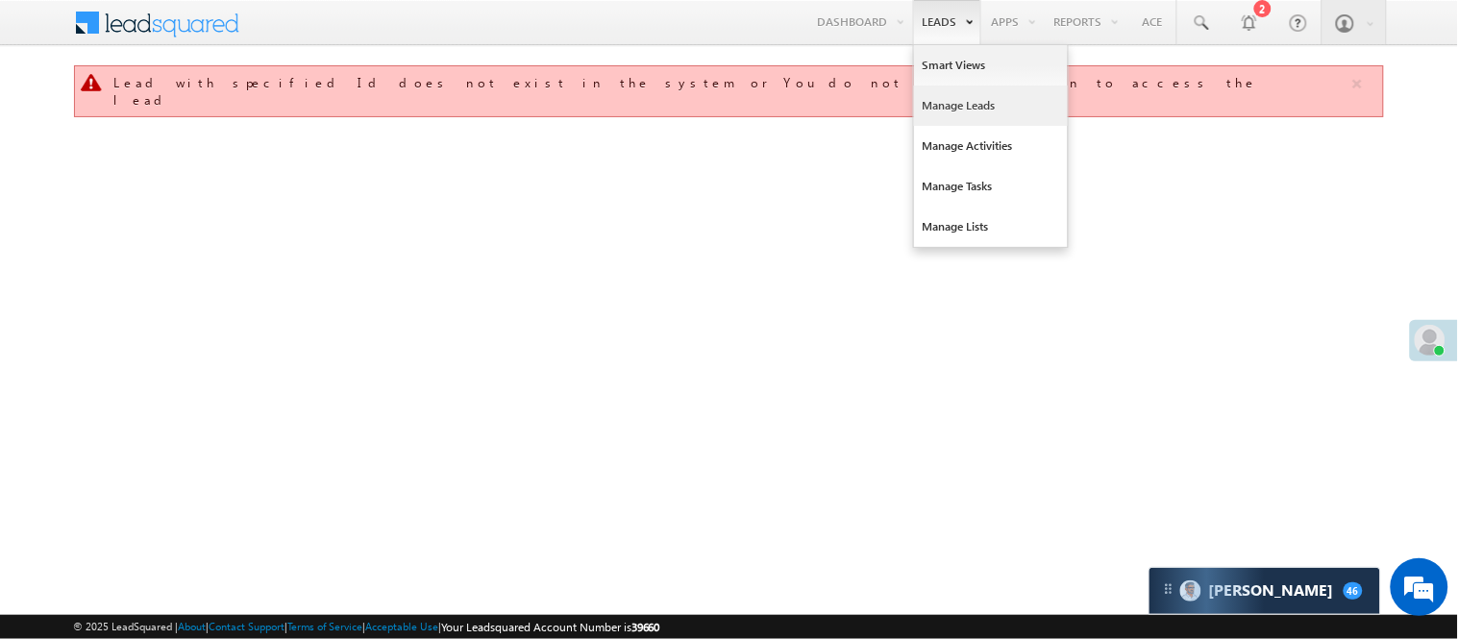
click at [930, 111] on link "Manage Leads" at bounding box center [991, 106] width 154 height 40
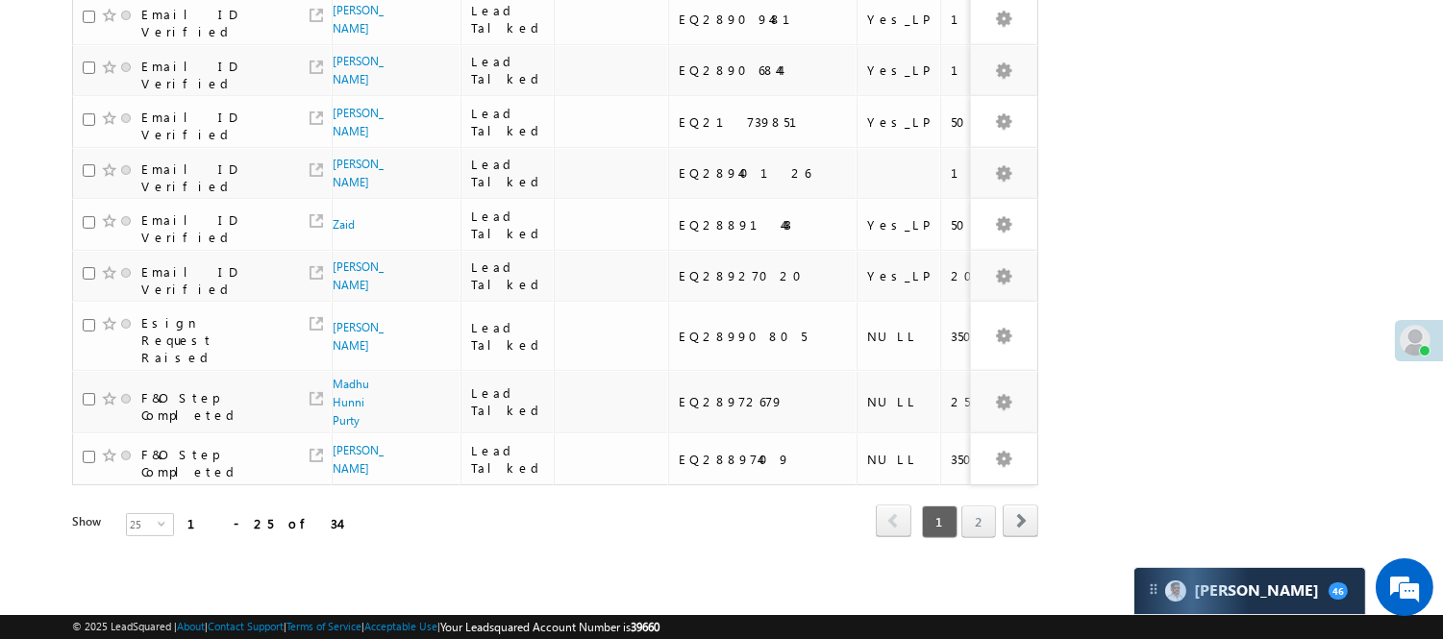
scroll to position [1387, 0]
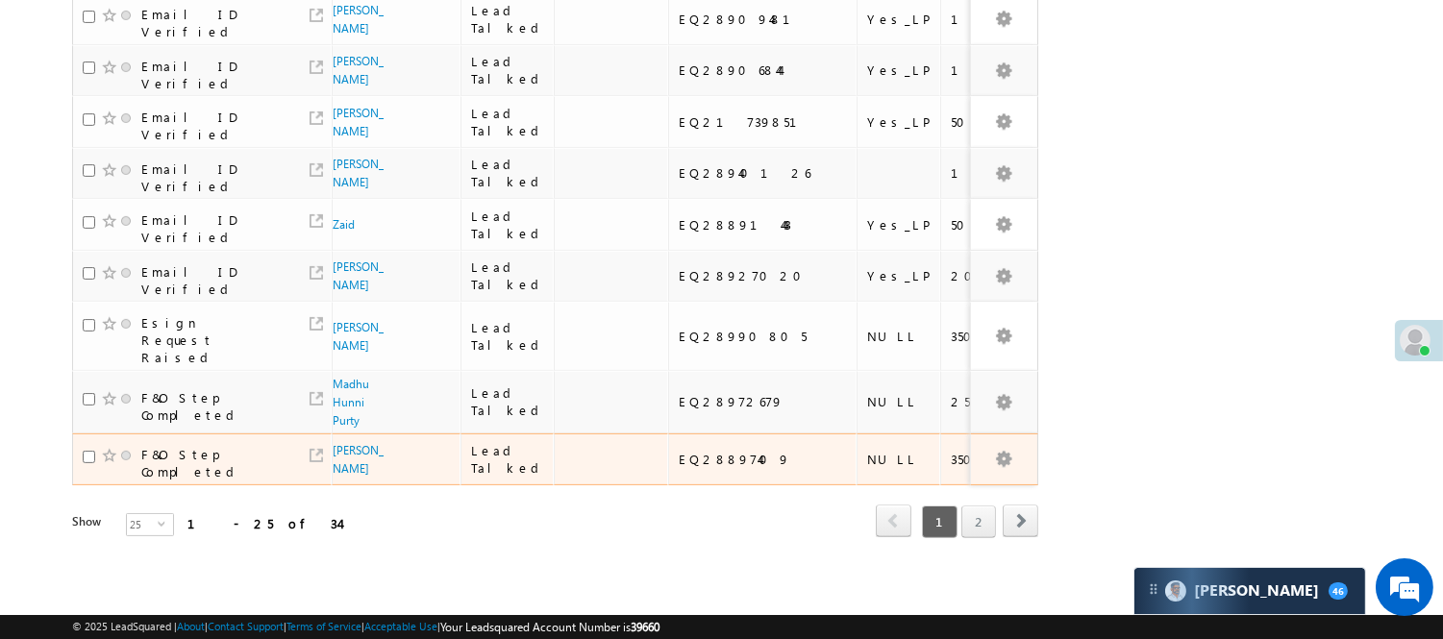
click at [975, 507] on link "2" at bounding box center [978, 522] width 35 height 33
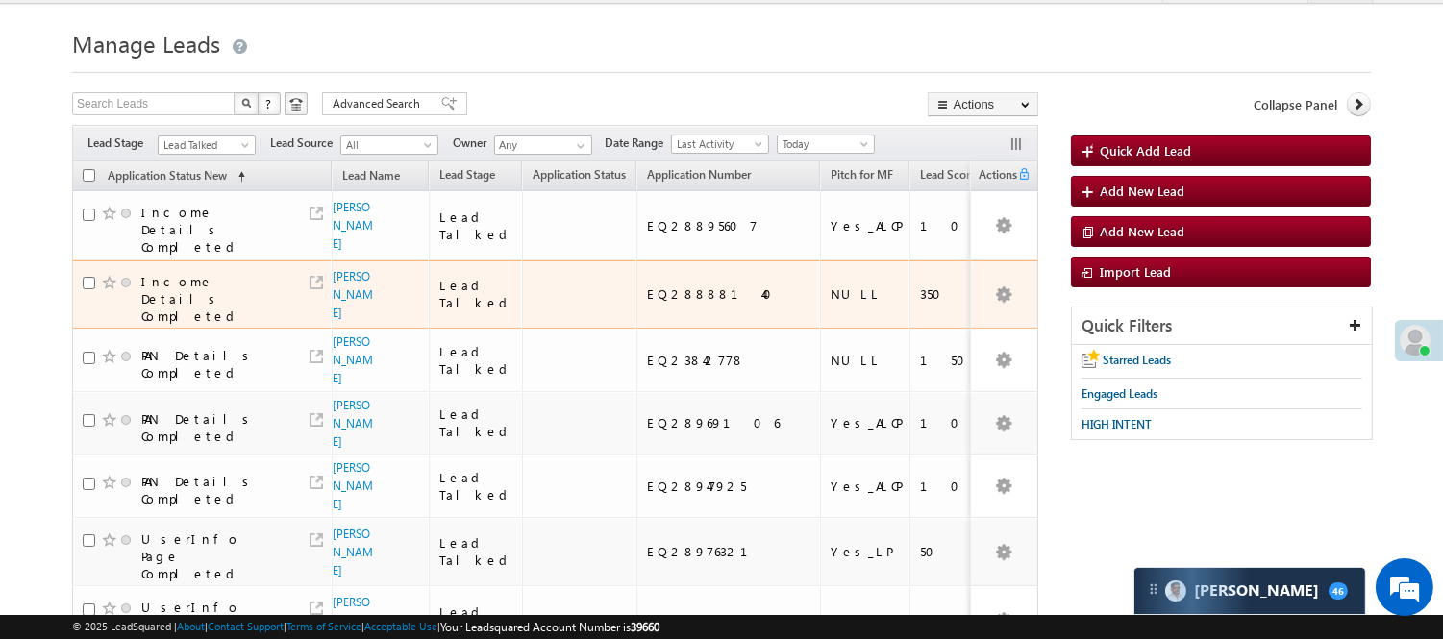
scroll to position [0, 0]
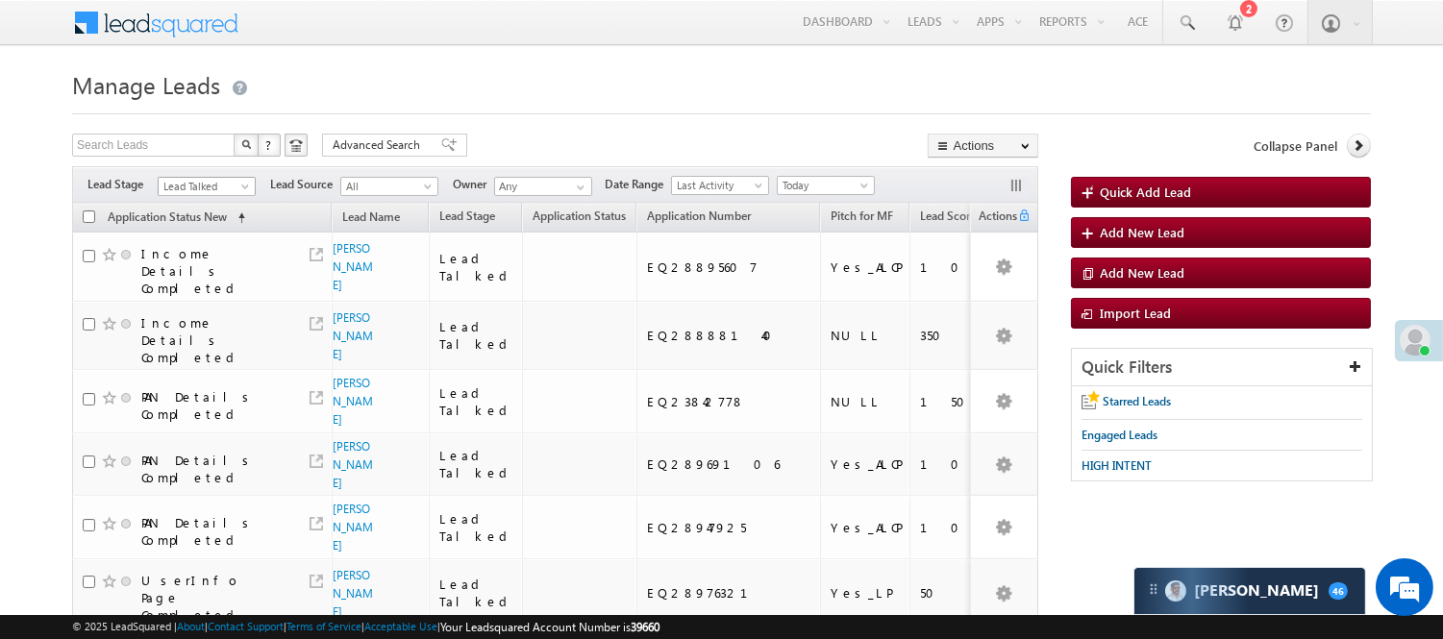
click at [204, 186] on span "Lead Talked" at bounding box center [204, 186] width 91 height 17
click at [205, 271] on link "Lead Talked - Pitch Not Done" at bounding box center [207, 254] width 97 height 35
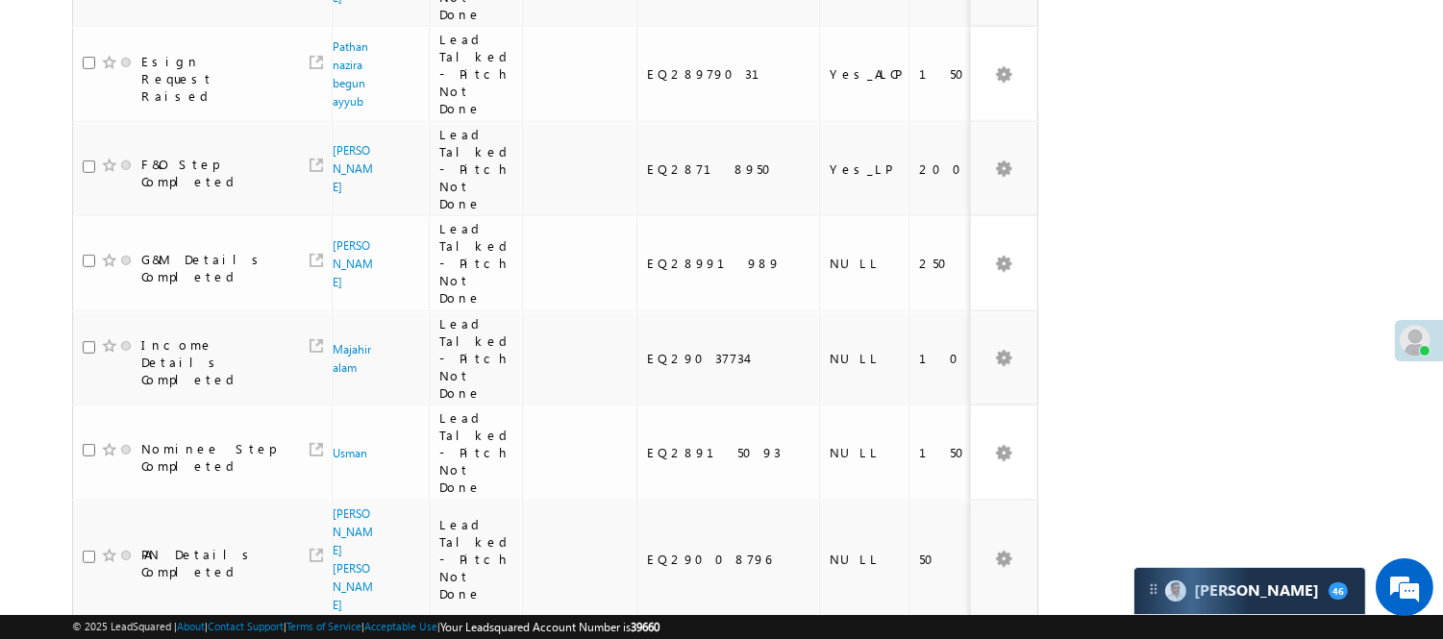
scroll to position [1814, 0]
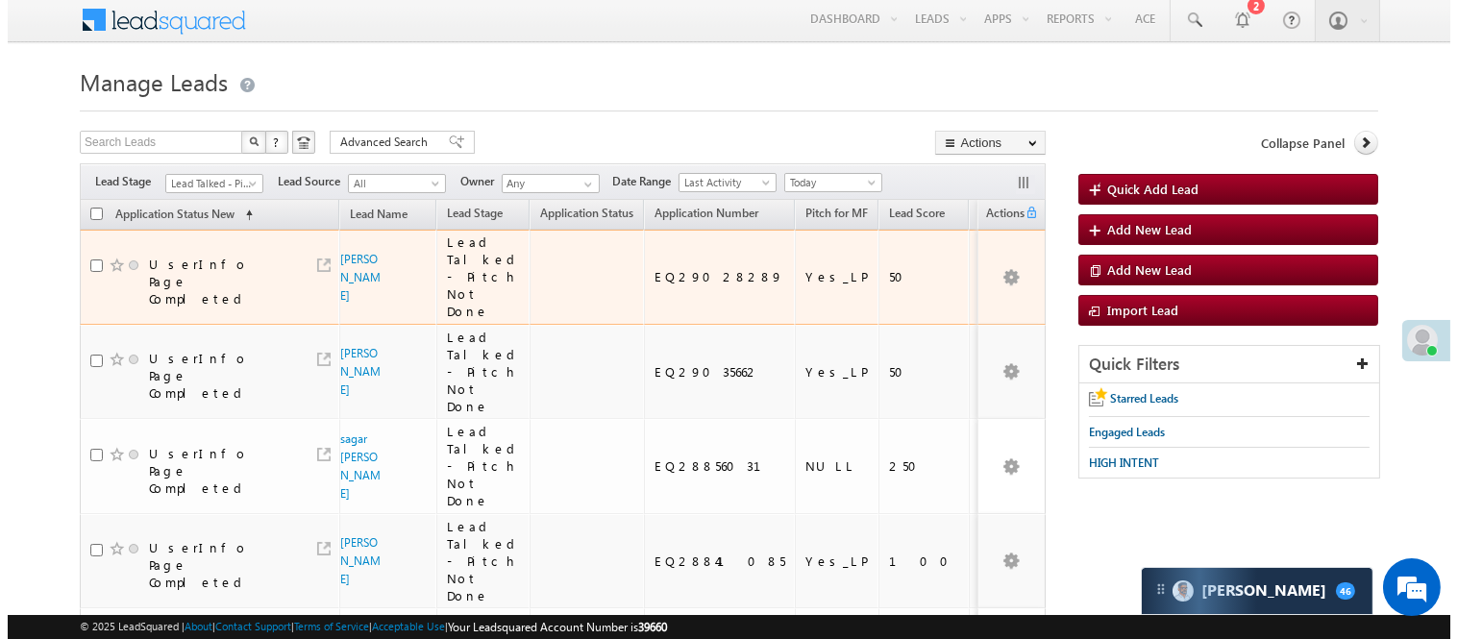
scroll to position [0, 0]
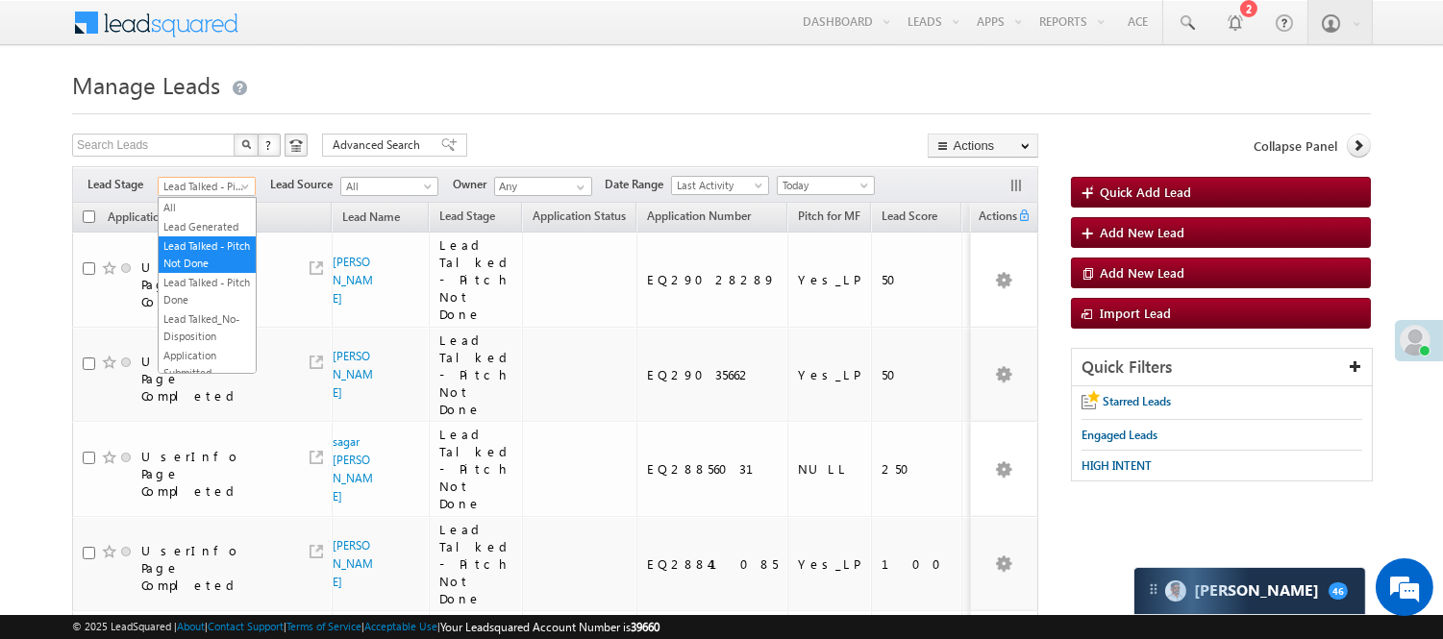
click at [200, 179] on span "Lead Talked - Pitch Not Done" at bounding box center [204, 186] width 91 height 17
click at [198, 235] on link "Lead Generated" at bounding box center [207, 226] width 97 height 17
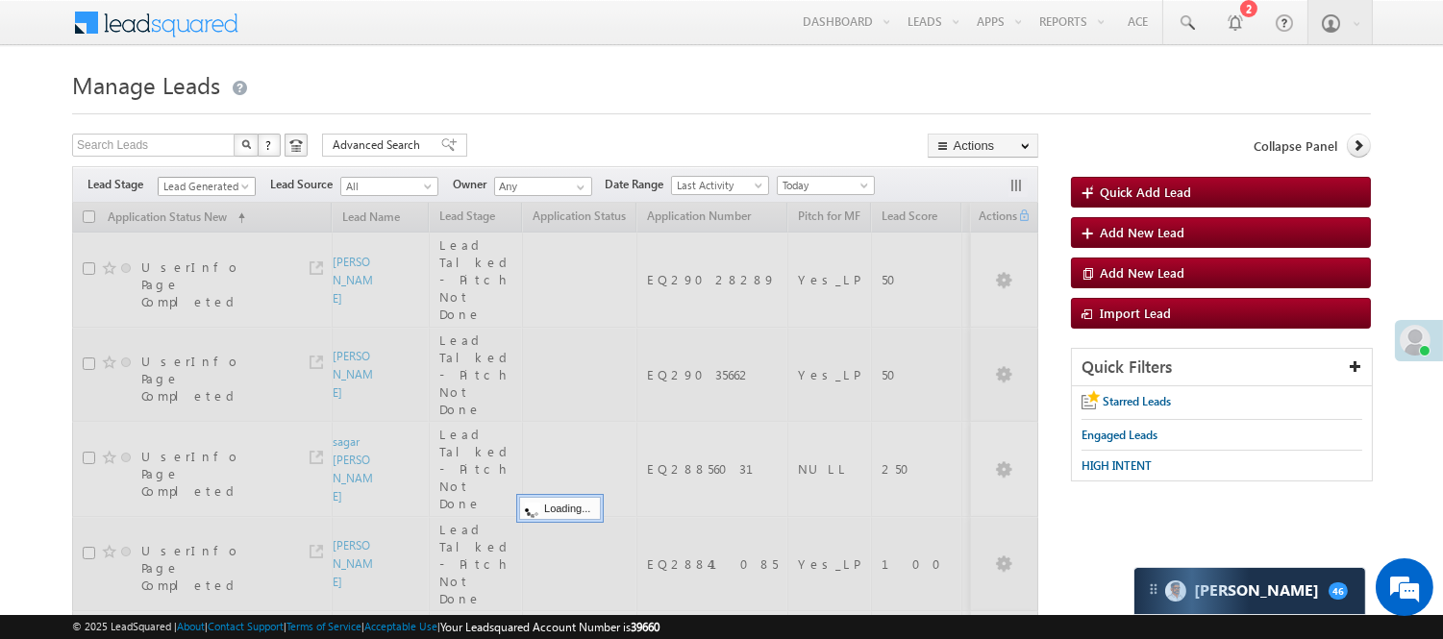
click at [222, 184] on span "Lead Generated" at bounding box center [204, 186] width 91 height 17
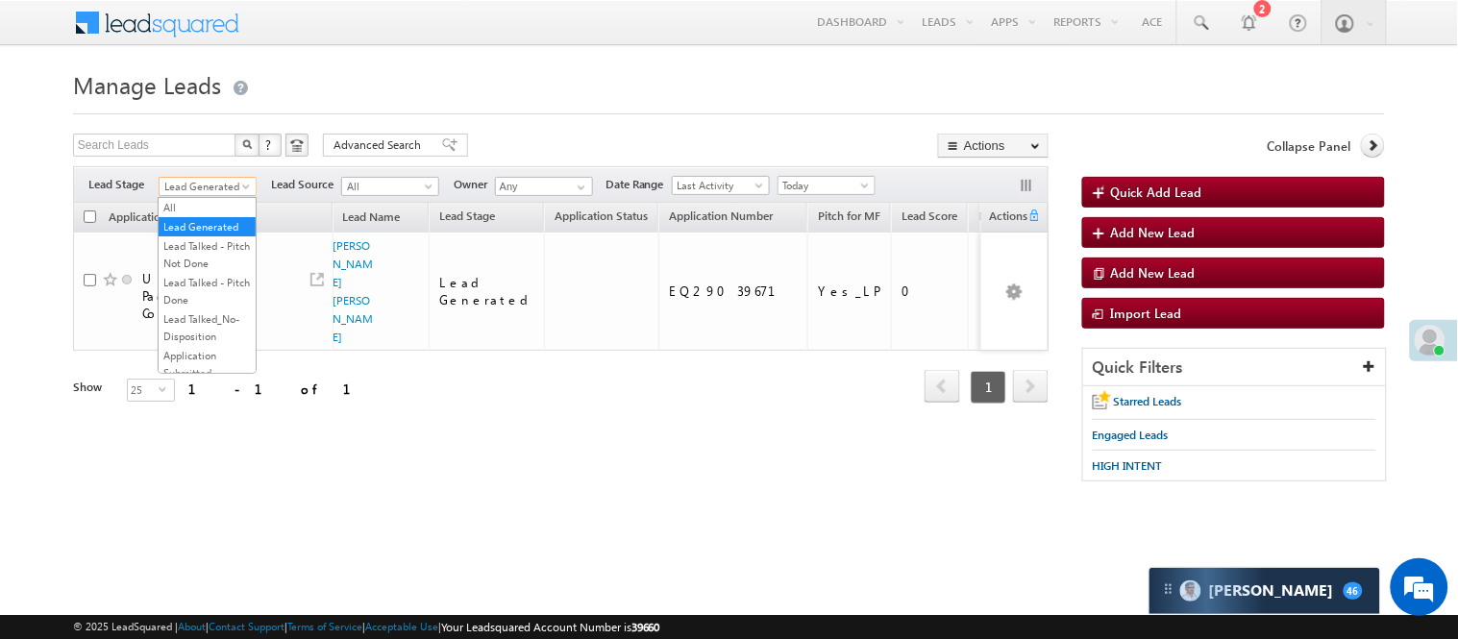
click at [309, 351] on div "Refresh first prev 1 next last 1 - 1 of 1" at bounding box center [560, 379] width 975 height 56
click at [227, 186] on span "Lead Generated" at bounding box center [205, 186] width 91 height 17
click at [200, 243] on link "Under Objection" at bounding box center [208, 234] width 97 height 17
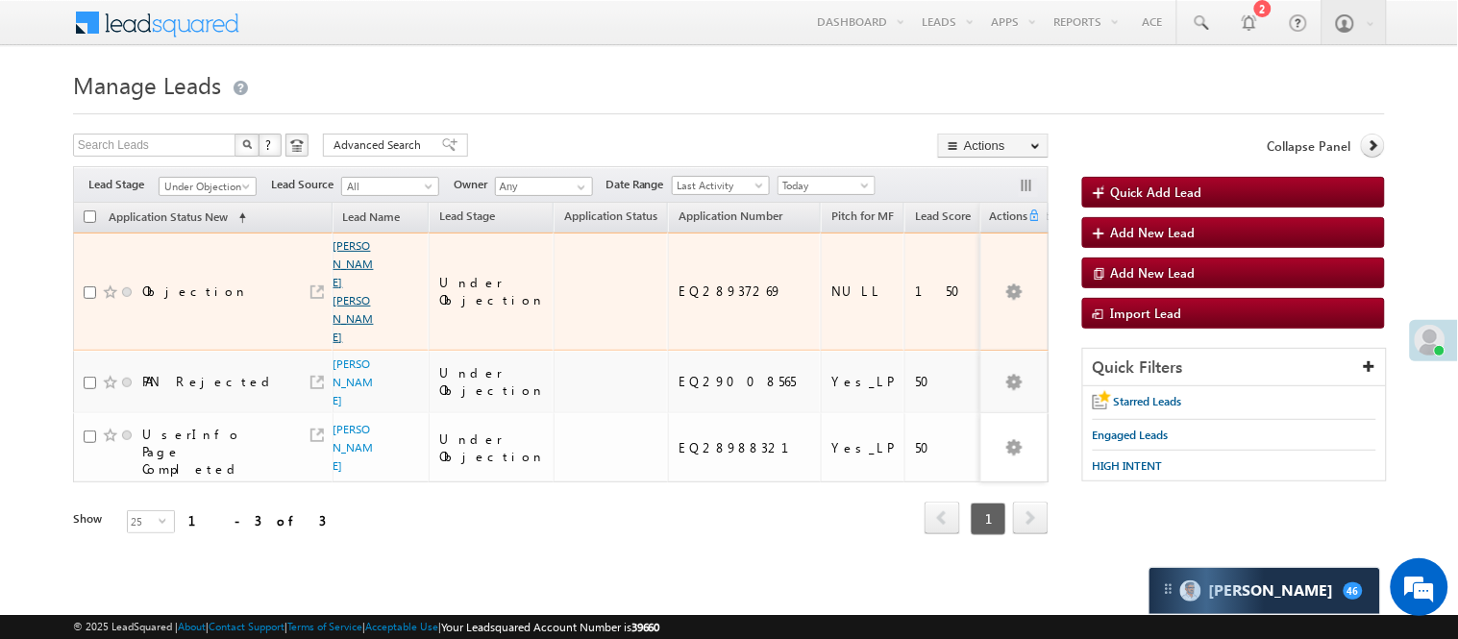
click at [352, 253] on link "Bakali abbas ali husen" at bounding box center [353, 291] width 40 height 106
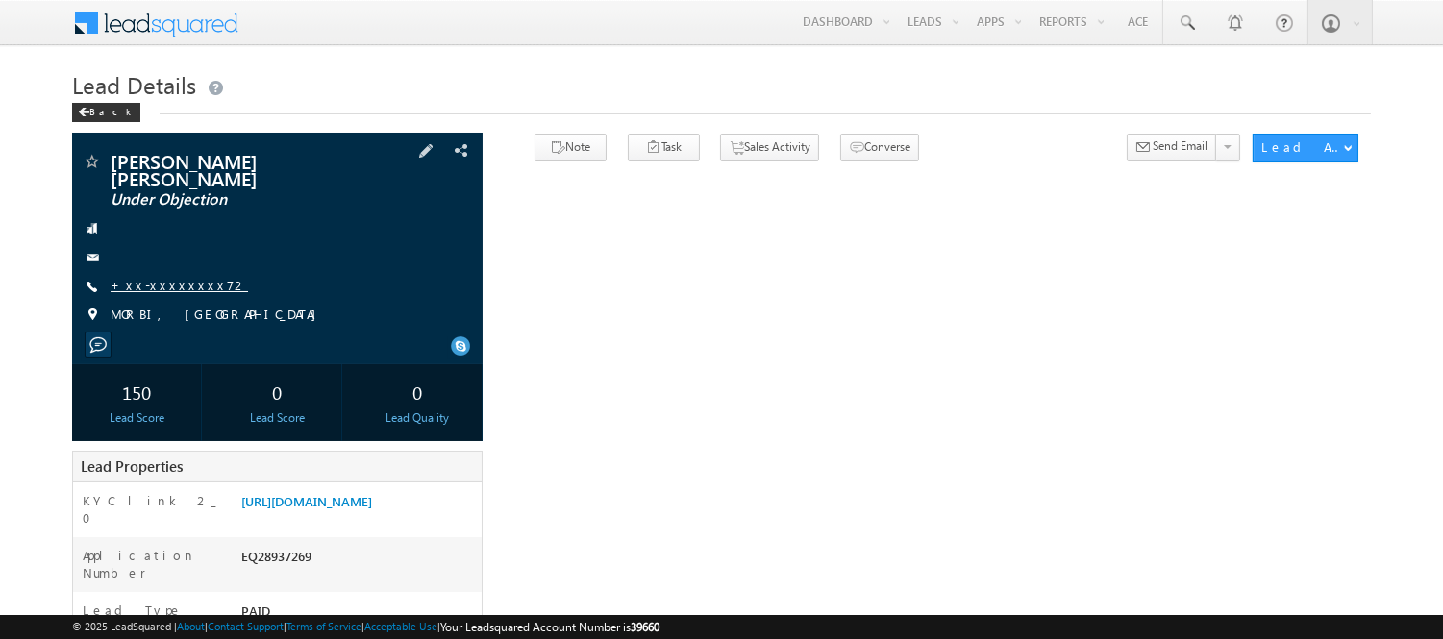
click at [141, 277] on link "+xx-xxxxxxxx72" at bounding box center [179, 285] width 137 height 16
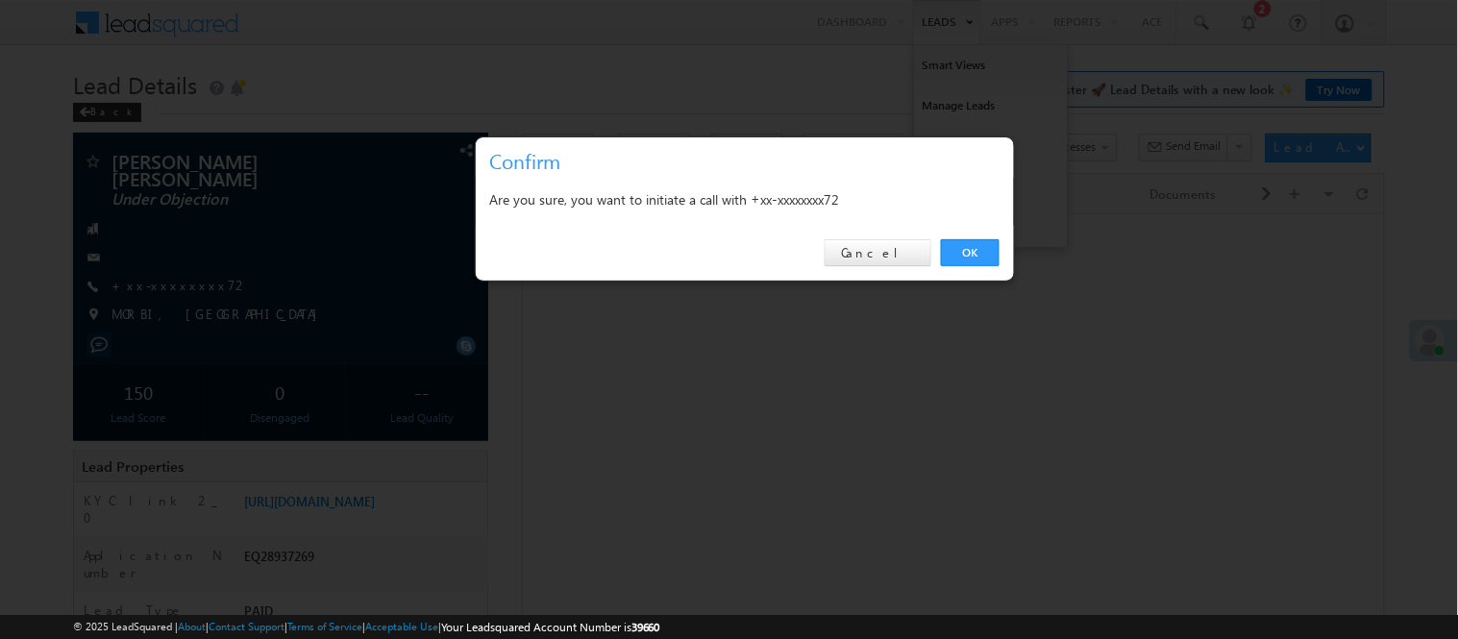
click at [964, 259] on link "OK" at bounding box center [970, 252] width 59 height 27
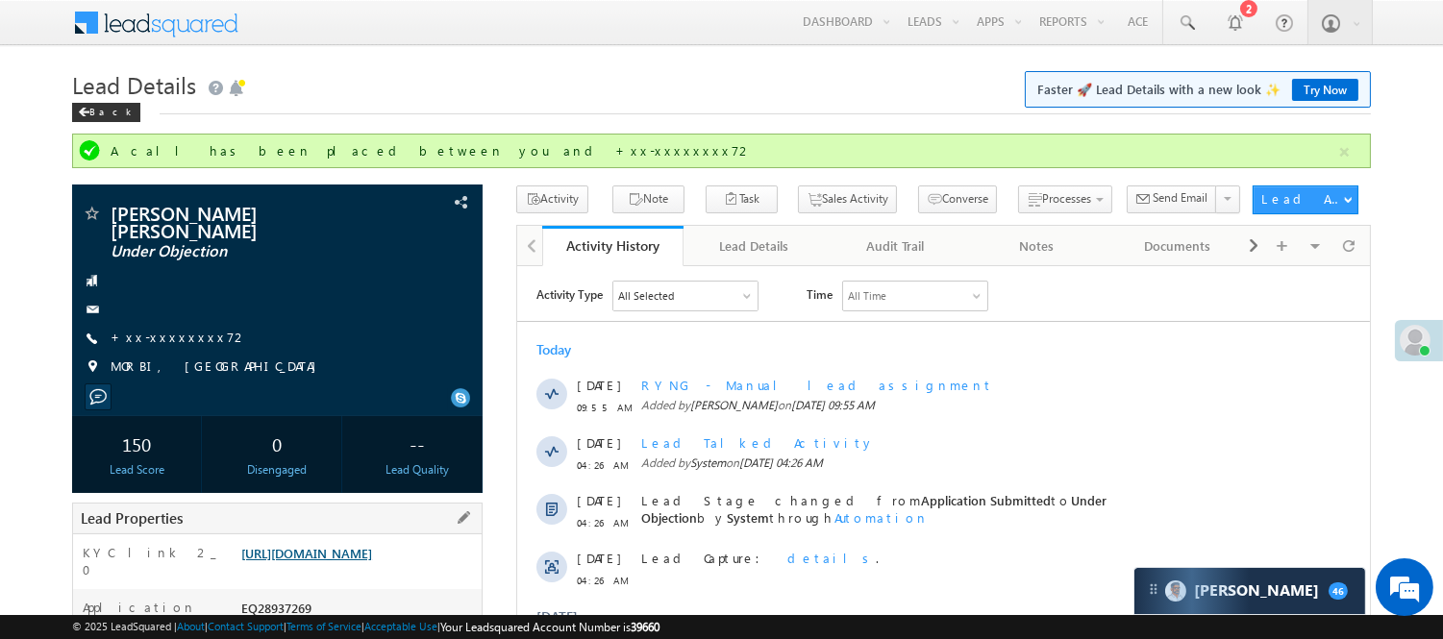
click at [354, 554] on link "[URL][DOMAIN_NAME]" at bounding box center [306, 553] width 131 height 16
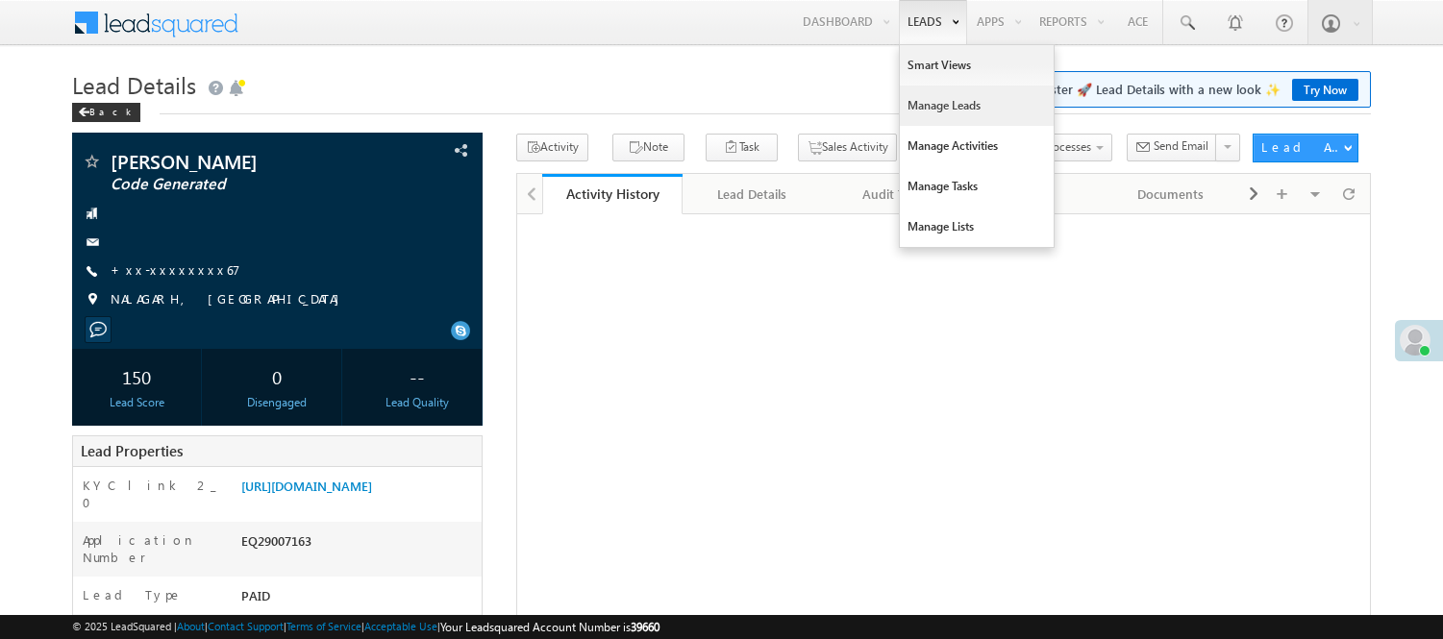
drag, startPoint x: 0, startPoint y: 0, endPoint x: 951, endPoint y: 110, distance: 957.7
click at [951, 110] on link "Manage Leads" at bounding box center [977, 106] width 154 height 40
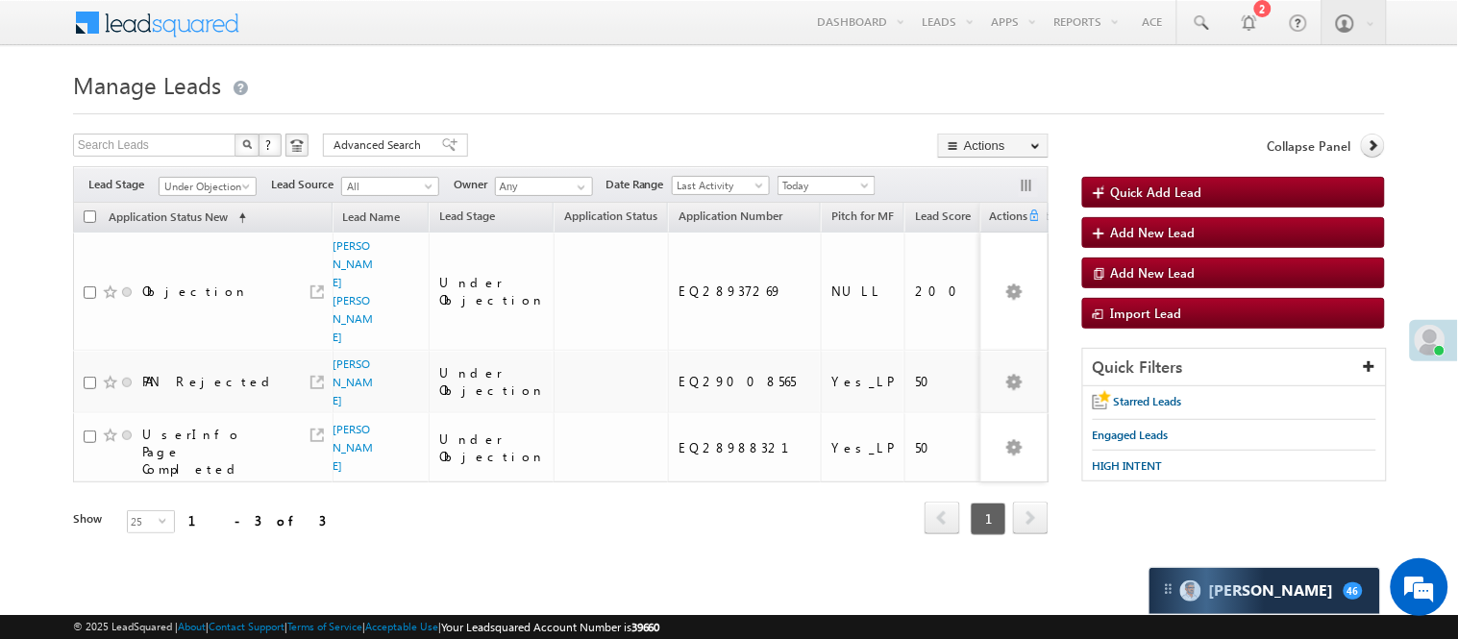
drag, startPoint x: 818, startPoint y: 177, endPoint x: 809, endPoint y: 161, distance: 17.6
click at [817, 161] on div "Search Leads X ? 3 results found Advanced Search Advanced Search Advanced searc…" at bounding box center [560, 361] width 975 height 455
click at [817, 254] on link "[DATE]" at bounding box center [830, 248] width 97 height 17
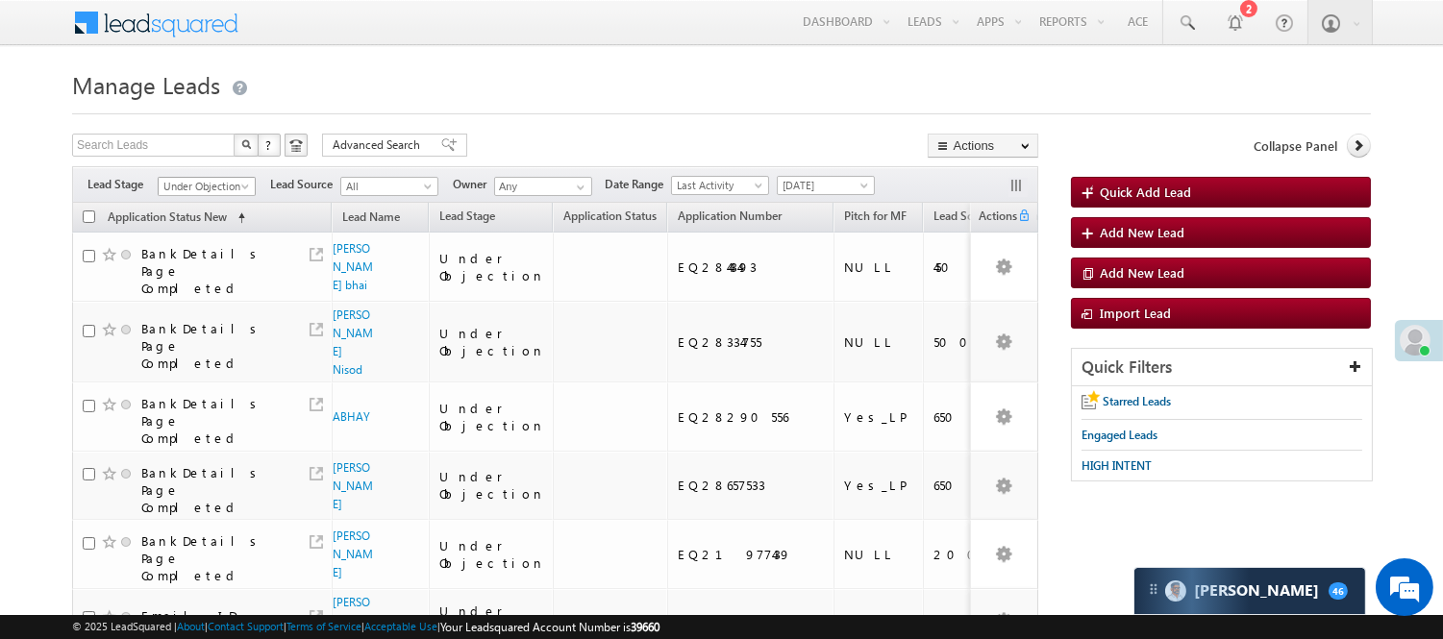
click at [215, 185] on span "Under Objection" at bounding box center [204, 186] width 91 height 17
click at [202, 235] on link "Lead Generated" at bounding box center [207, 226] width 97 height 17
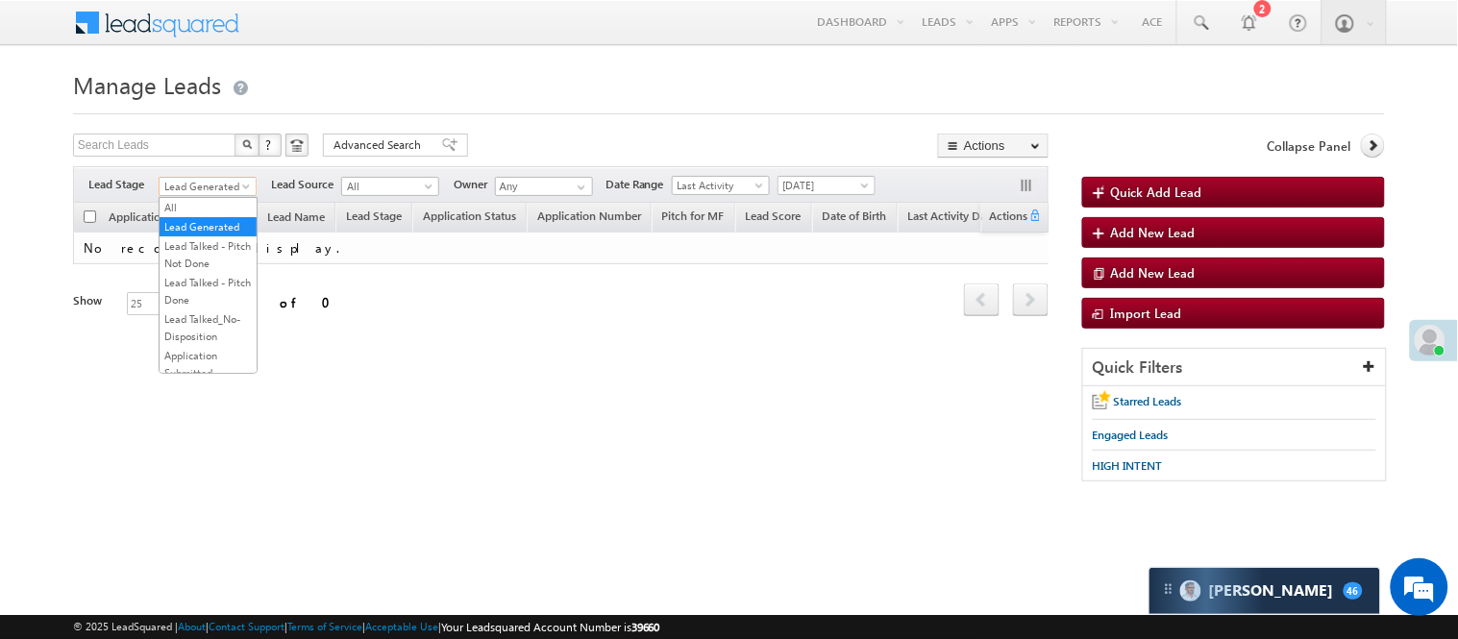
click at [210, 184] on span "Lead Generated" at bounding box center [205, 186] width 91 height 17
click at [207, 272] on link "Lead Talked - Pitch Not Done" at bounding box center [208, 254] width 97 height 35
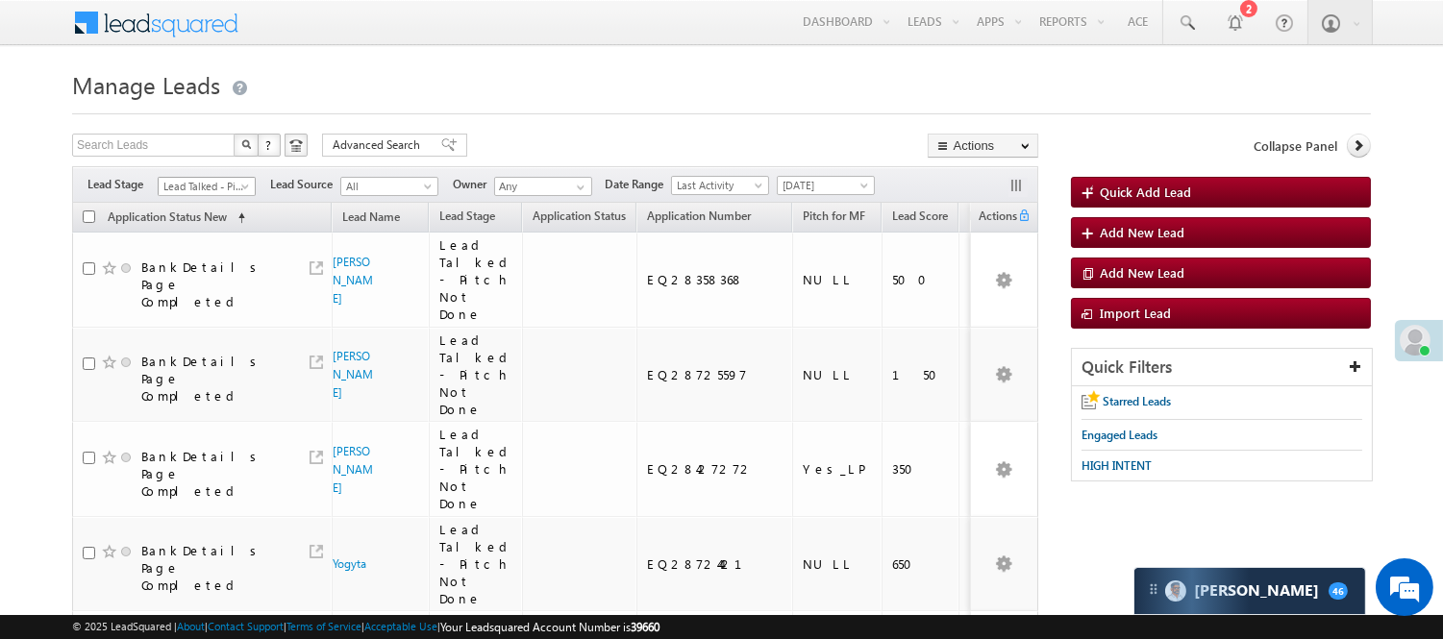
click at [224, 177] on link "Lead Talked - Pitch Not Done" at bounding box center [207, 186] width 98 height 19
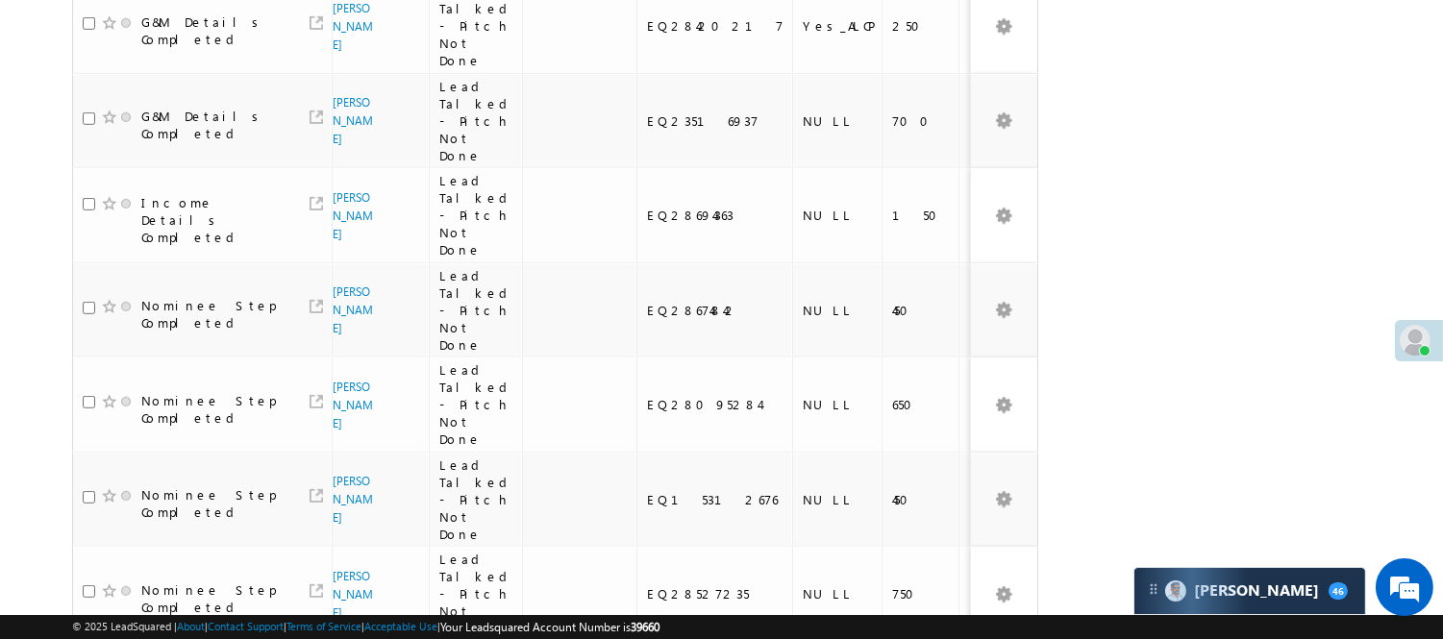
scroll to position [1788, 0]
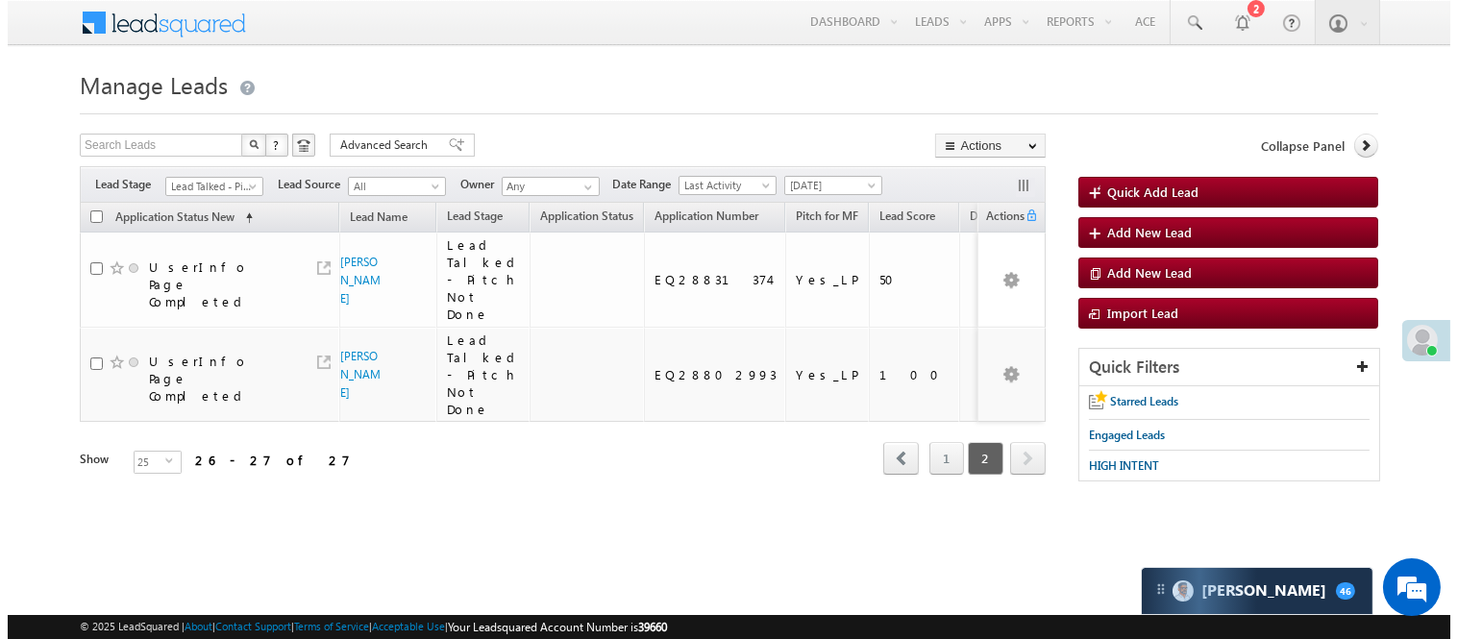
scroll to position [0, 0]
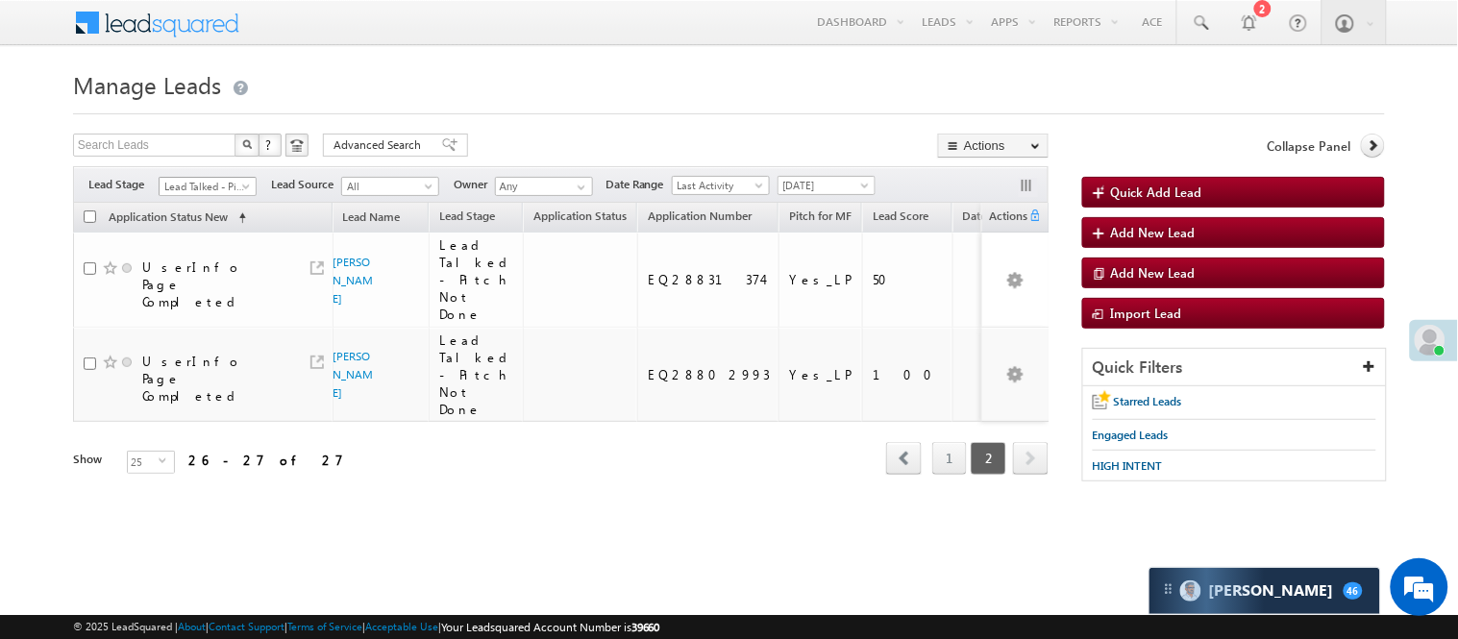
click at [234, 187] on span "Lead Talked - Pitch Not Done" at bounding box center [205, 186] width 91 height 17
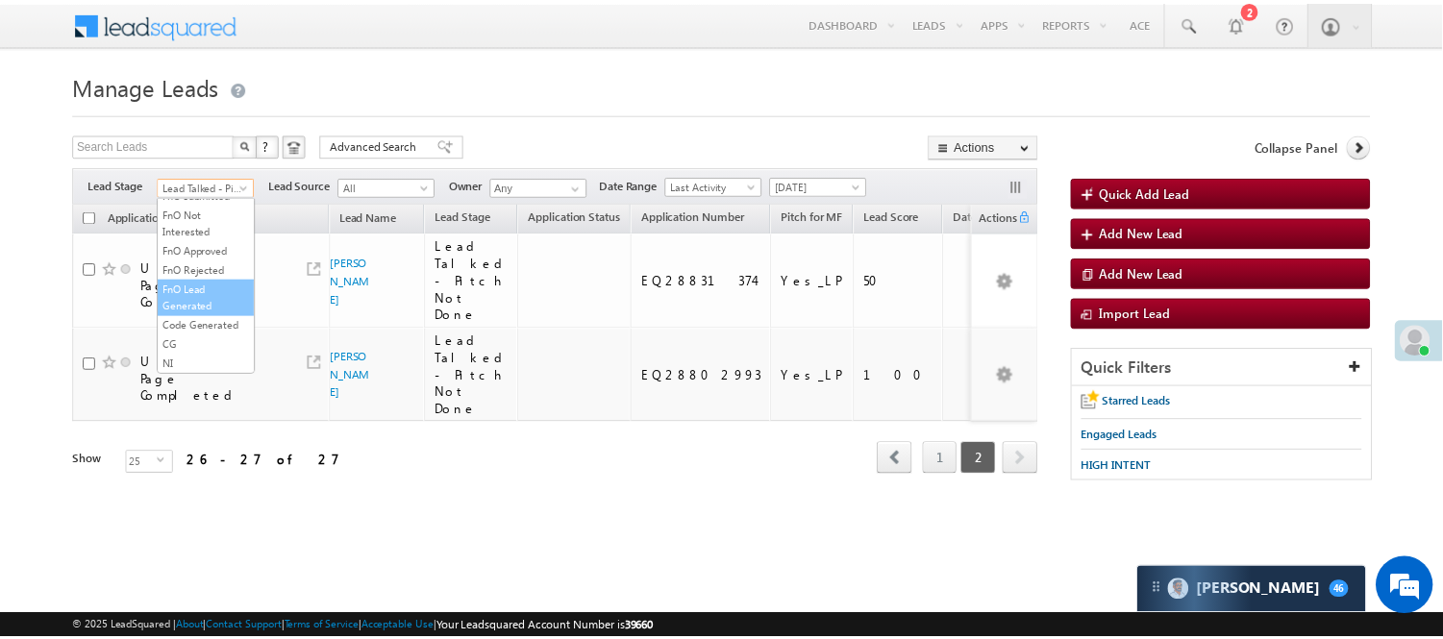
scroll to position [263, 0]
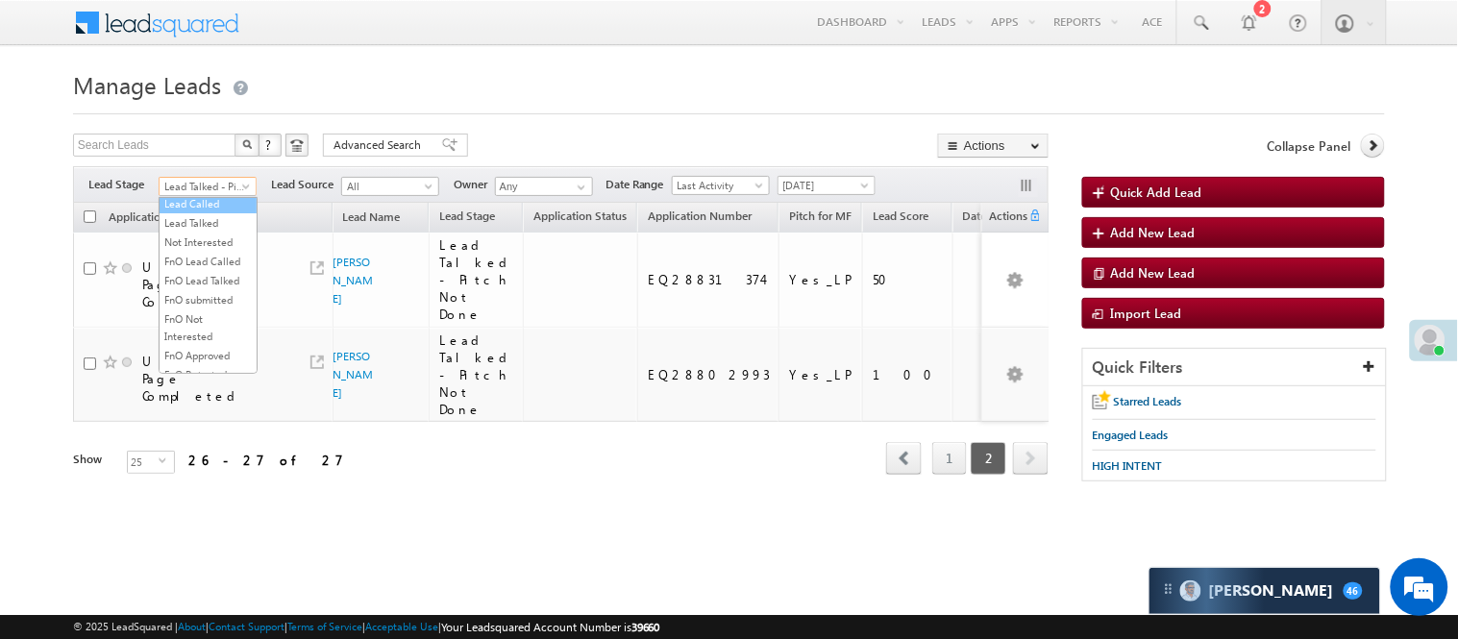
click at [210, 212] on link "Lead Called" at bounding box center [208, 203] width 97 height 17
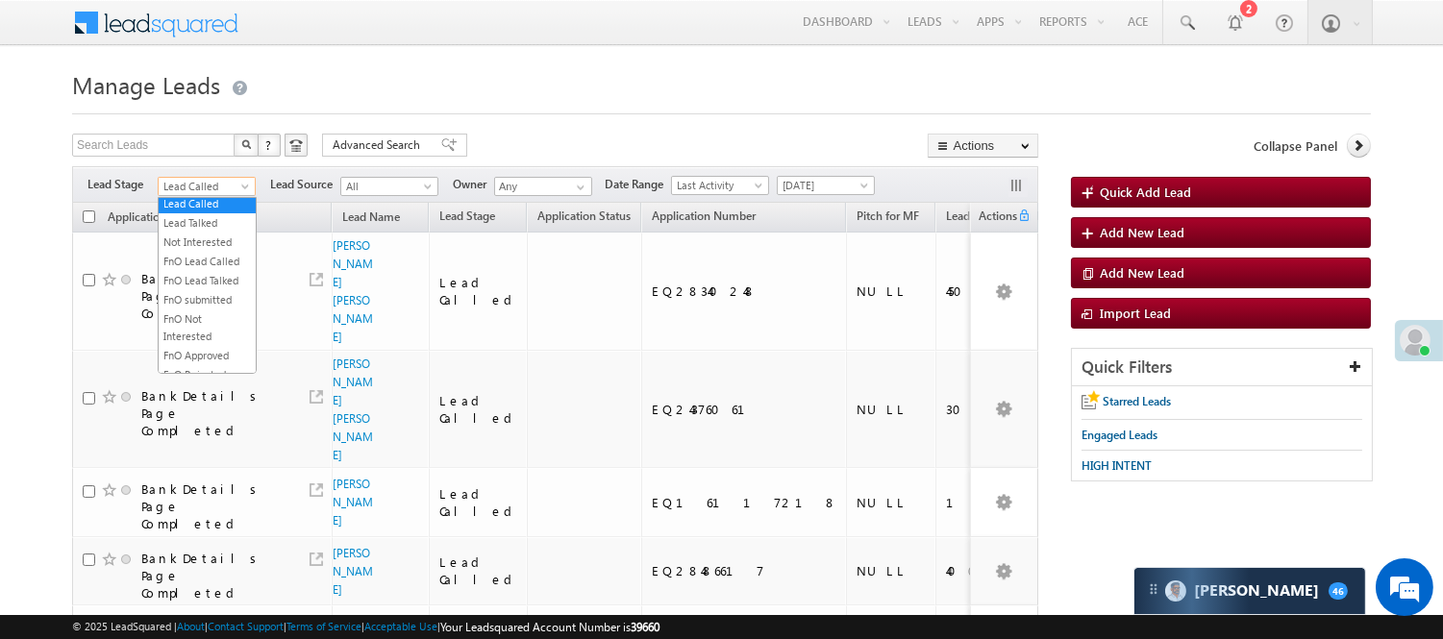
click at [203, 185] on span "Lead Called" at bounding box center [204, 186] width 91 height 17
click at [203, 316] on link "Code Generated" at bounding box center [207, 324] width 97 height 17
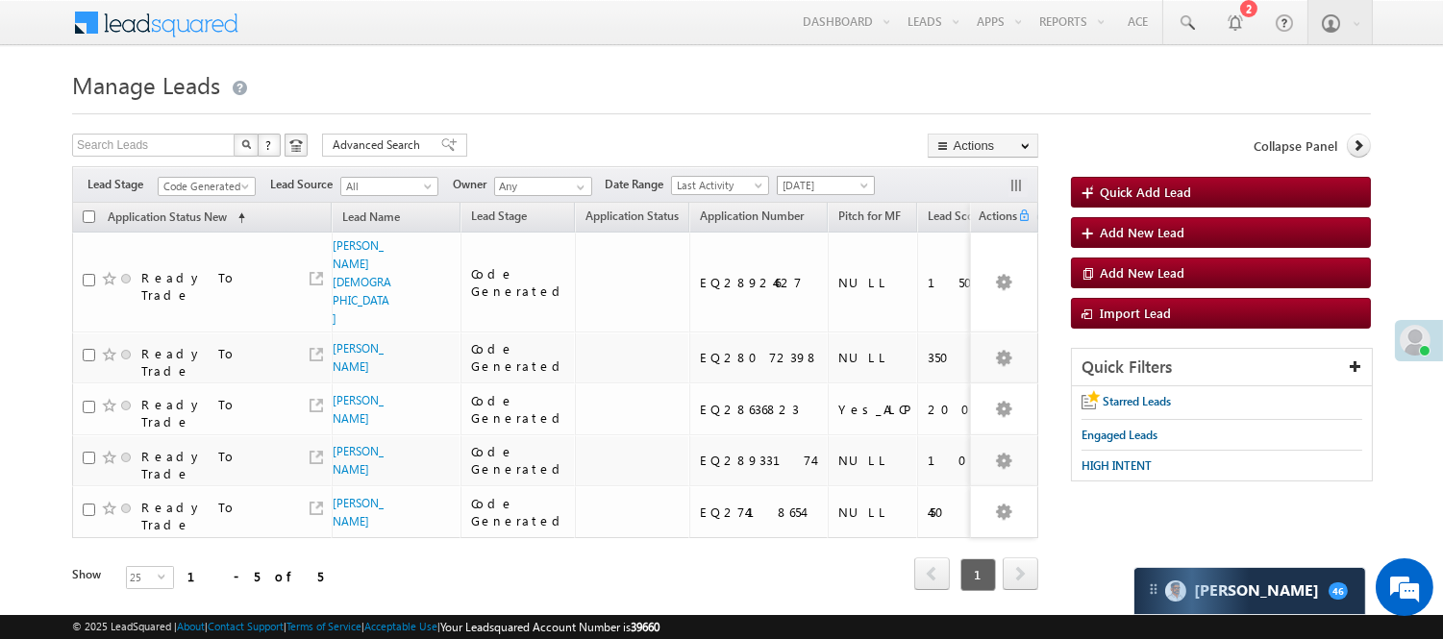
click at [820, 180] on span "[DATE]" at bounding box center [822, 185] width 91 height 17
click at [814, 264] on link "Today" at bounding box center [829, 267] width 97 height 17
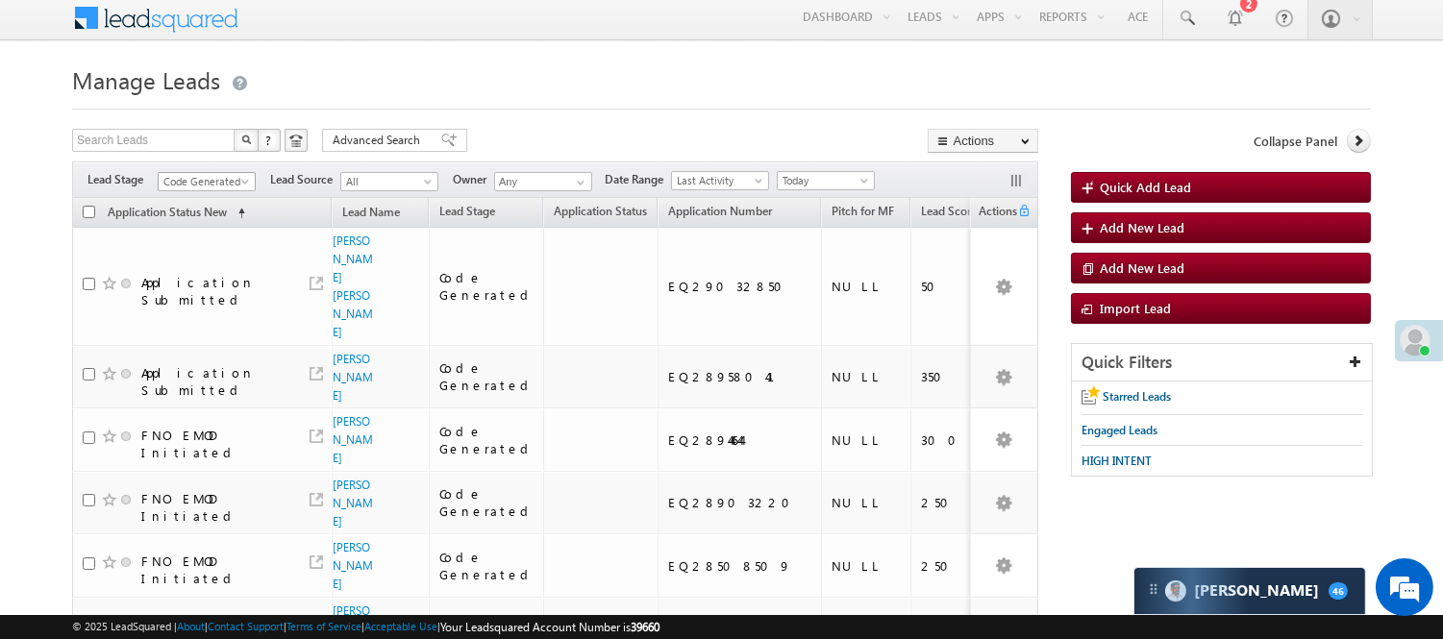
scroll to position [0, 0]
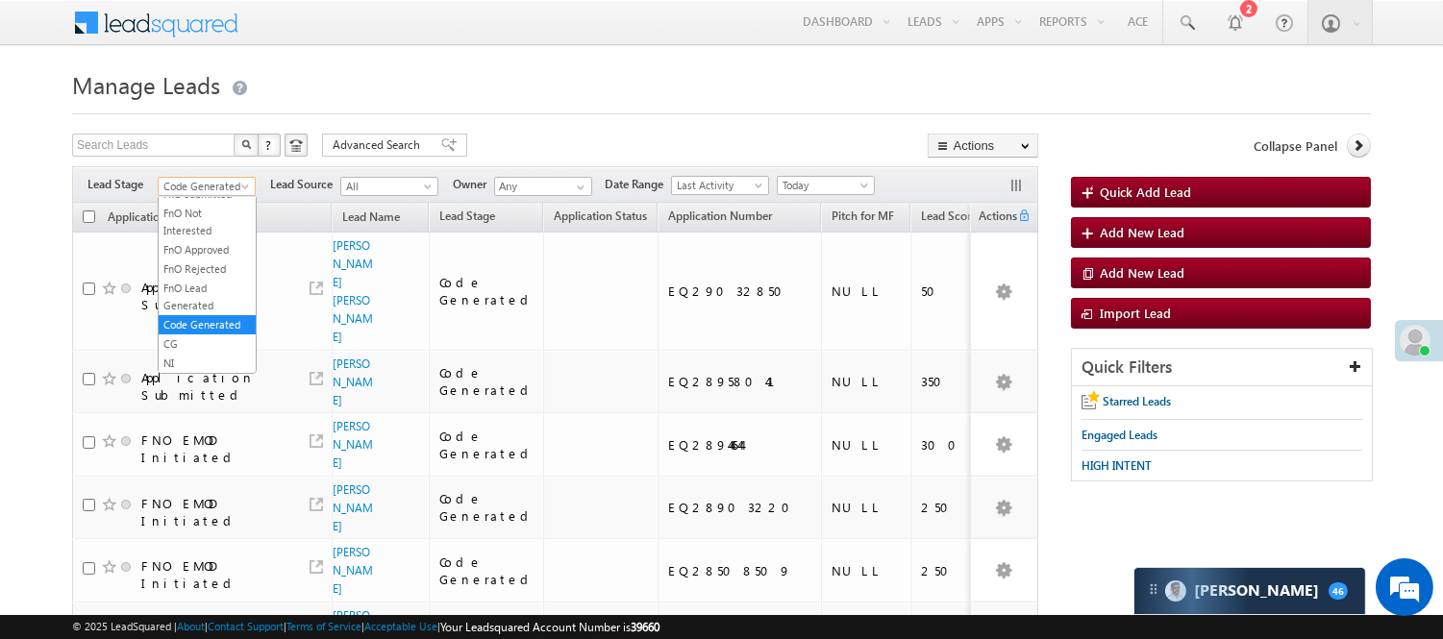
click at [207, 185] on span "Code Generated" at bounding box center [204, 186] width 91 height 17
click at [193, 235] on link "Lead Generated" at bounding box center [207, 226] width 97 height 17
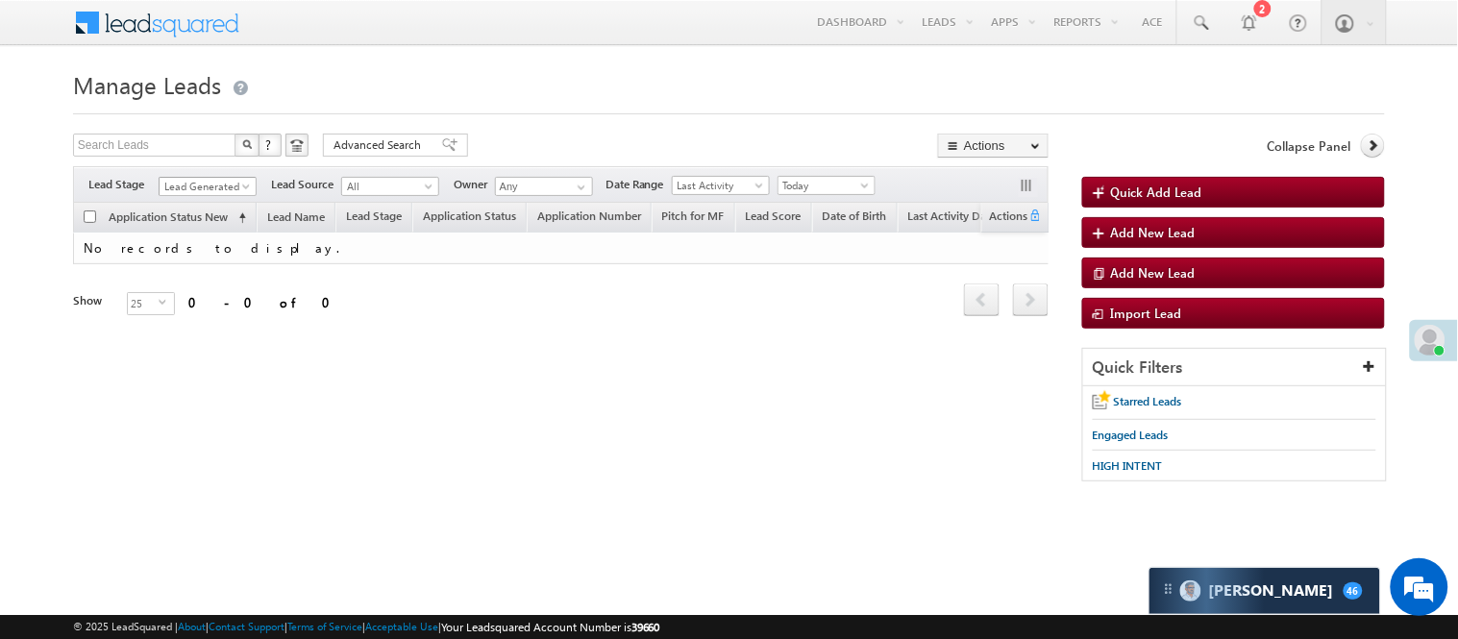
click at [195, 178] on span "Lead Generated" at bounding box center [205, 186] width 91 height 17
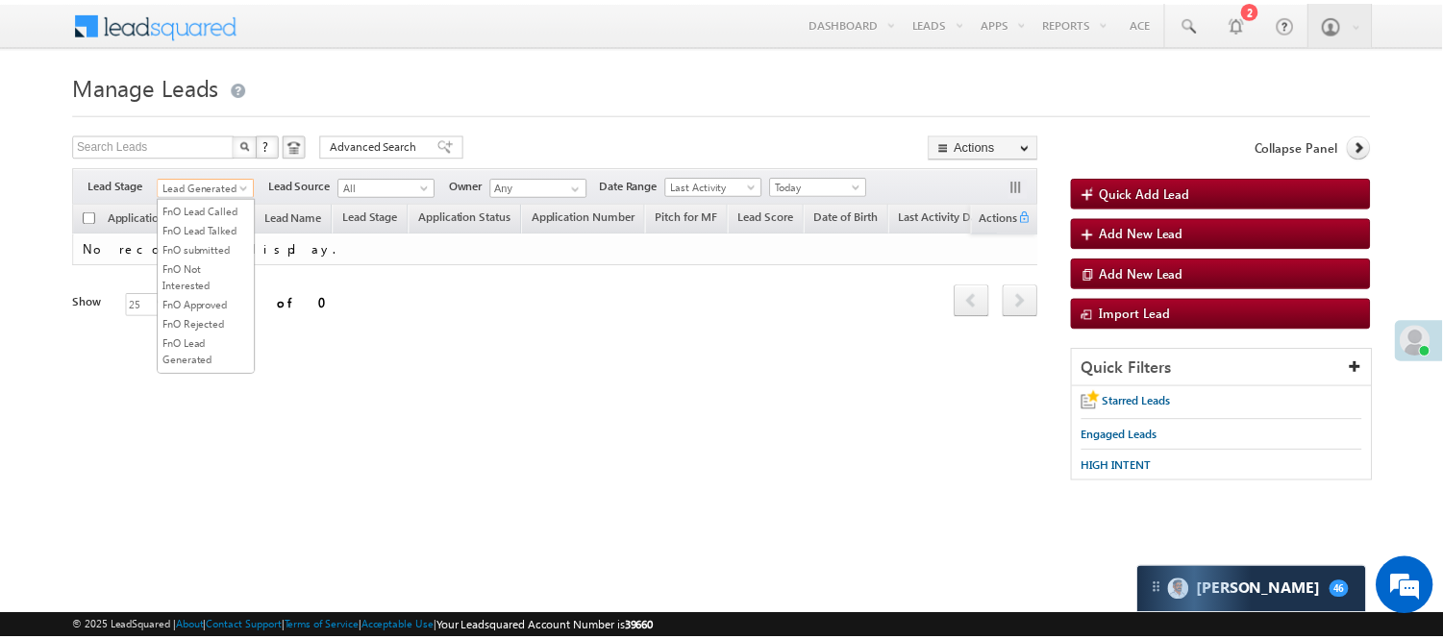
scroll to position [320, 0]
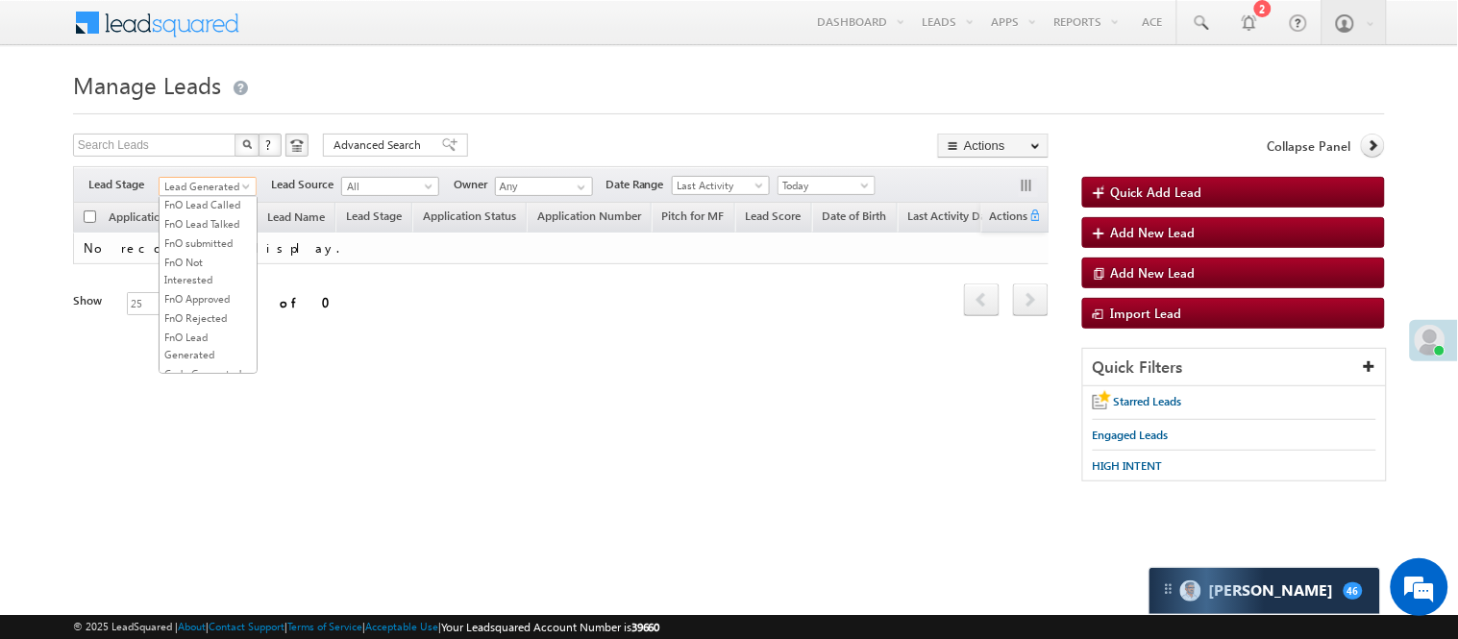
click at [204, 156] on link "Lead Called" at bounding box center [208, 146] width 97 height 17
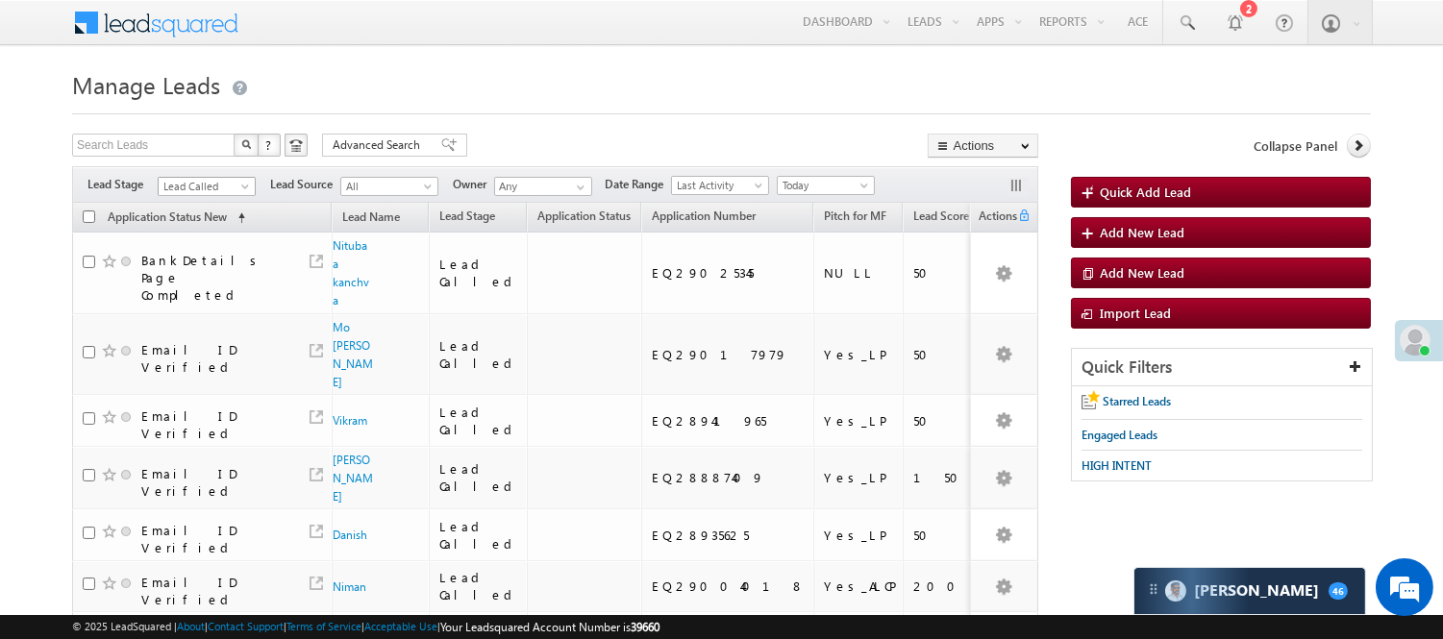
click at [234, 178] on span "Lead Called" at bounding box center [204, 186] width 91 height 17
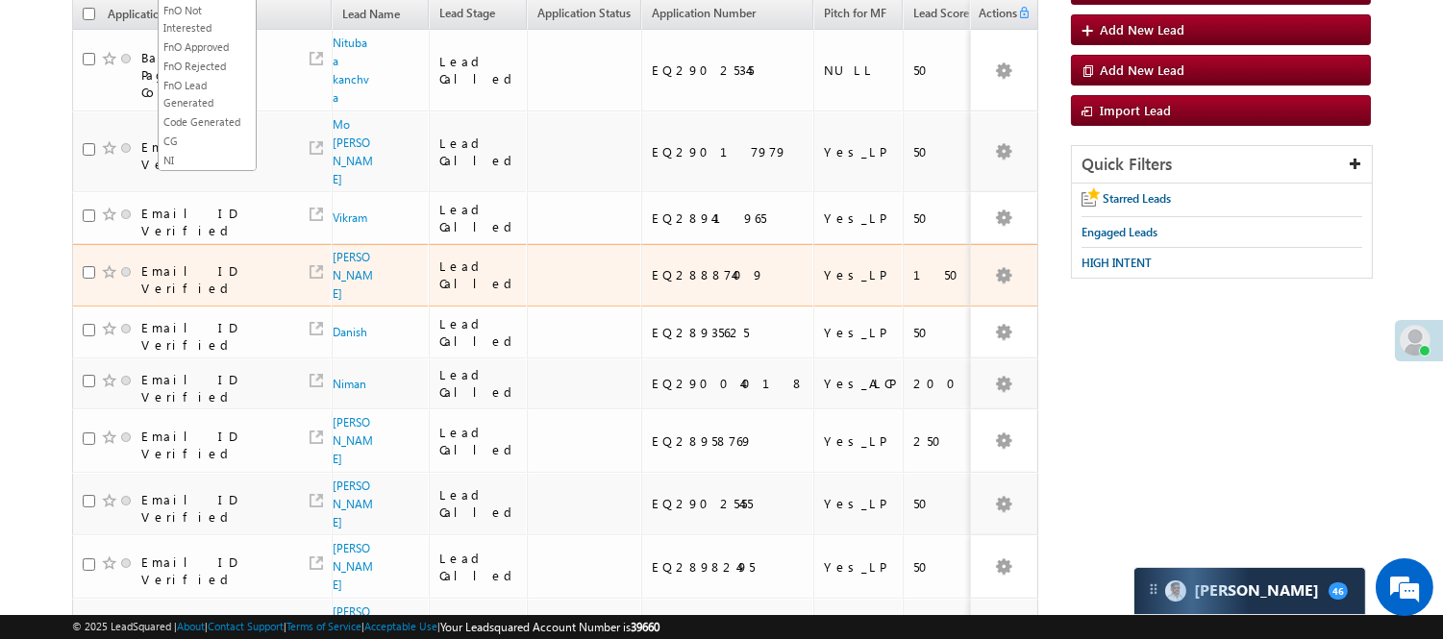
scroll to position [213, 0]
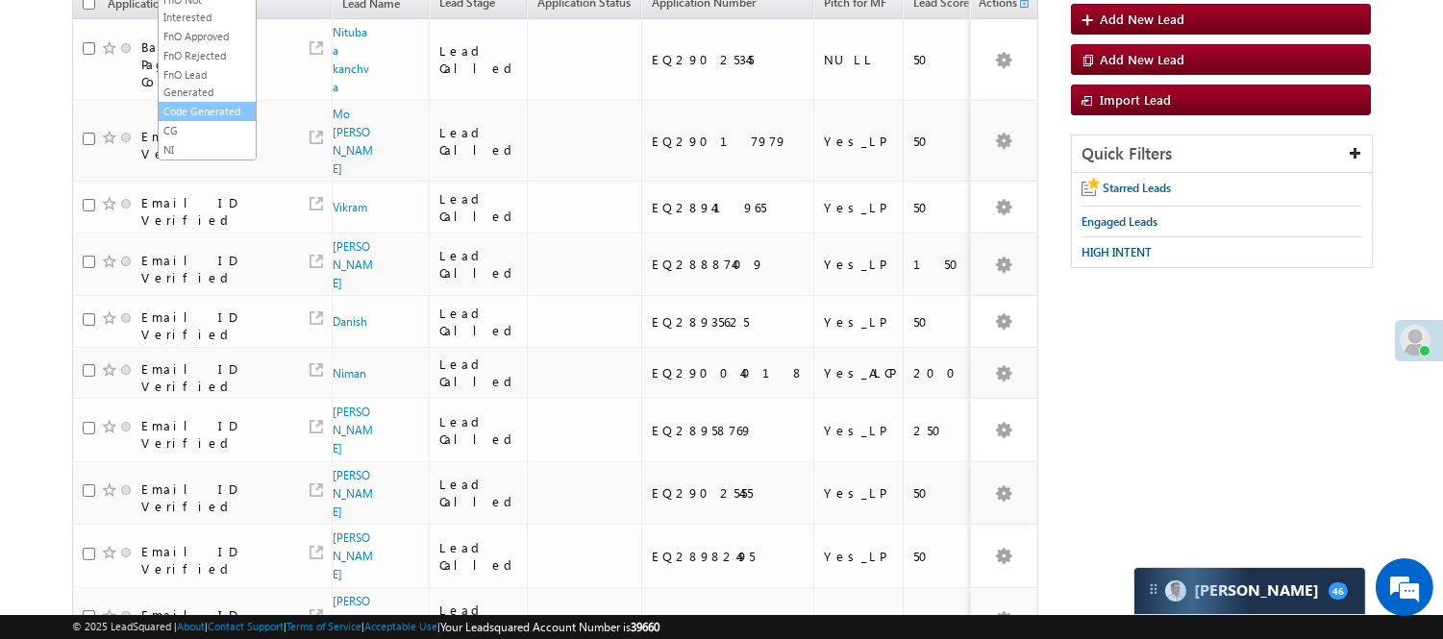
click at [195, 103] on link "Code Generated" at bounding box center [207, 111] width 97 height 17
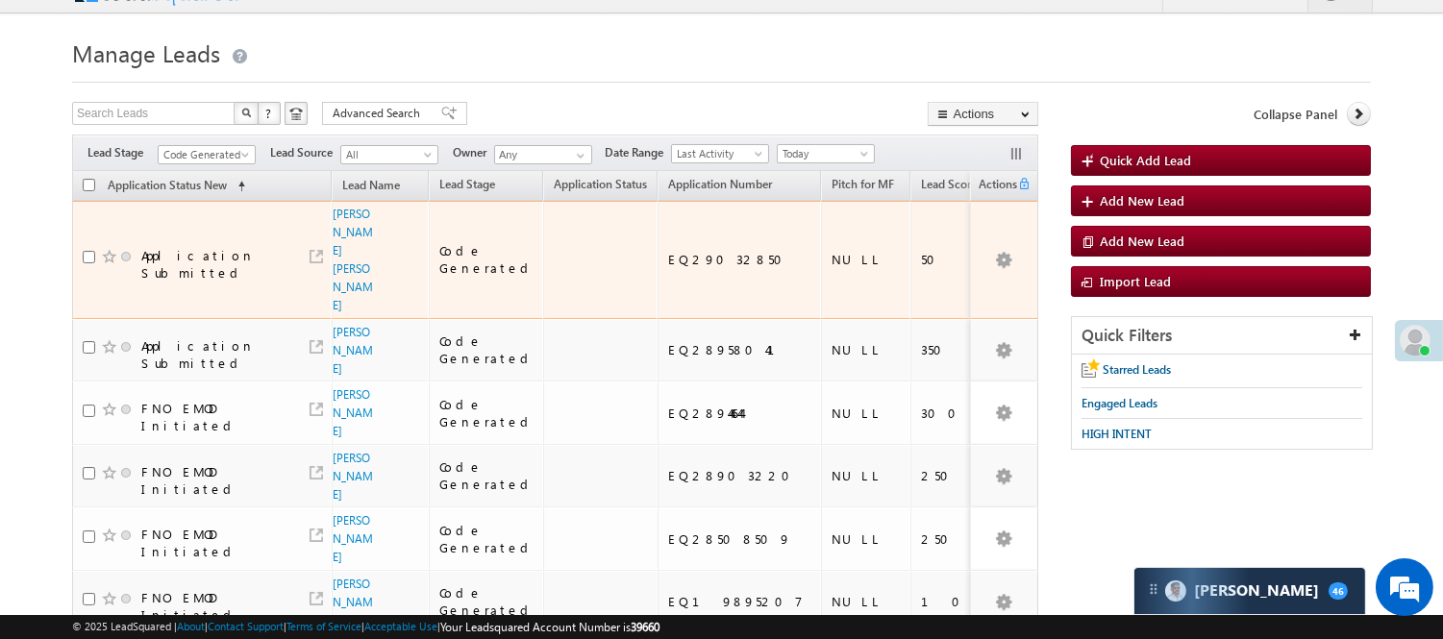
scroll to position [0, 0]
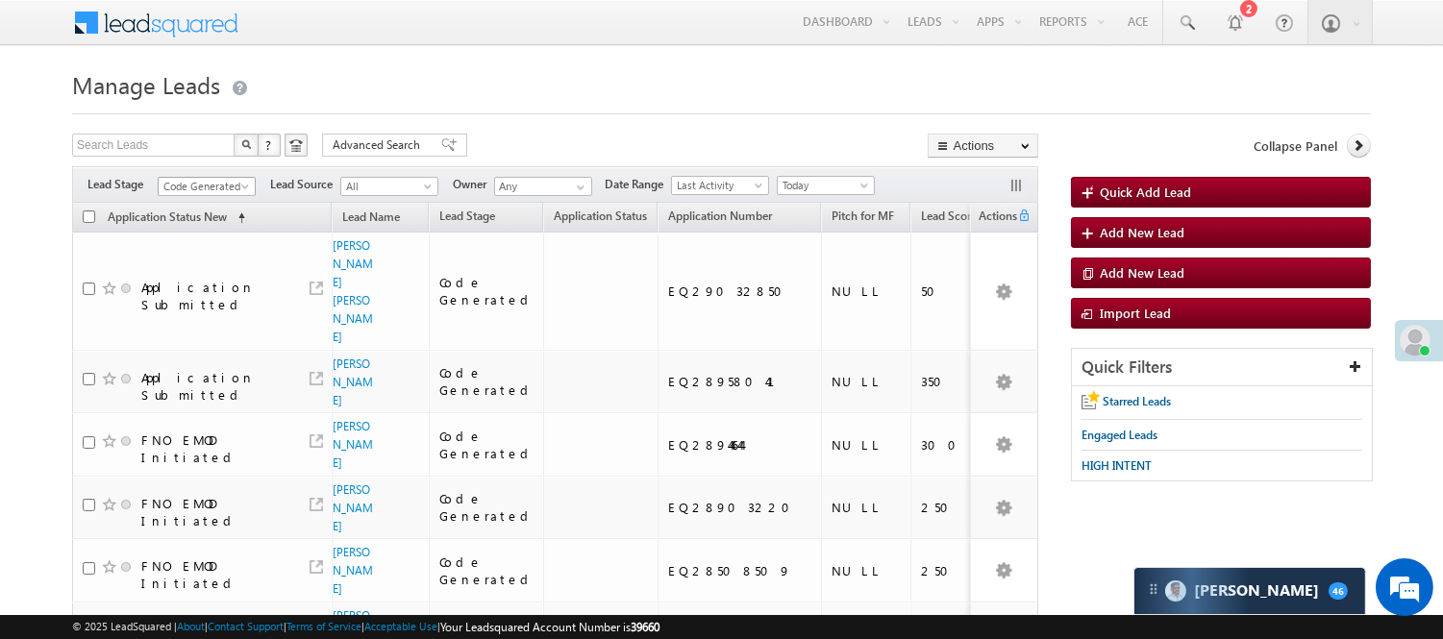
click at [219, 189] on span "Code Generated" at bounding box center [204, 186] width 91 height 17
click at [223, 229] on link "Lead Generated" at bounding box center [207, 226] width 97 height 17
